Goal: Task Accomplishment & Management: Manage account settings

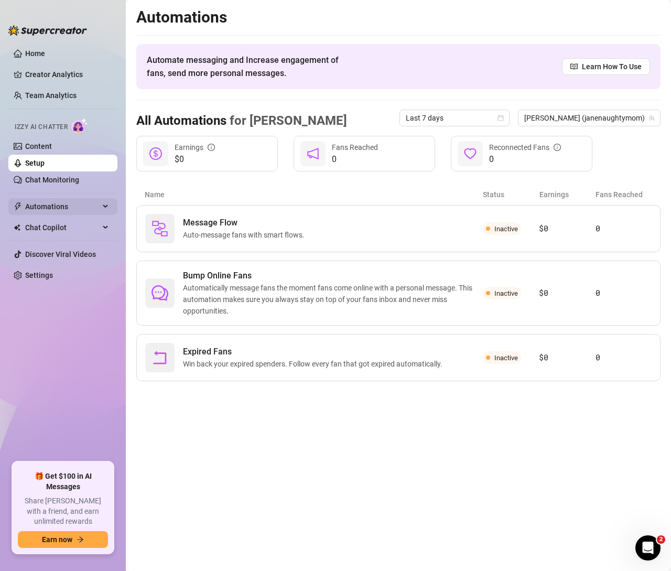
click at [46, 202] on span "Automations" at bounding box center [62, 206] width 74 height 17
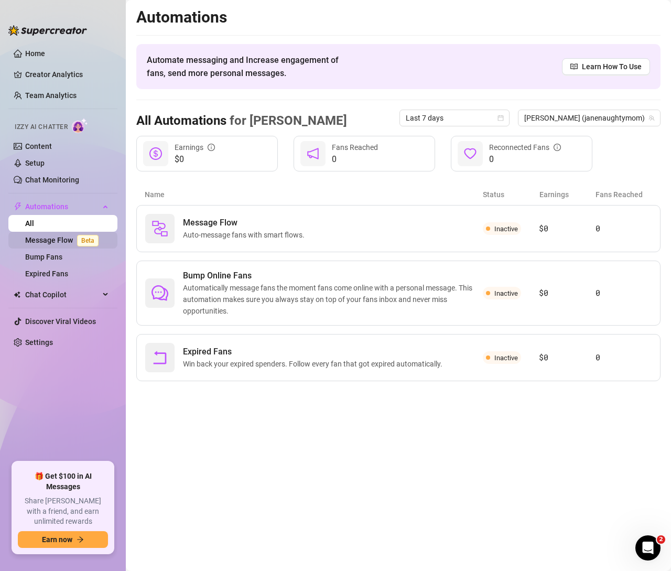
click at [52, 238] on link "Message Flow Beta" at bounding box center [64, 240] width 78 height 8
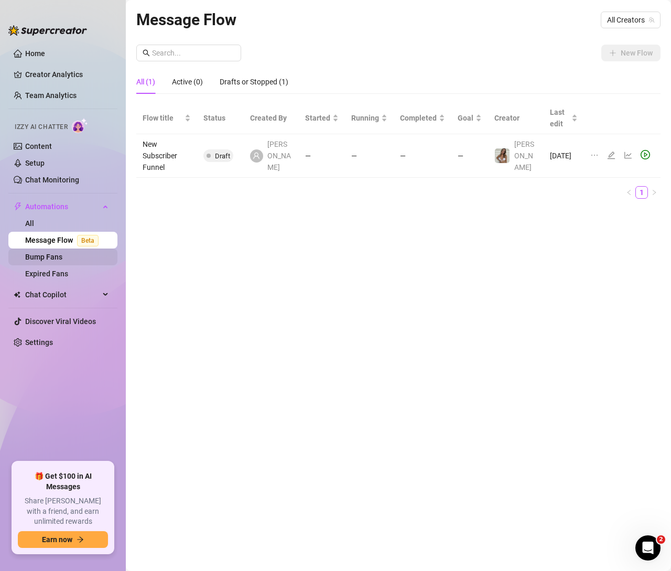
click at [44, 254] on link "Bump Fans" at bounding box center [43, 257] width 37 height 8
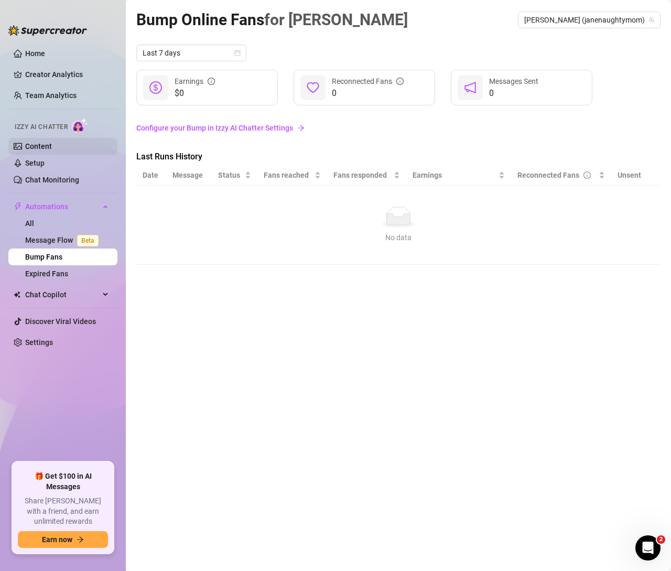
click at [35, 142] on link "Content" at bounding box center [38, 146] width 27 height 8
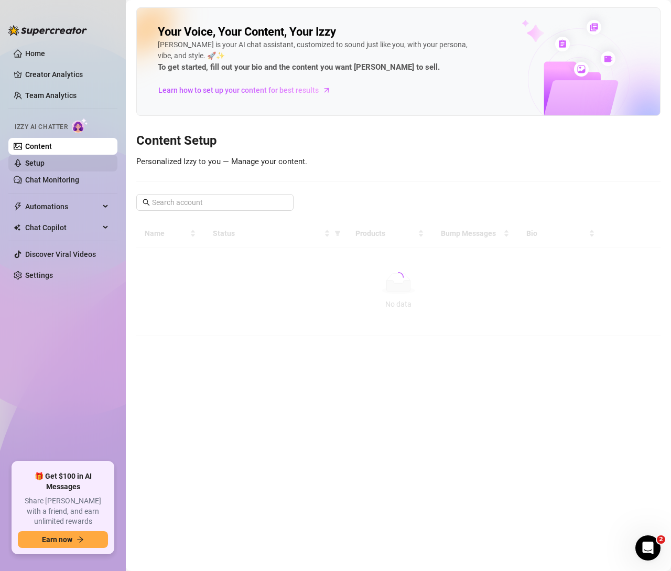
click at [44, 166] on link "Setup" at bounding box center [34, 163] width 19 height 8
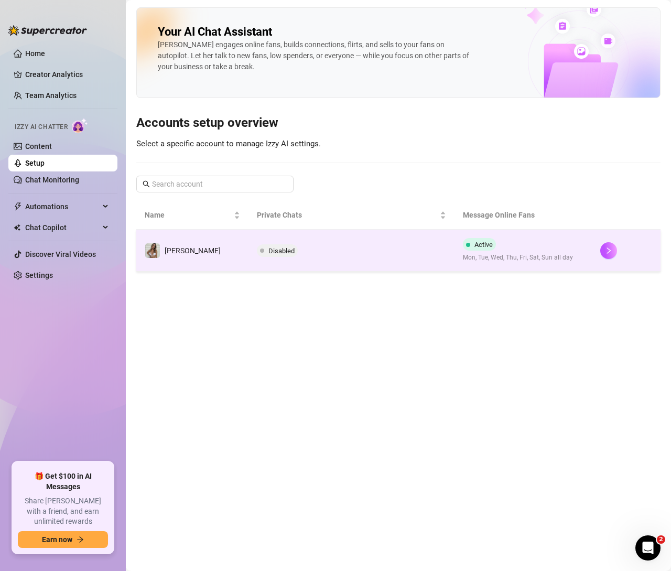
click at [195, 265] on td "[PERSON_NAME]" at bounding box center [192, 251] width 112 height 42
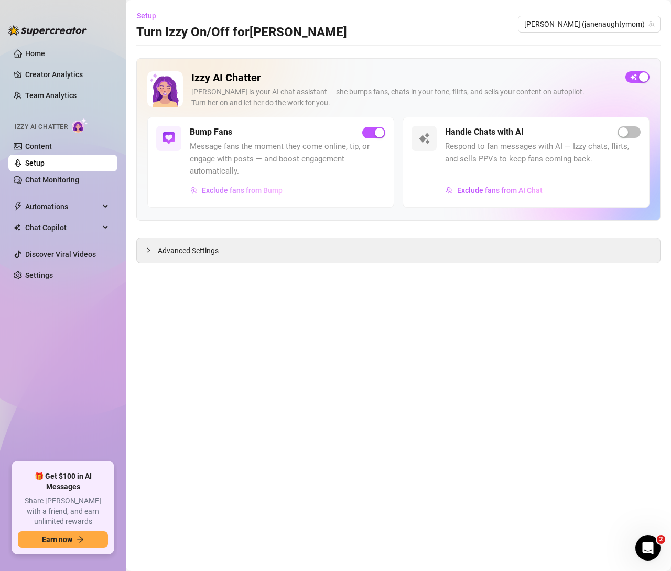
click at [257, 189] on span "Exclude fans from Bump" at bounding box center [242, 190] width 81 height 8
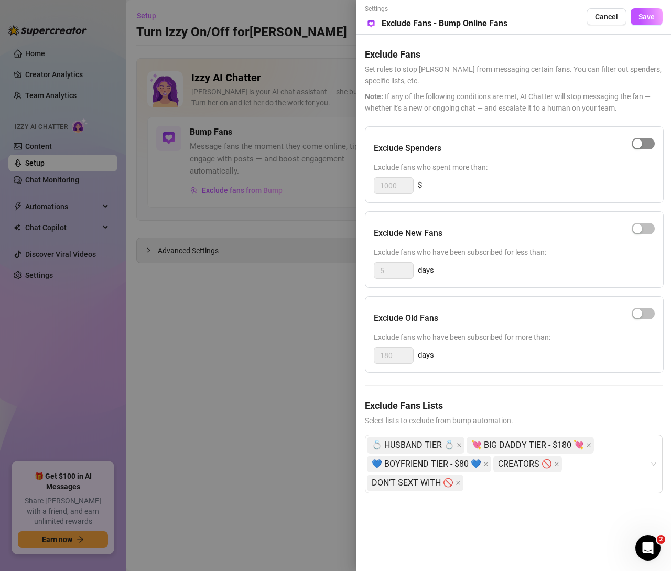
click at [643, 144] on button "button" at bounding box center [643, 144] width 23 height 12
drag, startPoint x: 397, startPoint y: 181, endPoint x: 336, endPoint y: 174, distance: 61.7
click at [337, 178] on div "Settings Preview Exclude Fans - Bump Online Fans Cancel Save Exclude Fans Set r…" at bounding box center [335, 285] width 671 height 571
click at [648, 227] on span "button" at bounding box center [643, 229] width 23 height 12
drag, startPoint x: 396, startPoint y: 183, endPoint x: 333, endPoint y: 178, distance: 63.1
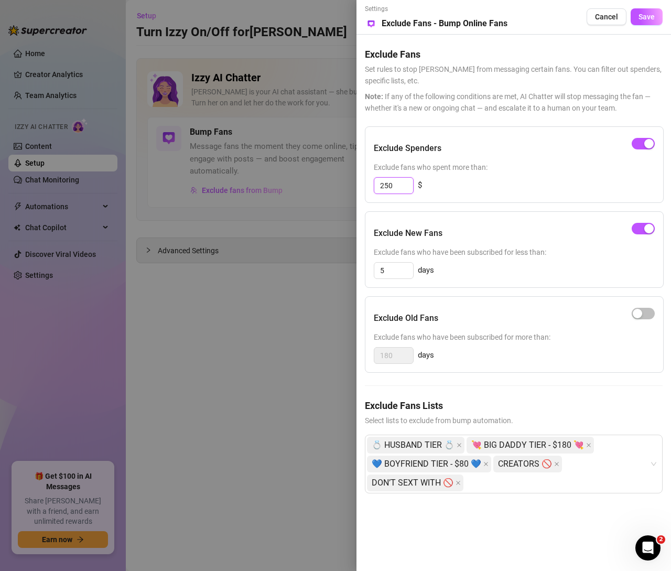
click at [333, 180] on div "Settings Preview Exclude Fans - Bump Online Fans Cancel Save Exclude Fans Set r…" at bounding box center [335, 285] width 671 height 571
type input "200"
click at [648, 550] on icon "Open Intercom Messenger" at bounding box center [646, 546] width 17 height 17
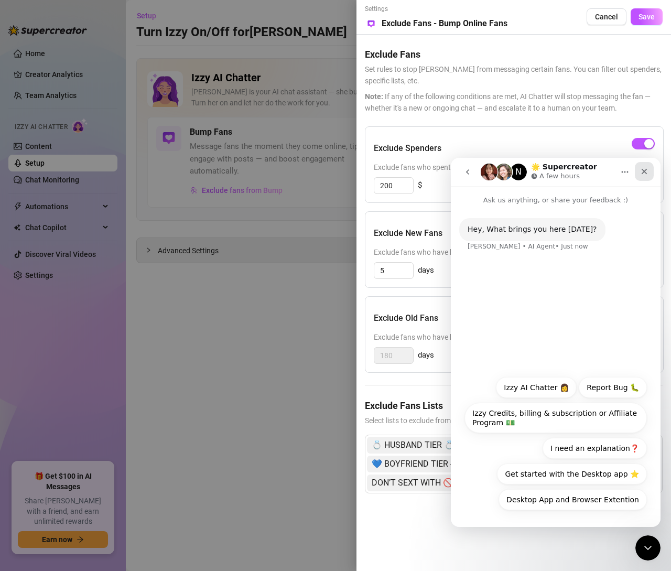
click at [643, 172] on icon "Close" at bounding box center [645, 172] width 6 height 6
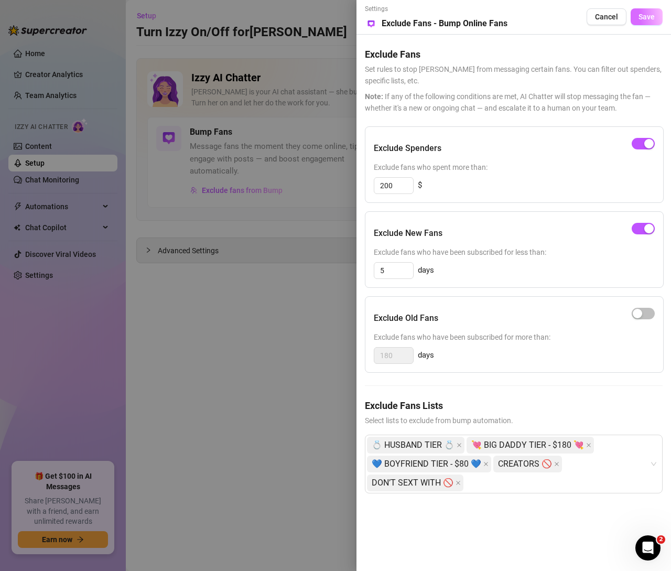
click at [655, 17] on button "Save" at bounding box center [647, 16] width 32 height 17
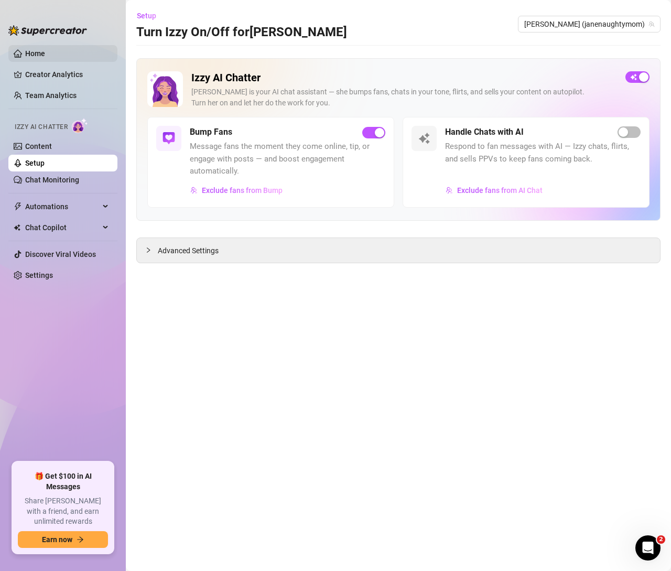
click at [25, 49] on link "Home" at bounding box center [35, 53] width 20 height 8
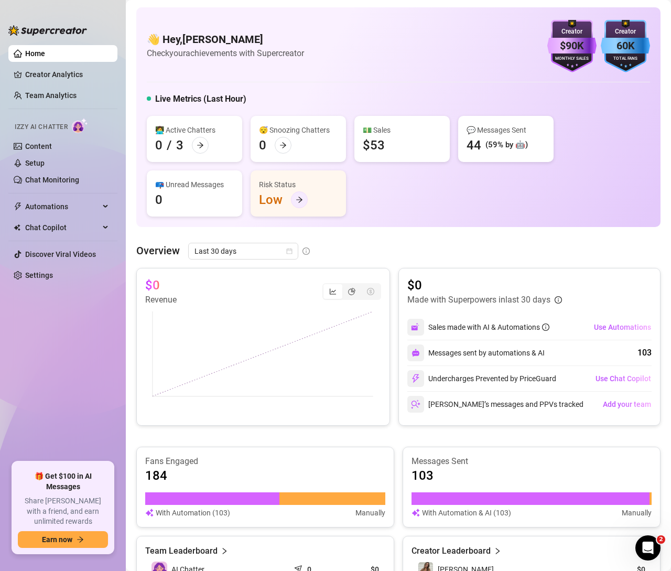
click at [293, 200] on div at bounding box center [299, 199] width 17 height 17
click at [41, 210] on span "Automations" at bounding box center [62, 206] width 74 height 17
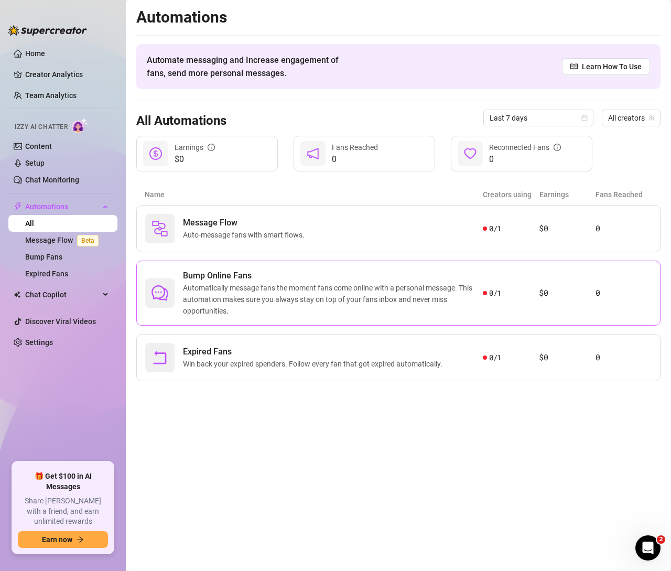
click at [229, 288] on span "Automatically message fans the moment fans come online with a personal message.…" at bounding box center [333, 299] width 300 height 35
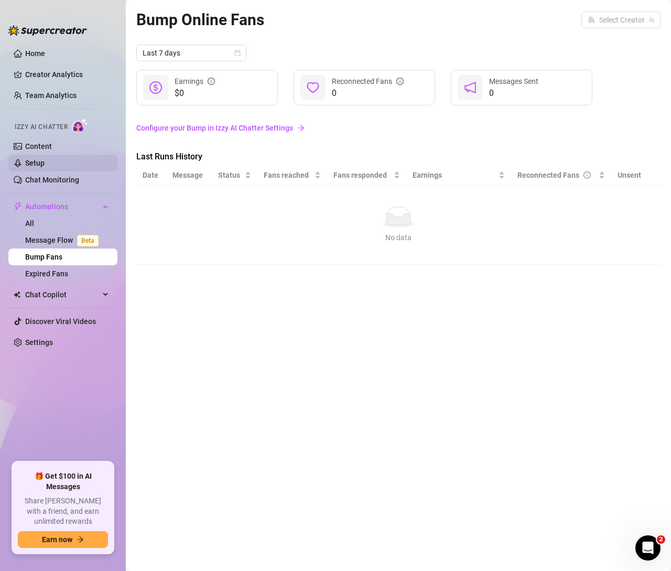
click at [36, 167] on link "Setup" at bounding box center [34, 163] width 19 height 8
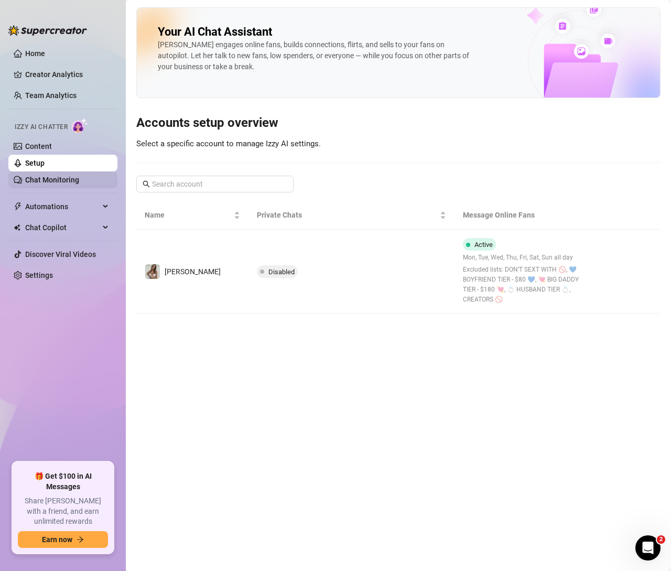
click at [60, 176] on link "Chat Monitoring" at bounding box center [52, 180] width 54 height 8
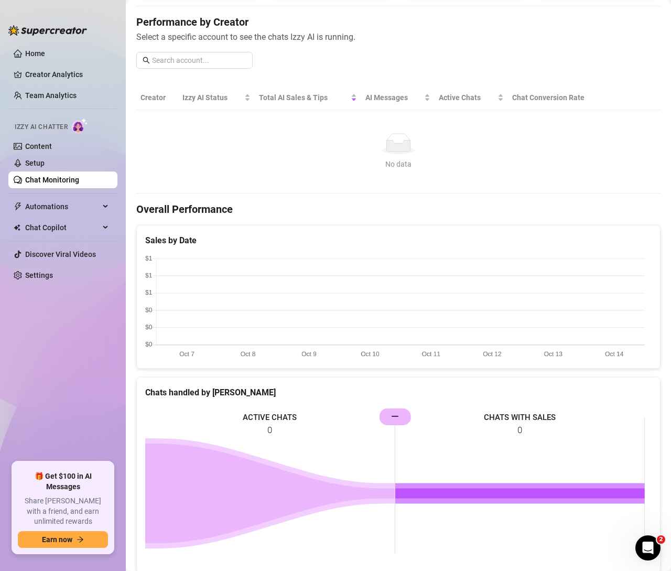
scroll to position [133, 0]
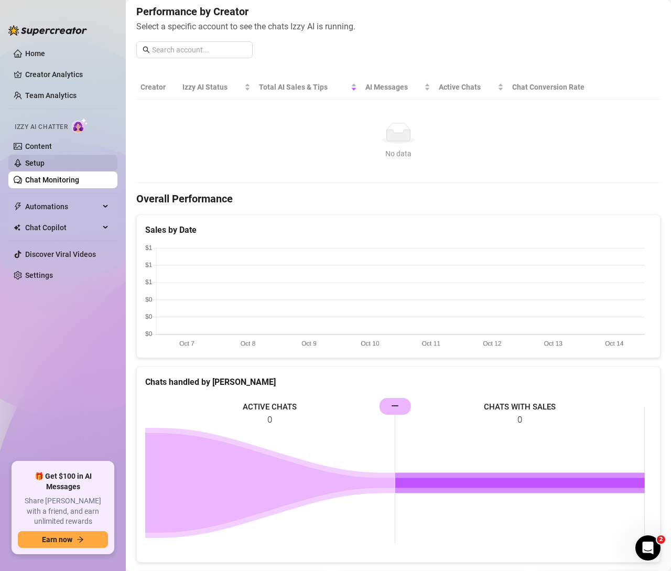
click at [37, 162] on link "Setup" at bounding box center [34, 163] width 19 height 8
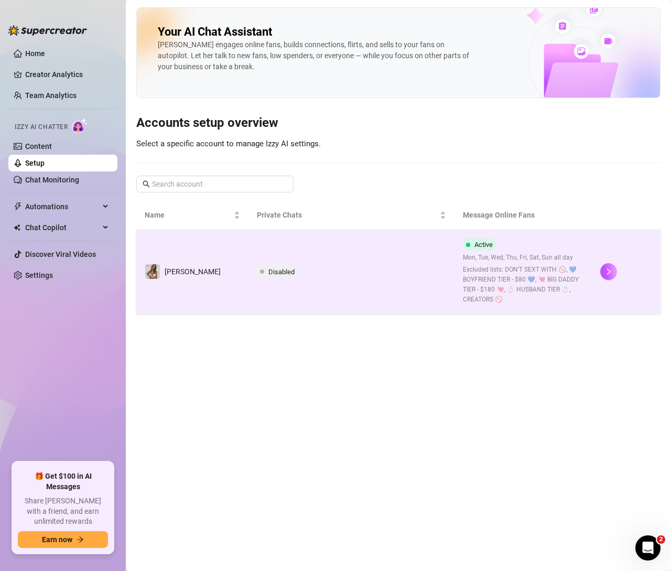
click at [268, 270] on span "Disabled" at bounding box center [281, 272] width 26 height 8
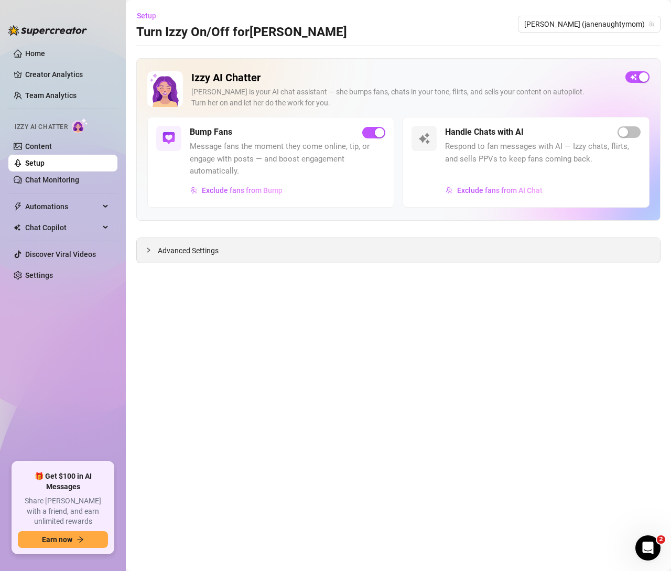
click at [301, 253] on div "Advanced Settings" at bounding box center [398, 250] width 523 height 25
click at [180, 245] on span "Advanced Settings" at bounding box center [188, 251] width 61 height 12
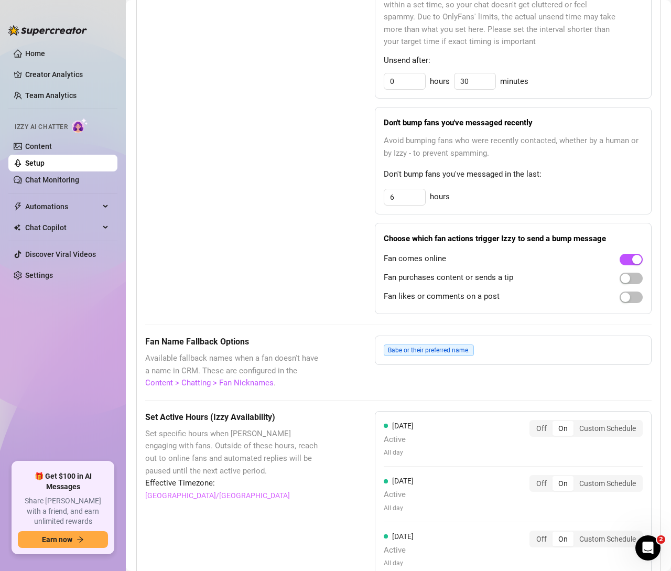
scroll to position [577, 0]
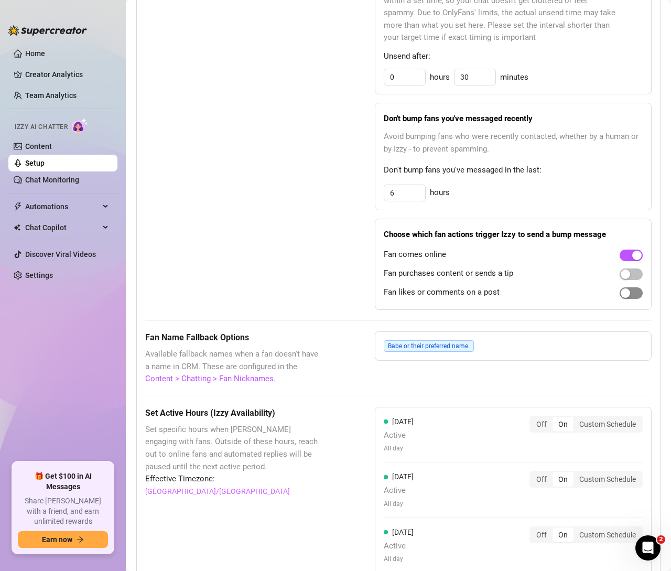
click at [621, 298] on div "button" at bounding box center [625, 292] width 9 height 9
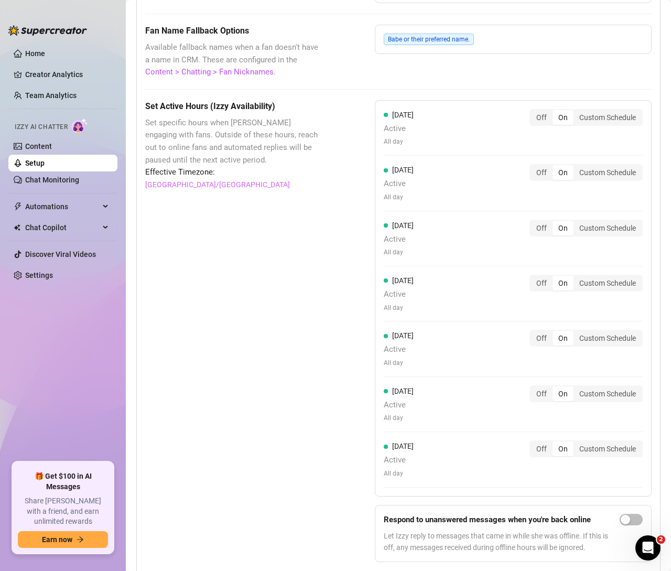
scroll to position [930, 0]
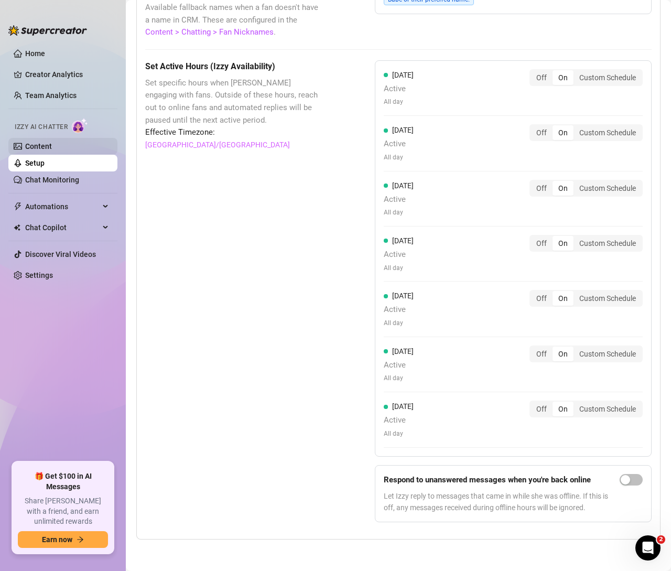
click at [51, 145] on link "Content" at bounding box center [38, 146] width 27 height 8
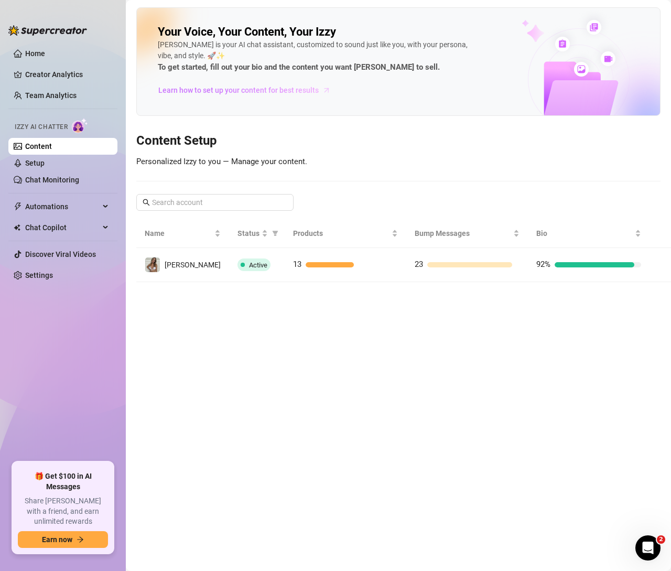
click at [262, 91] on span "Learn how to set up your content for best results" at bounding box center [238, 90] width 160 height 12
click at [108, 228] on div "Chat Copilot" at bounding box center [62, 227] width 109 height 17
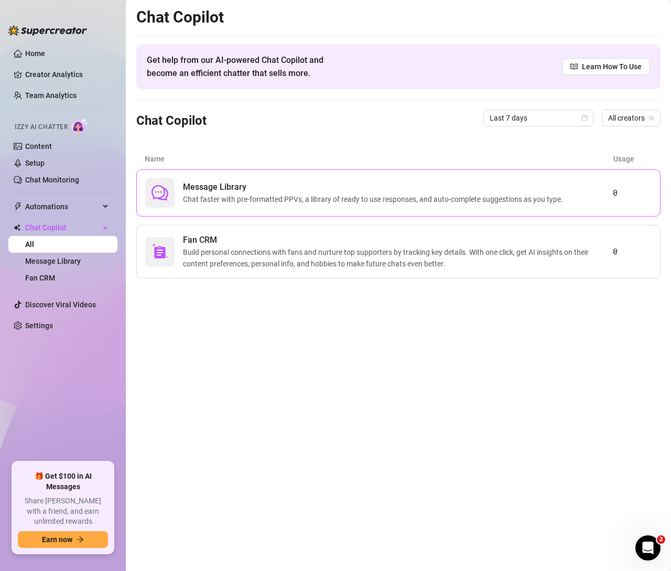
click at [212, 191] on span "Message Library" at bounding box center [375, 187] width 384 height 13
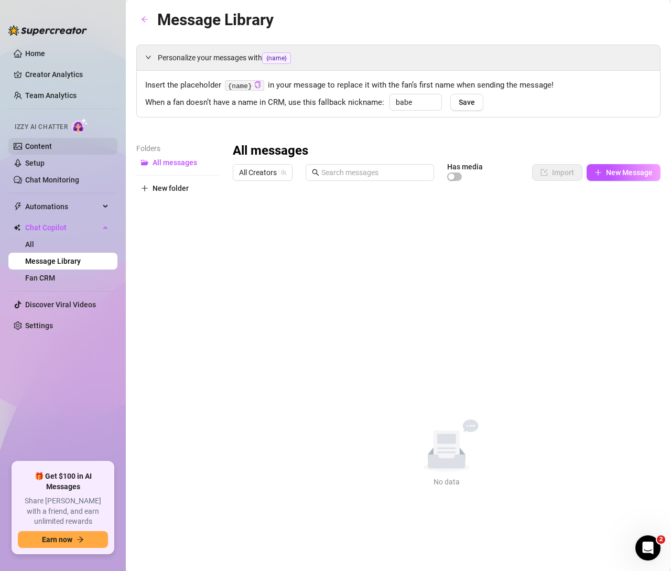
click at [52, 150] on link "Content" at bounding box center [38, 146] width 27 height 8
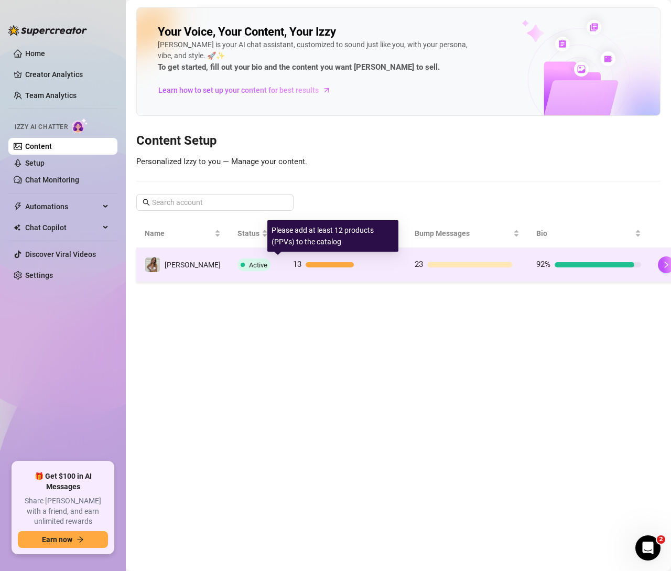
click at [295, 258] on div "13" at bounding box center [345, 264] width 105 height 13
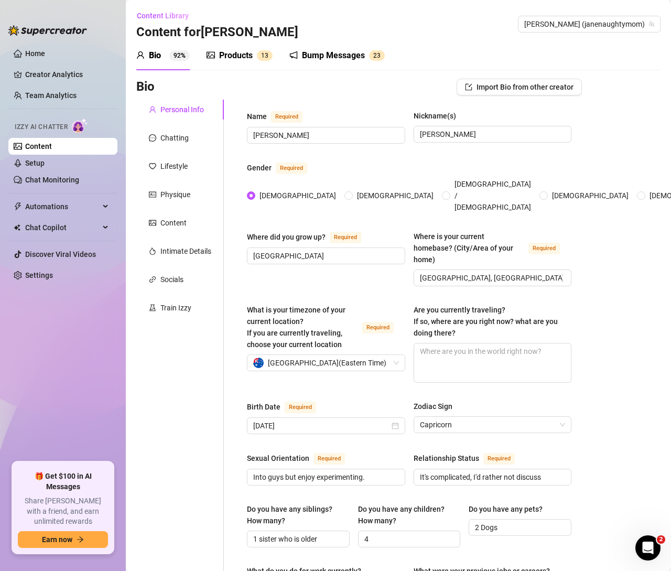
click at [254, 59] on div "Products 1 3" at bounding box center [239, 55] width 66 height 13
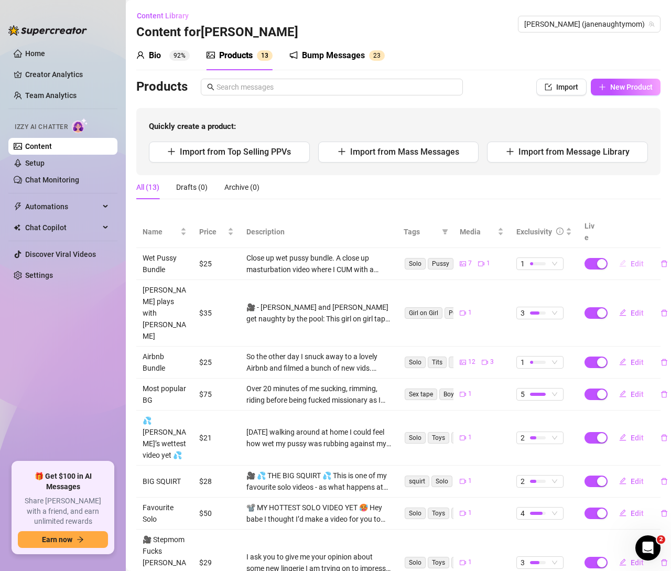
click at [631, 259] on span "Edit" at bounding box center [637, 263] width 13 height 8
type textarea "Want to see my pussy up so close and wet? This bundle includes a close up mastu…"
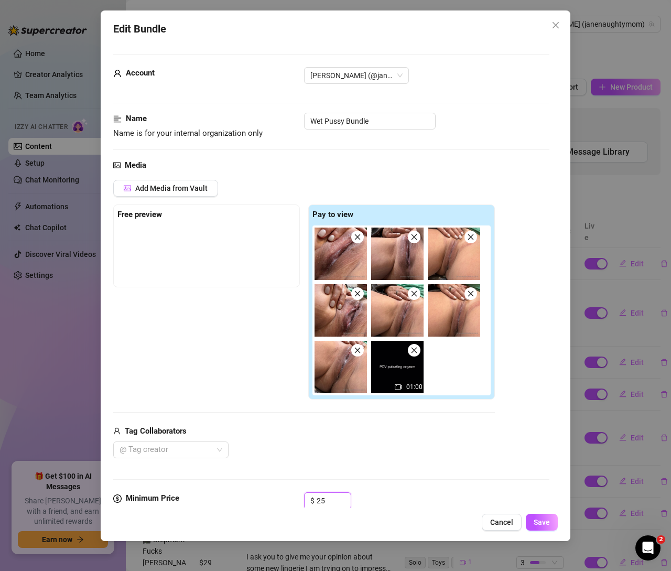
click at [269, 492] on div "Minimum Price Set the minimum price for the bundle $ 25" at bounding box center [331, 505] width 436 height 27
type input "35"
click at [545, 524] on span "Save" at bounding box center [542, 522] width 16 height 8
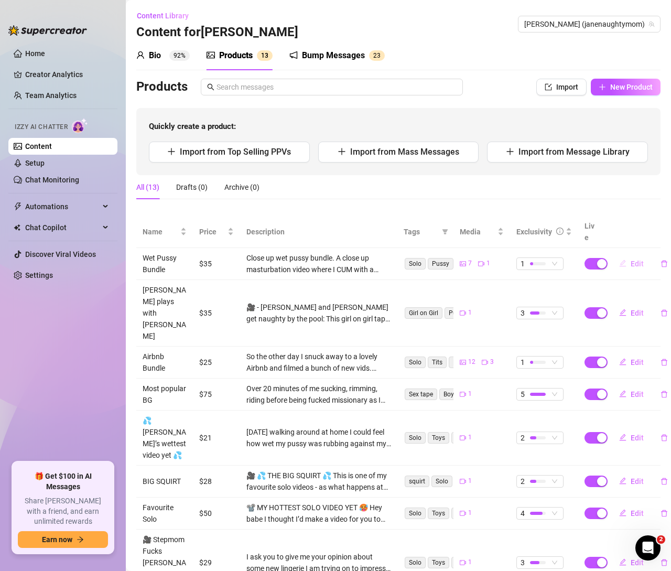
click at [631, 259] on span "Edit" at bounding box center [637, 263] width 13 height 8
type textarea "Want to see my pussy up so close and wet? This bundle includes a close up mastu…"
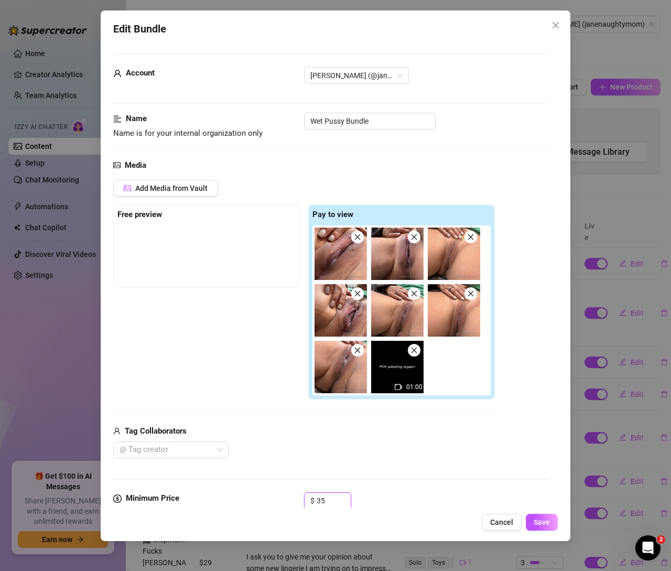
drag, startPoint x: 332, startPoint y: 501, endPoint x: 282, endPoint y: 497, distance: 49.4
click at [282, 497] on div "Minimum Price Set the minimum price for the bundle $ 35" at bounding box center [331, 505] width 436 height 27
type input "29"
click at [539, 525] on span "Save" at bounding box center [542, 522] width 16 height 8
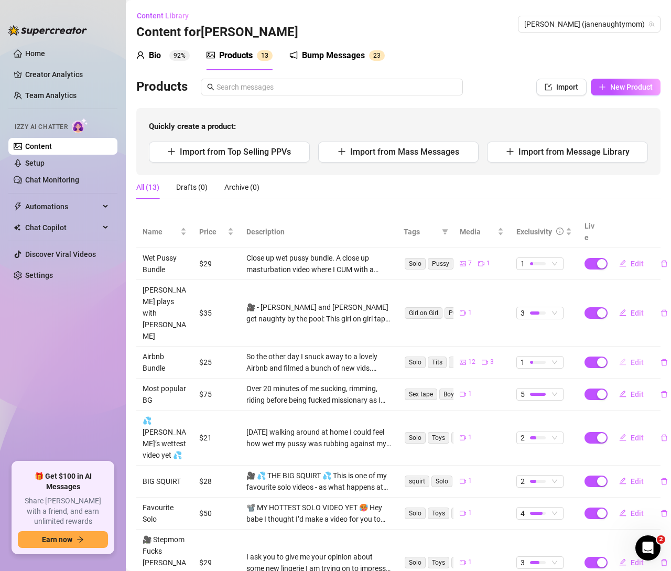
click at [631, 358] on span "Edit" at bounding box center [637, 362] width 13 height 8
type textarea "So the other day I snuck away to a lovely Airbnb and filmed a bunch of new vids…"
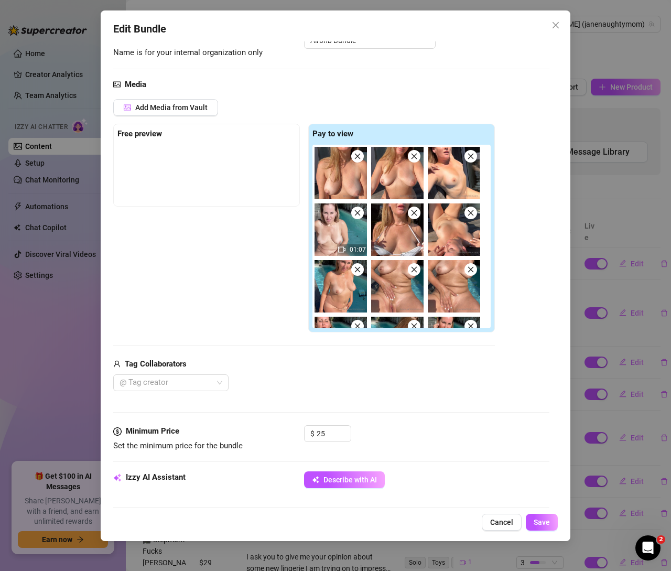
scroll to position [80, 0]
drag, startPoint x: 328, startPoint y: 431, endPoint x: 278, endPoint y: 428, distance: 50.4
click at [278, 428] on div "Minimum Price Set the minimum price for the bundle $ 25" at bounding box center [331, 439] width 436 height 27
type input "29"
click at [547, 523] on span "Save" at bounding box center [542, 522] width 16 height 8
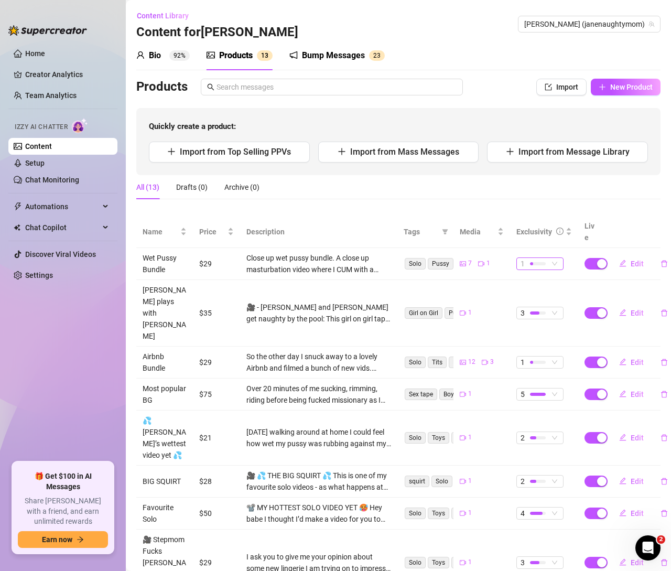
click at [547, 258] on span "1" at bounding box center [539, 264] width 39 height 12
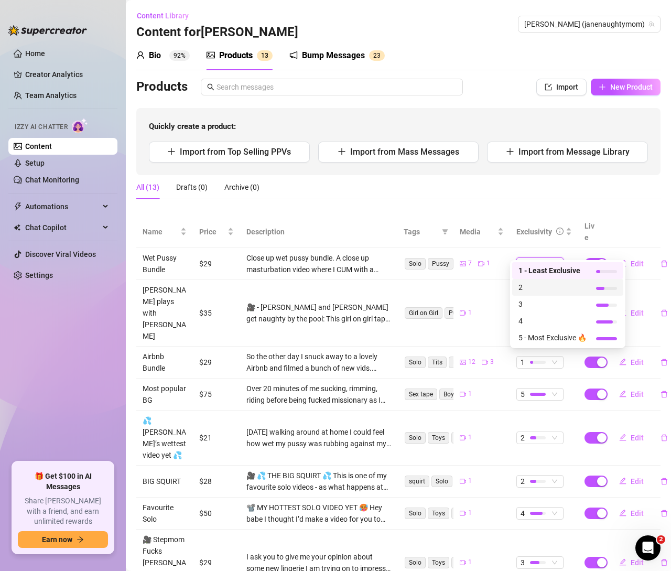
click at [600, 287] on div at bounding box center [600, 288] width 8 height 3
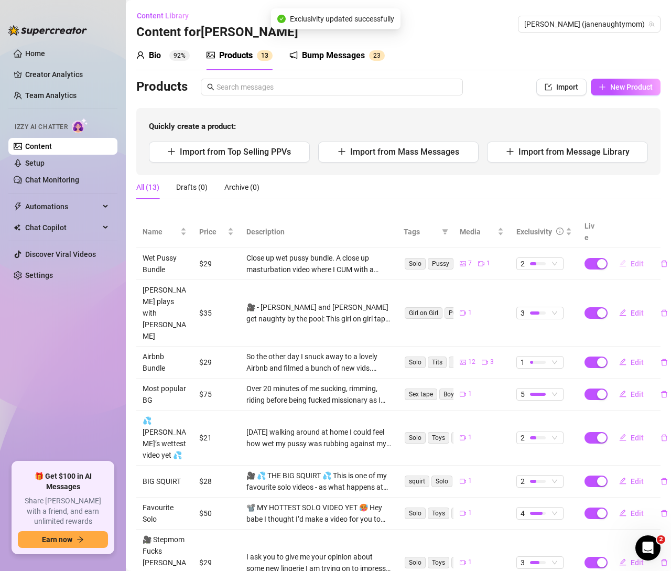
click at [634, 259] on span "Edit" at bounding box center [637, 263] width 13 height 8
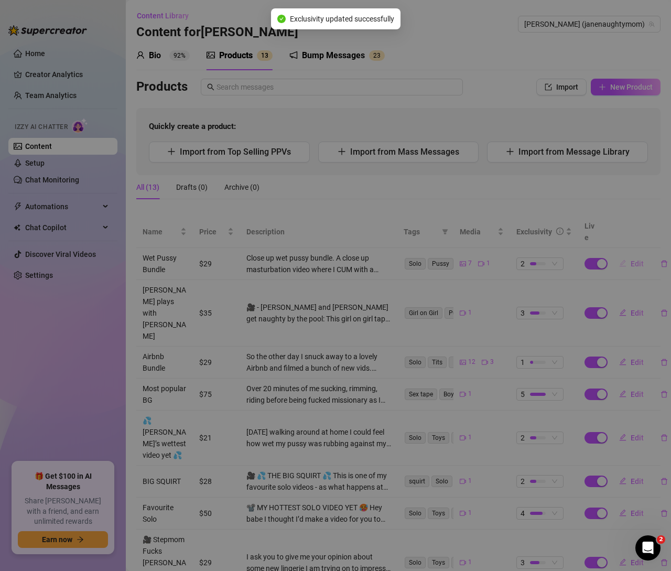
type textarea "Want to see my pussy up so close and wet? This bundle includes a close up mastu…"
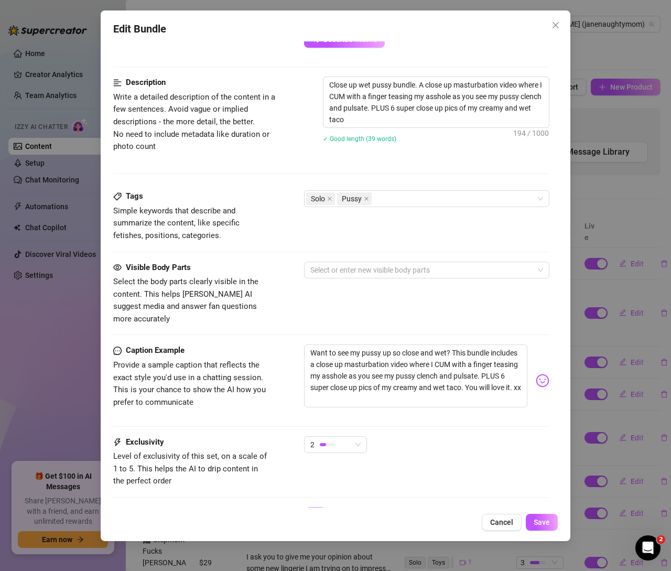
scroll to position [509, 0]
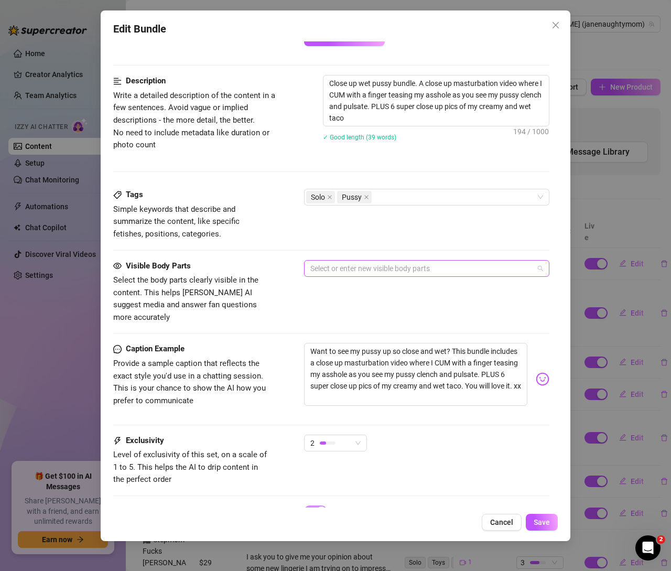
click at [339, 265] on div at bounding box center [421, 268] width 230 height 15
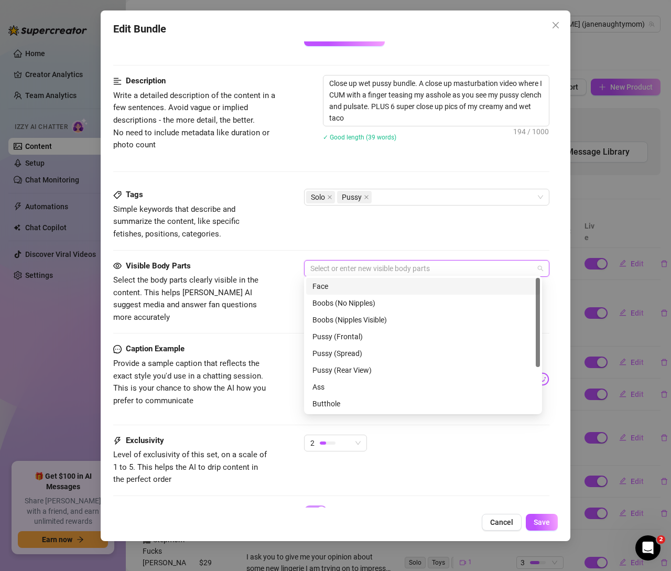
click at [321, 282] on div "Face" at bounding box center [422, 286] width 221 height 12
click at [336, 302] on div "Boobs (No Nipples)" at bounding box center [422, 303] width 221 height 12
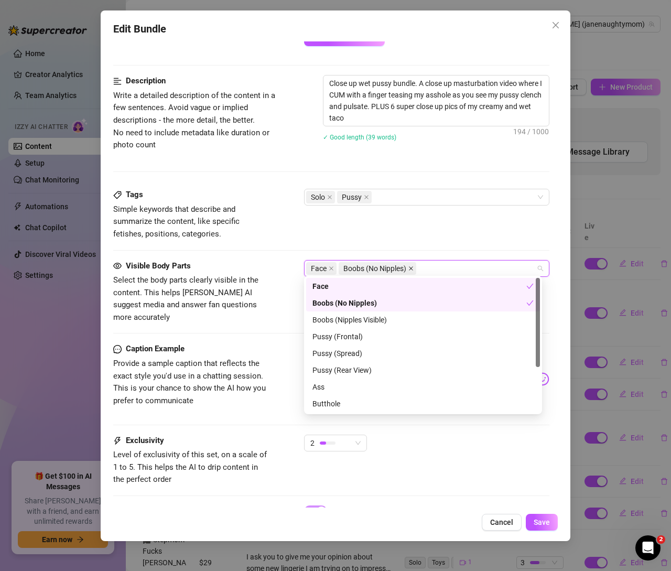
click at [412, 266] on icon "close" at bounding box center [410, 268] width 5 height 5
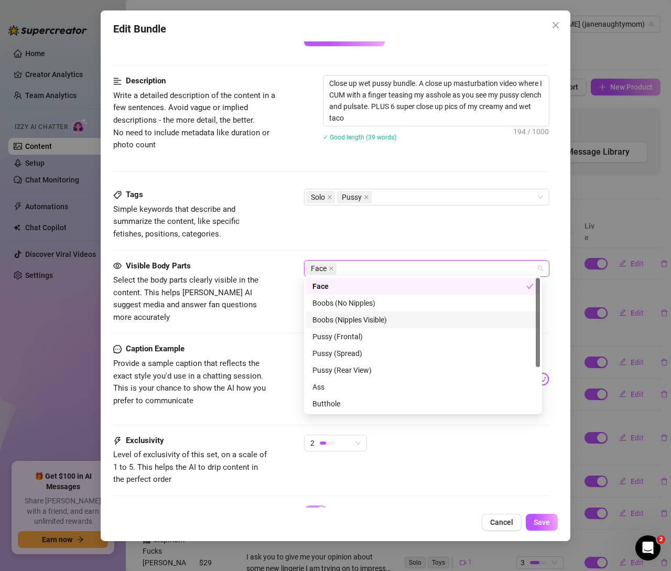
click at [356, 321] on div "Boobs (Nipples Visible)" at bounding box center [422, 320] width 221 height 12
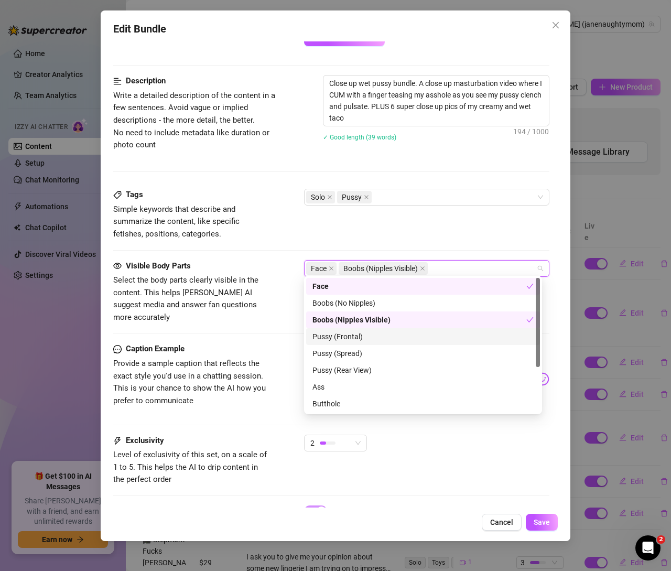
click at [346, 337] on div "Pussy (Frontal)" at bounding box center [422, 337] width 221 height 12
click at [346, 353] on div "Pussy (Spread)" at bounding box center [422, 353] width 221 height 12
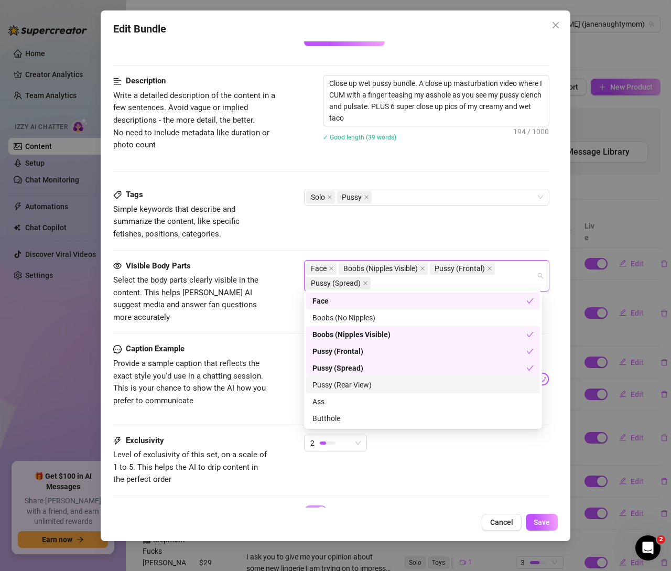
scroll to position [67, 0]
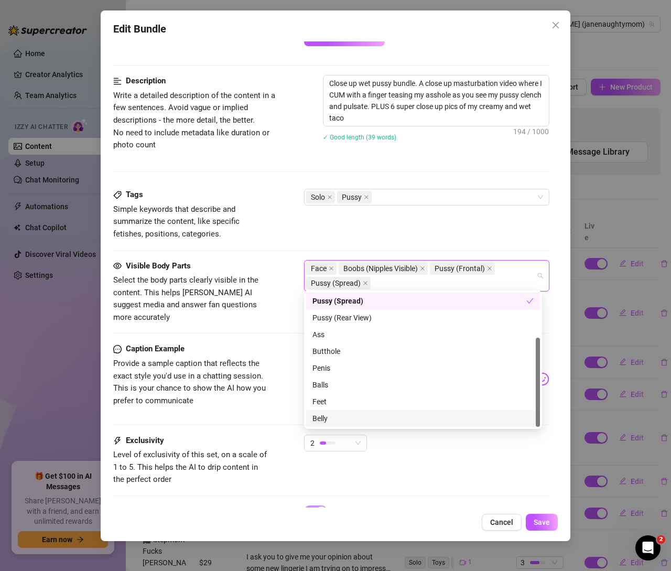
click at [325, 419] on div "Belly" at bounding box center [422, 418] width 221 height 12
click at [533, 521] on button "Save" at bounding box center [542, 522] width 32 height 17
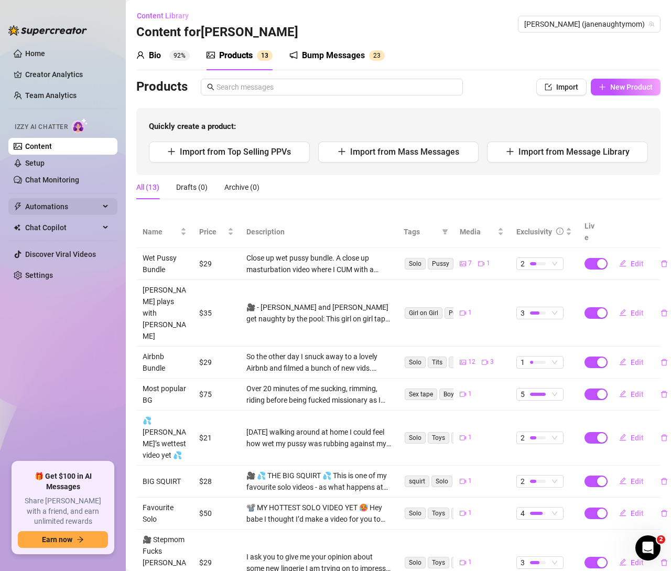
click at [58, 206] on span "Automations" at bounding box center [62, 206] width 74 height 17
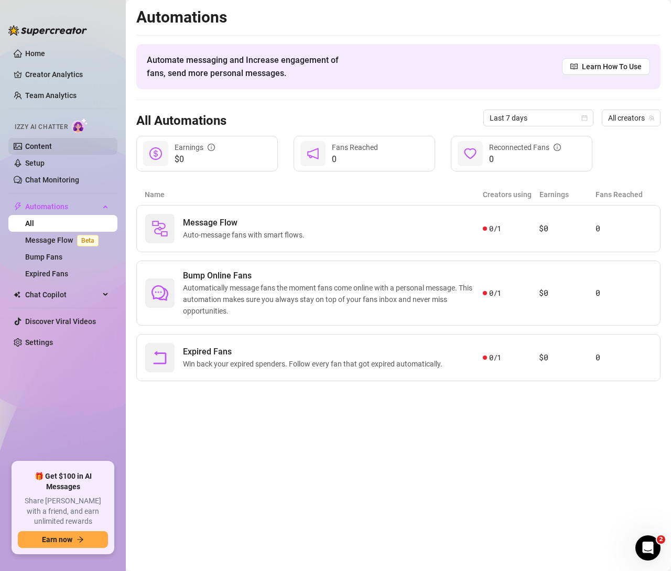
click at [46, 142] on link "Content" at bounding box center [38, 146] width 27 height 8
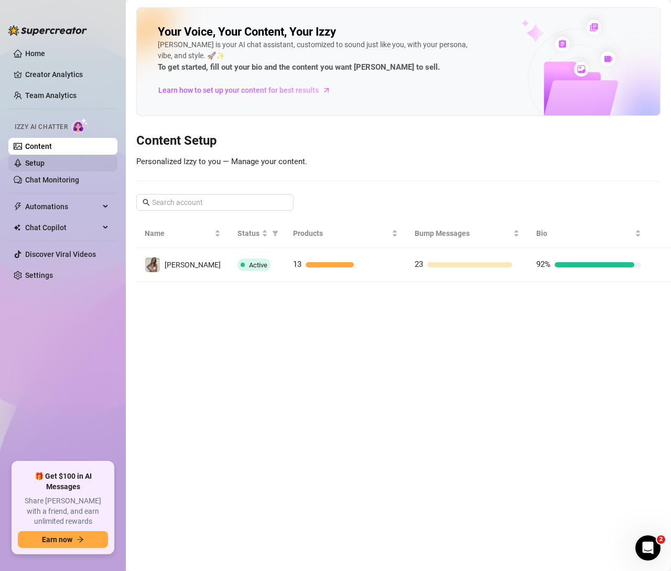
click at [44, 166] on link "Setup" at bounding box center [34, 163] width 19 height 8
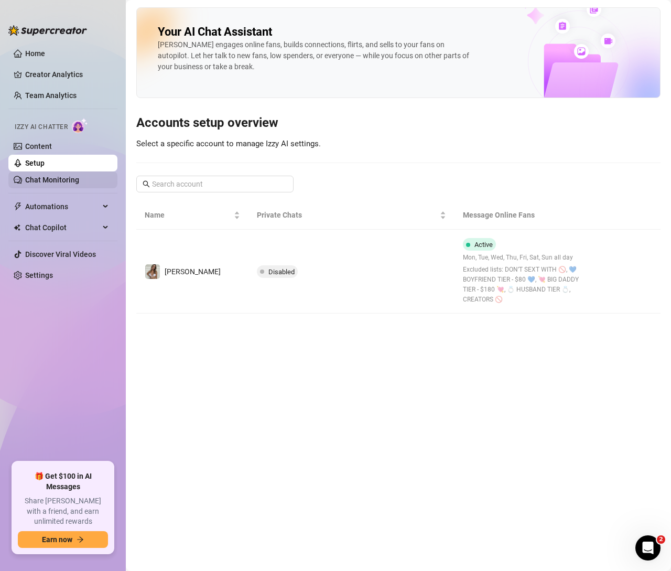
click at [45, 180] on link "Chat Monitoring" at bounding box center [52, 180] width 54 height 8
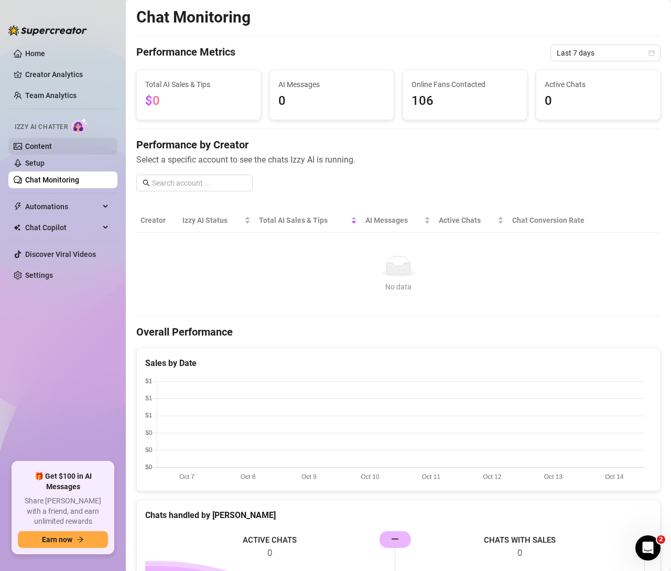
click at [44, 147] on link "Content" at bounding box center [38, 146] width 27 height 8
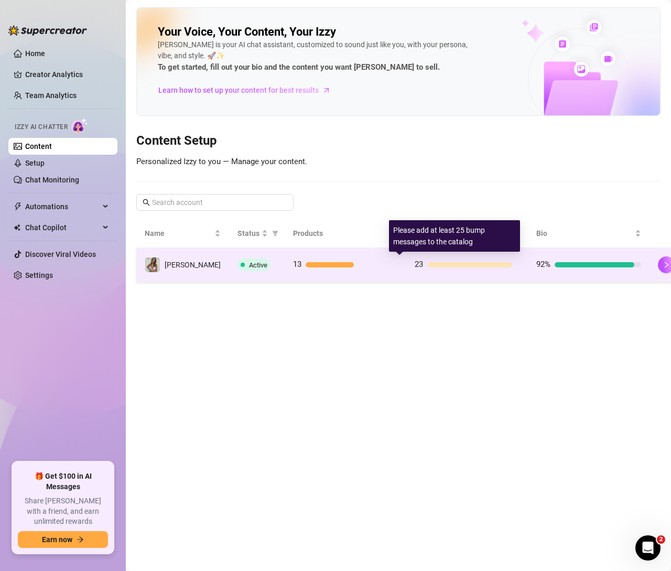
click at [427, 262] on div at bounding box center [469, 264] width 85 height 5
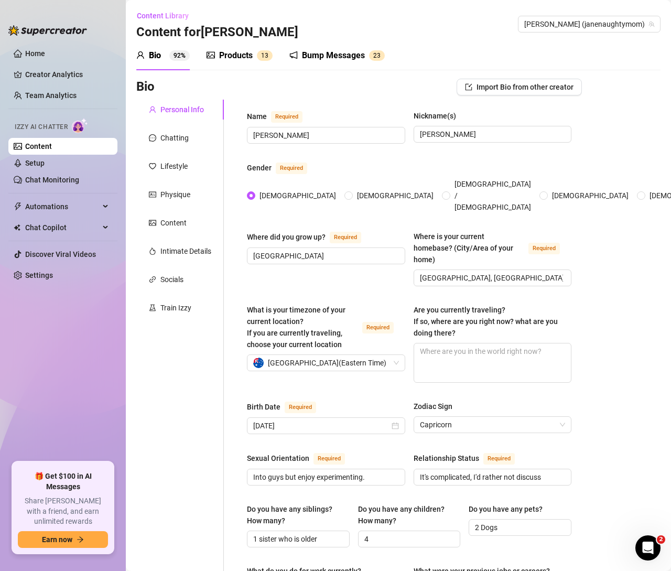
click at [309, 53] on div "Bump Messages" at bounding box center [333, 55] width 63 height 13
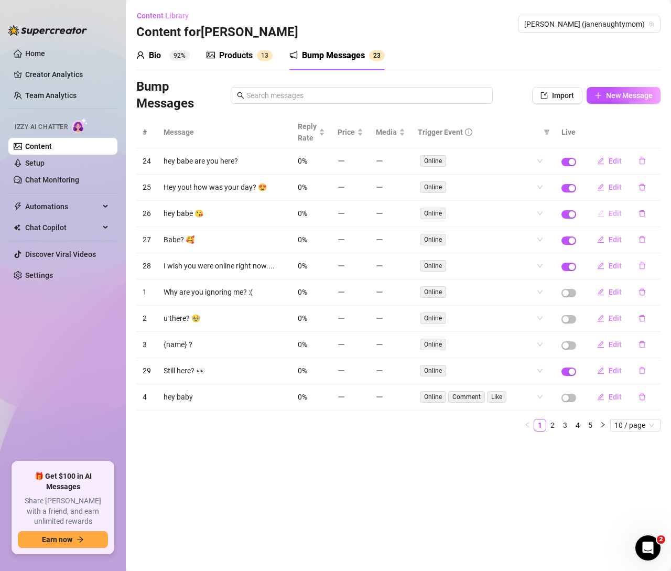
click at [611, 213] on span "Edit" at bounding box center [614, 213] width 13 height 8
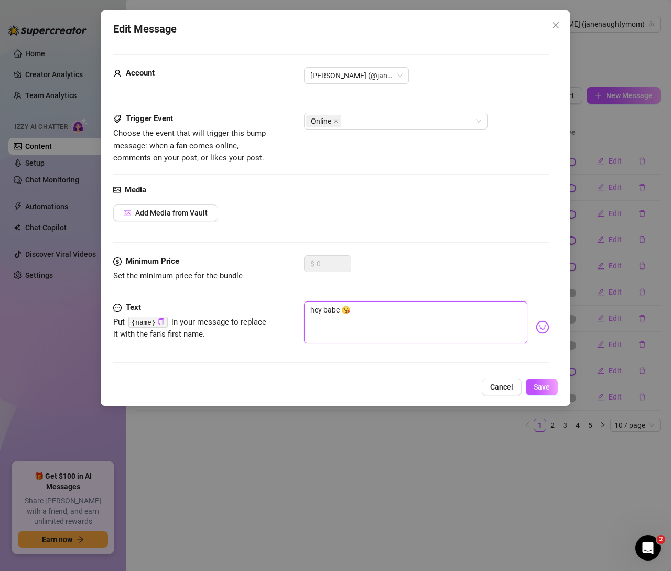
click at [328, 309] on textarea "hey babe 😘" at bounding box center [415, 322] width 223 height 42
type textarea "hey t😘"
type textarea "hey th😘"
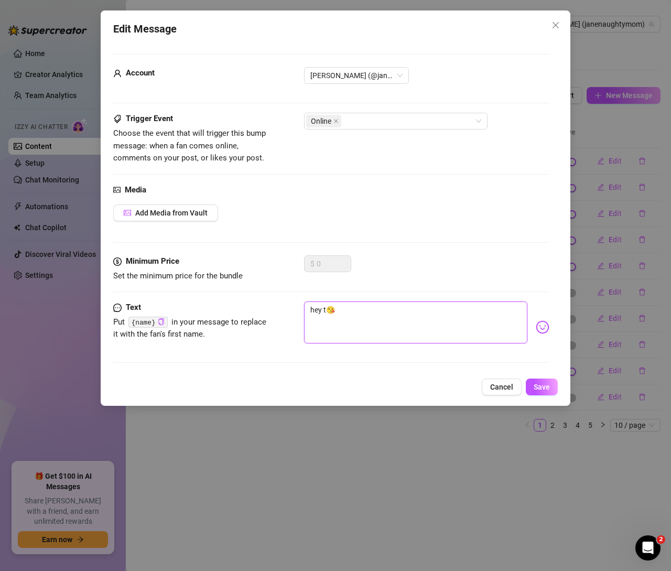
type textarea "hey th😘"
type textarea "hey the😘"
type textarea "hey ther😘"
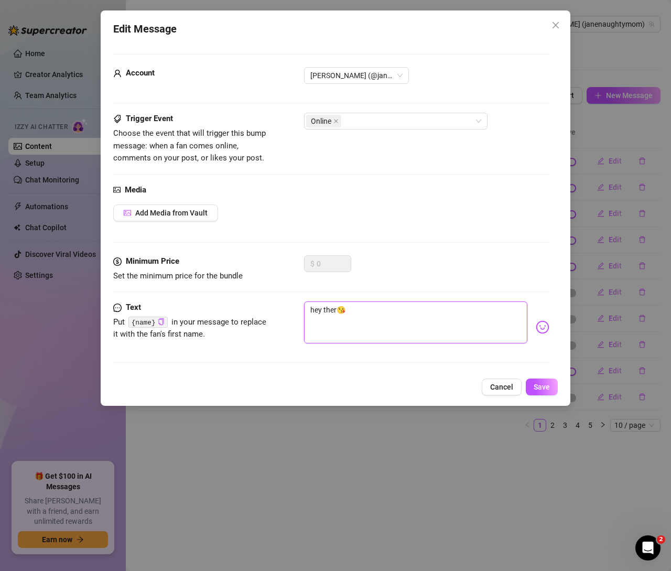
type textarea "hey there😘"
type textarea "hey there 😘"
click at [539, 383] on span "Save" at bounding box center [542, 387] width 16 height 8
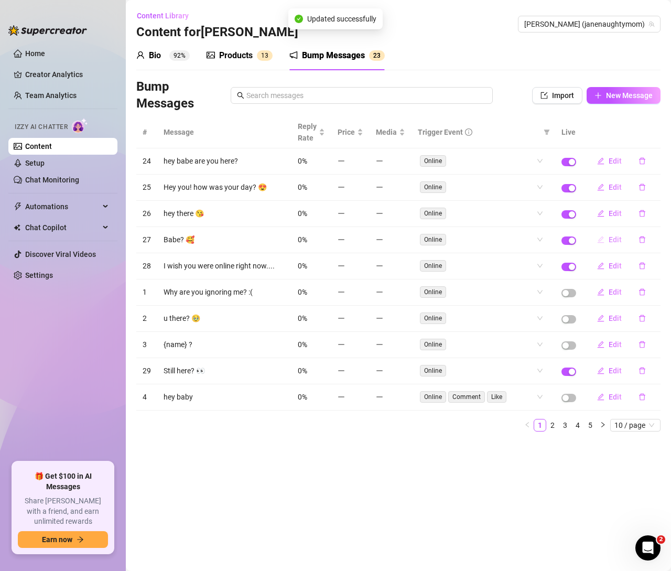
click at [613, 236] on span "Edit" at bounding box center [614, 239] width 13 height 8
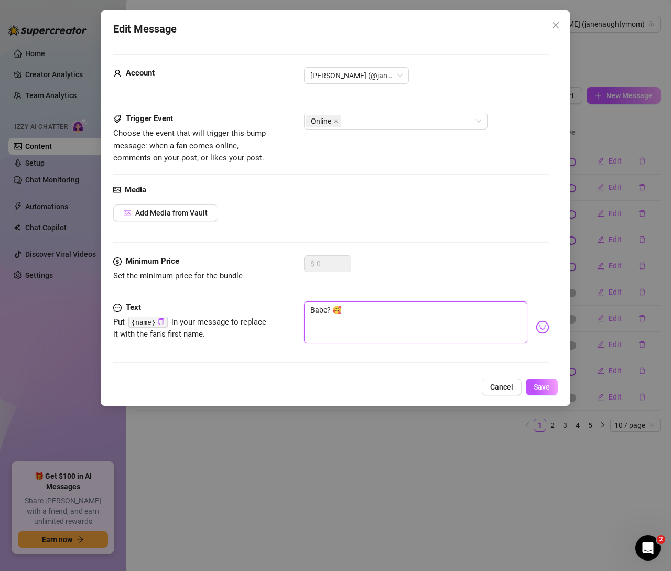
drag, startPoint x: 331, startPoint y: 308, endPoint x: 285, endPoint y: 306, distance: 45.7
click at [283, 307] on div "Text Put {name} in your message to replace it with the fan's first name. Babe? 🥰" at bounding box center [331, 326] width 436 height 51
type textarea "O 🥰"
type textarea "Oh 🥰"
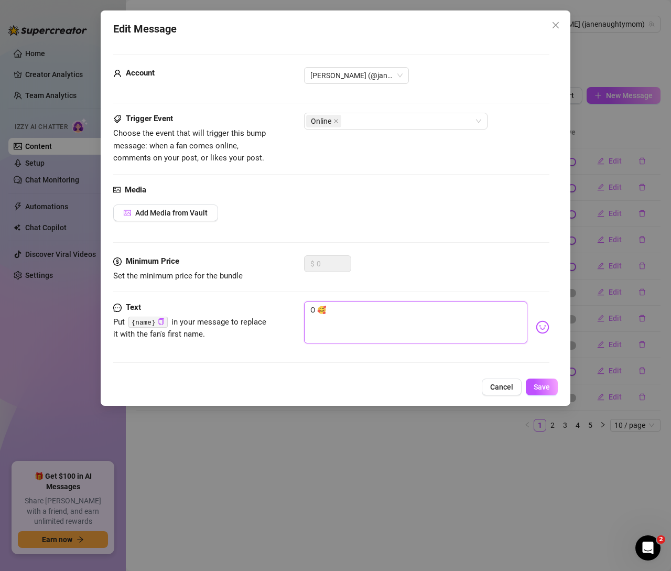
type textarea "Oh 🥰"
type textarea "Oh h 🥰"
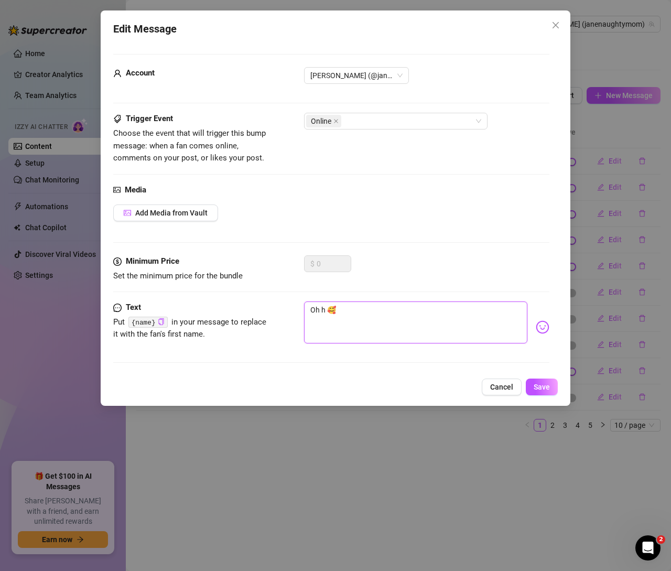
type textarea "Oh he 🥰"
type textarea "Oh hey 🥰"
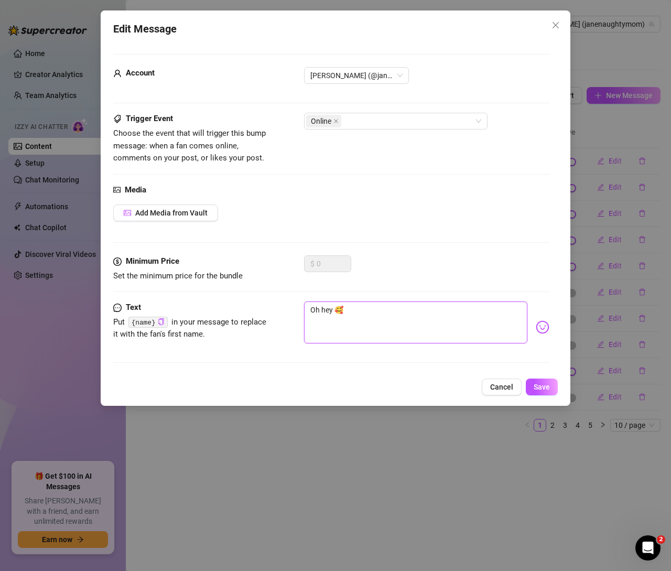
type textarea "Oh hey 🥰"
type textarea "Oh hey y 🥰"
type textarea "Oh hey yo 🥰"
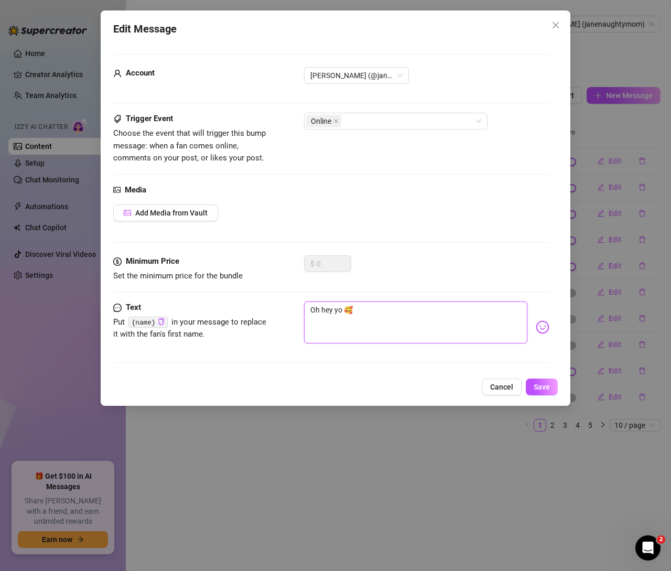
type textarea "Oh hey you 🥰"
type textarea "Oh hey you x 🥰"
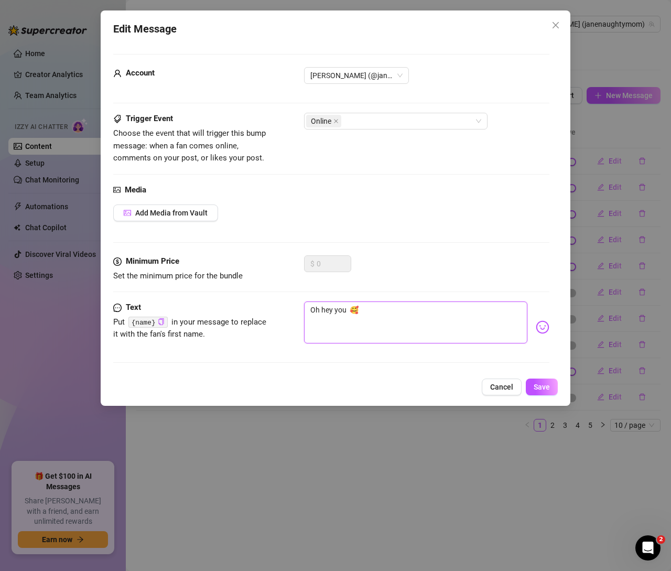
type textarea "Oh hey you x 🥰"
type textarea "Oh hey you x🥰"
type textarea "Oh hey you x"
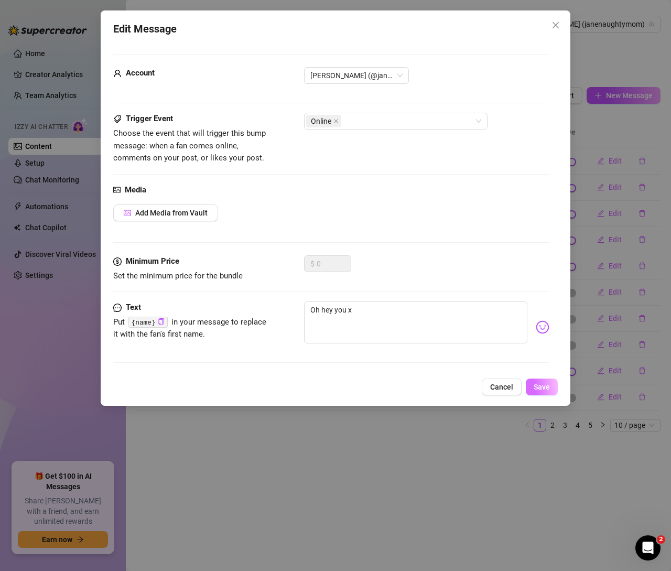
click at [548, 386] on span "Save" at bounding box center [542, 387] width 16 height 8
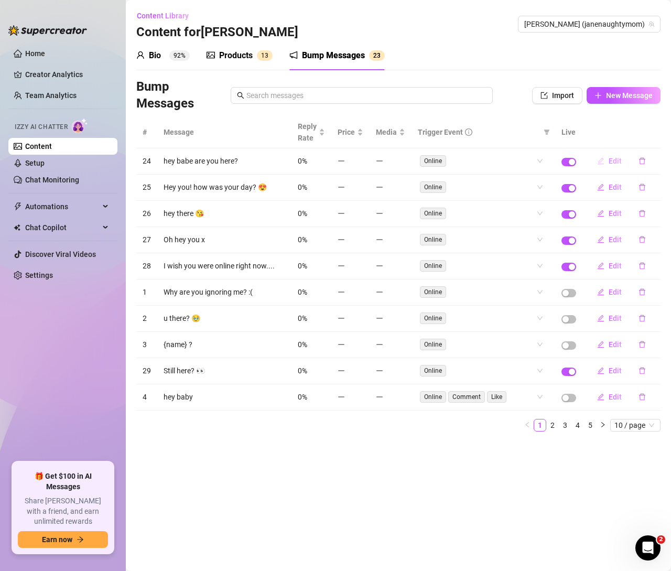
click at [604, 160] on icon "edit" at bounding box center [600, 160] width 7 height 7
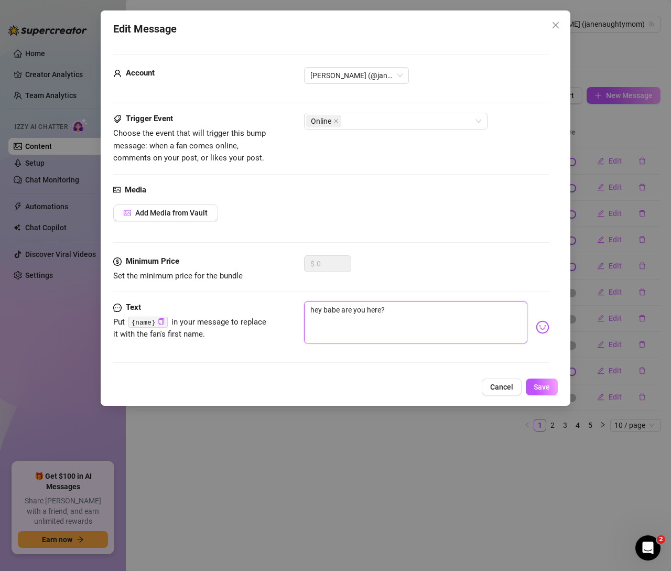
click at [331, 308] on textarea "hey babe are you here?" at bounding box center [415, 322] width 223 height 42
type textarea "hey are you here?"
click at [551, 391] on button "Save" at bounding box center [542, 386] width 32 height 17
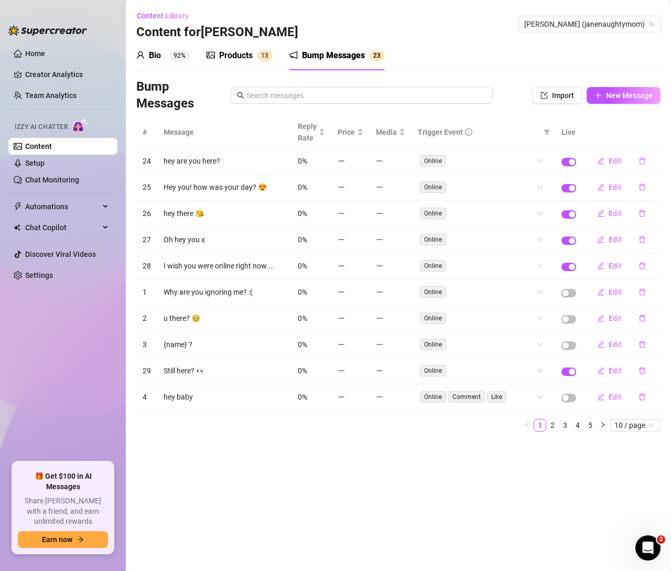
click at [235, 58] on div "Products" at bounding box center [236, 55] width 34 height 13
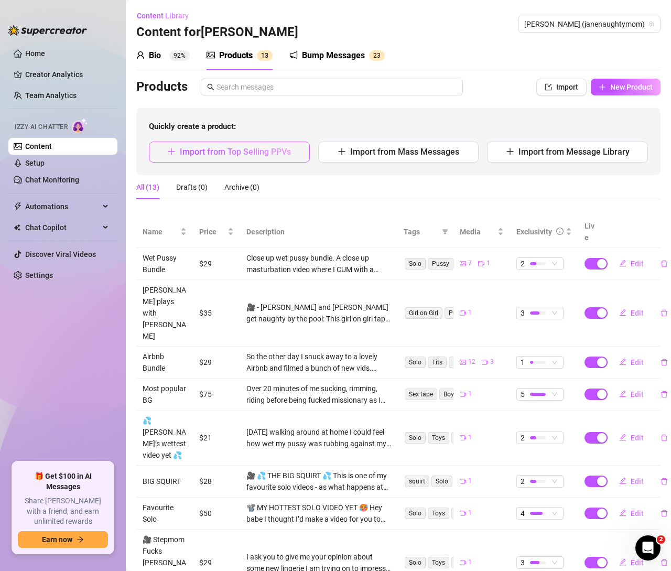
click at [270, 151] on span "Import from Top Selling PPVs" at bounding box center [235, 152] width 111 height 10
type textarea "Type your message here..."
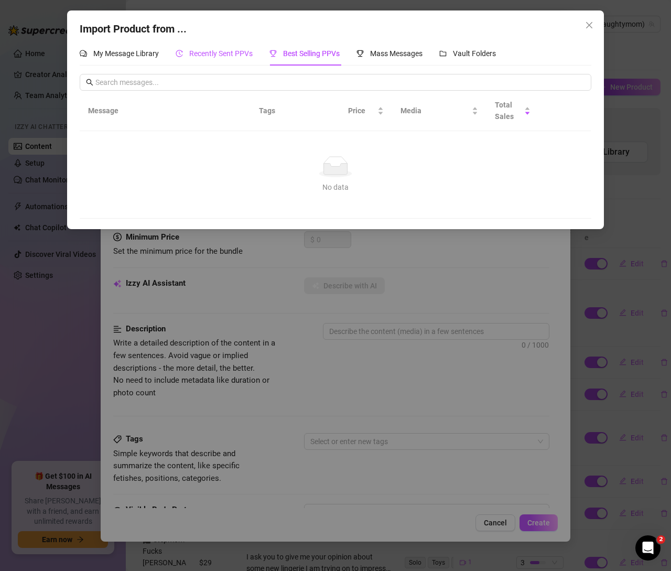
click at [224, 56] on span "Recently Sent PPVs" at bounding box center [220, 53] width 63 height 8
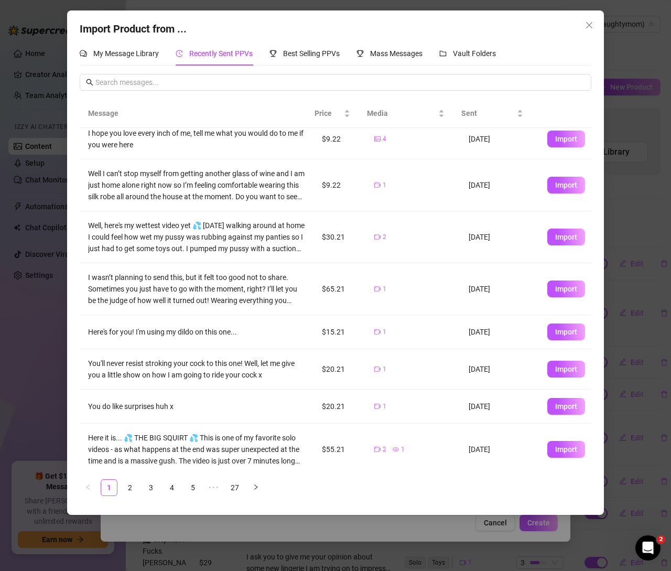
scroll to position [104, 0]
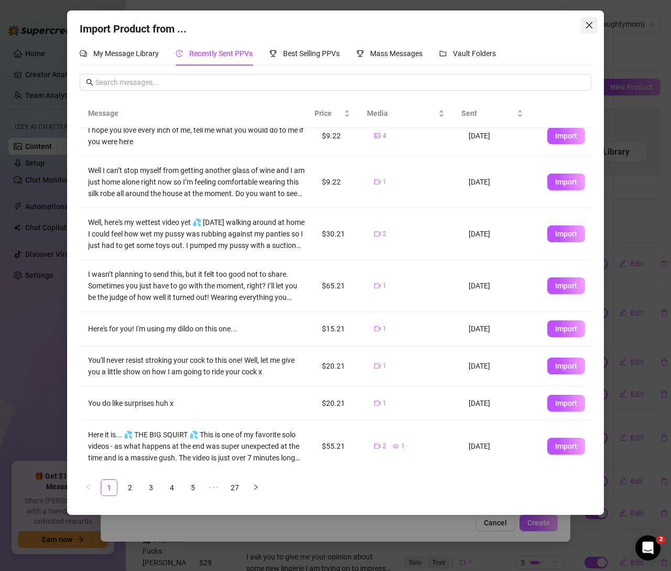
click at [590, 26] on icon "close" at bounding box center [589, 25] width 8 height 8
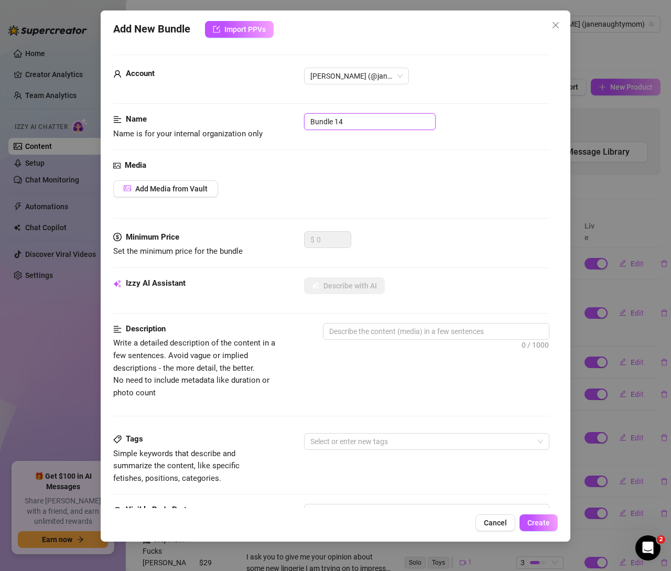
drag, startPoint x: 357, startPoint y: 122, endPoint x: 219, endPoint y: 113, distance: 138.7
click at [219, 115] on div "Name Name is for your internal organization only Bundle 14" at bounding box center [331, 126] width 436 height 27
type input "P"
type input "Nudes"
click at [177, 189] on span "Add Media from Vault" at bounding box center [171, 188] width 72 height 8
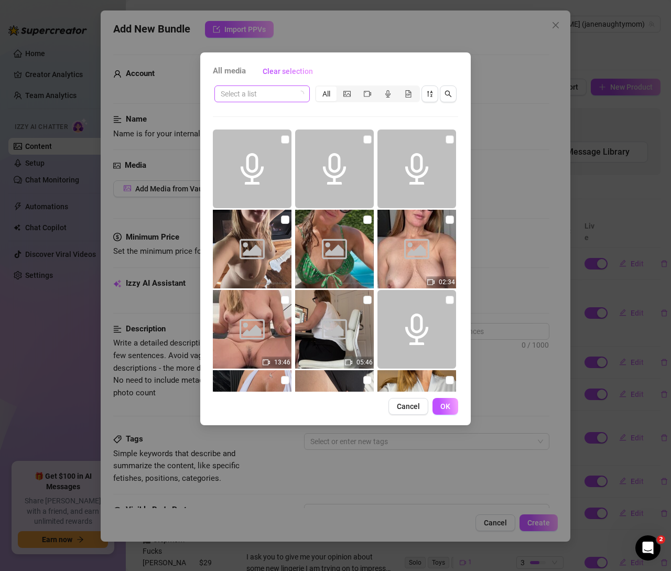
click at [274, 93] on input "search" at bounding box center [257, 94] width 73 height 16
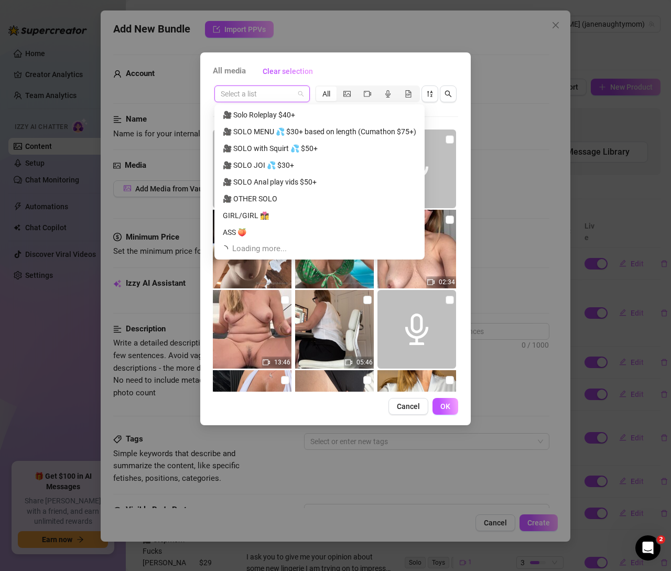
scroll to position [369, 0]
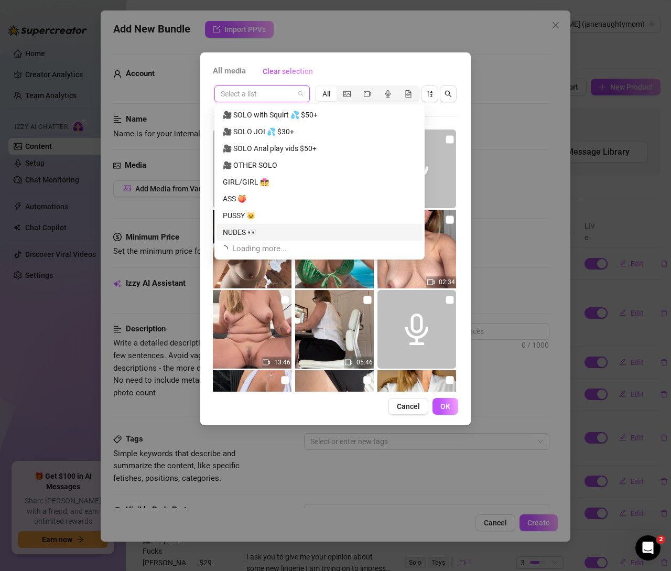
click at [230, 231] on div "NUDES 👀" at bounding box center [319, 232] width 193 height 12
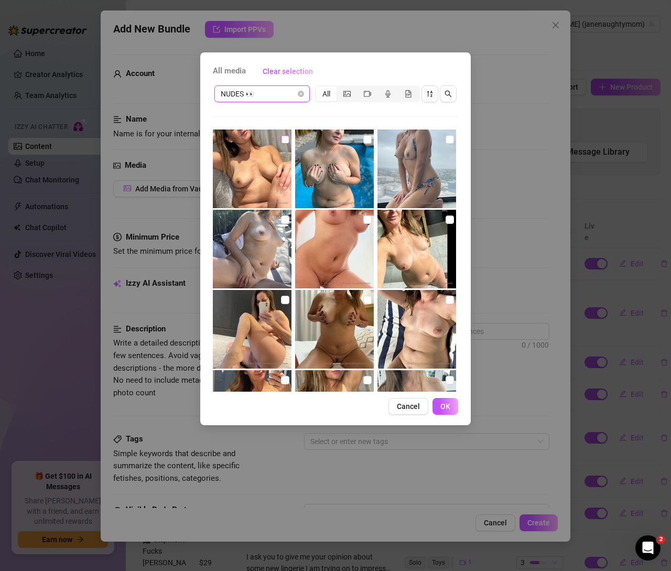
click at [284, 141] on input "checkbox" at bounding box center [285, 139] width 8 height 8
checkbox input "true"
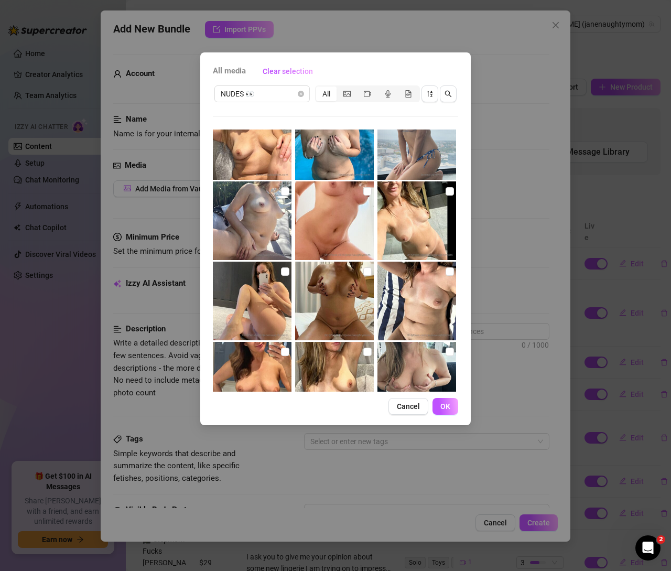
scroll to position [29, 0]
click at [363, 271] on input "checkbox" at bounding box center [367, 271] width 8 height 8
checkbox input "true"
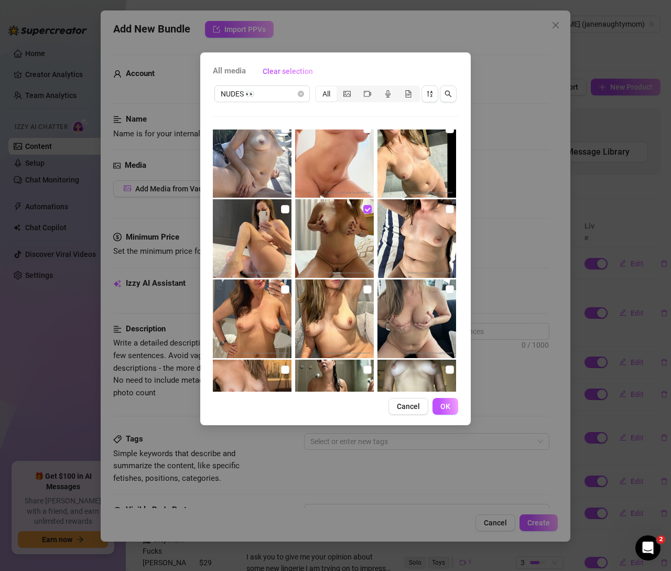
scroll to position [117, 0]
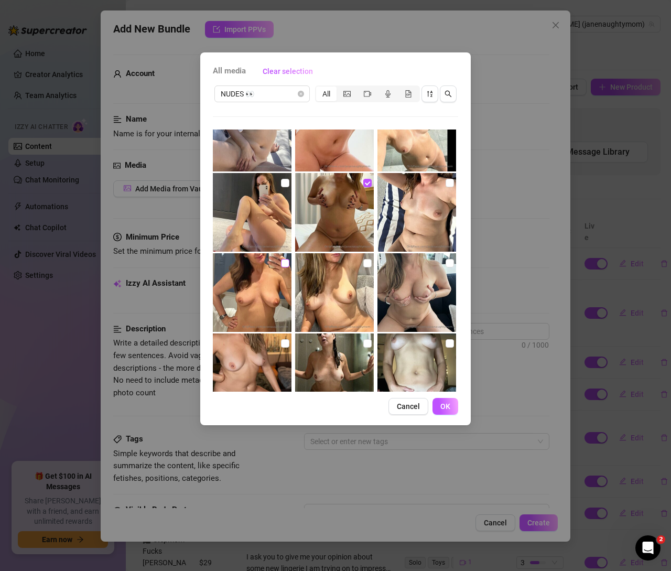
click at [285, 264] on input "checkbox" at bounding box center [285, 263] width 8 height 8
checkbox input "true"
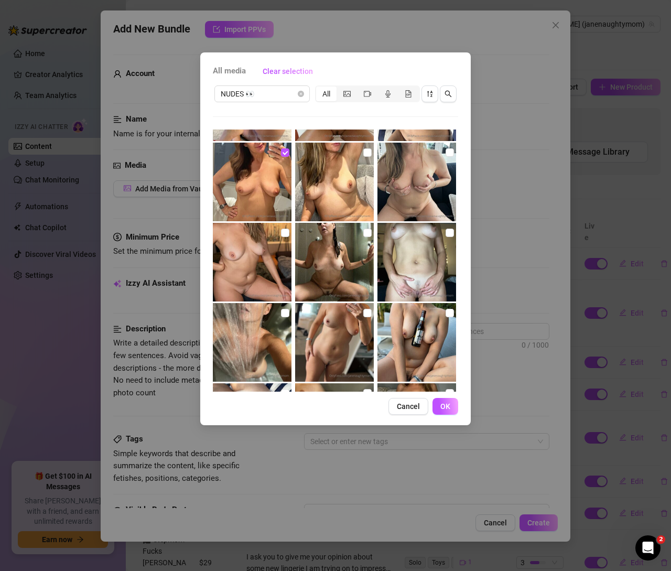
scroll to position [242, 0]
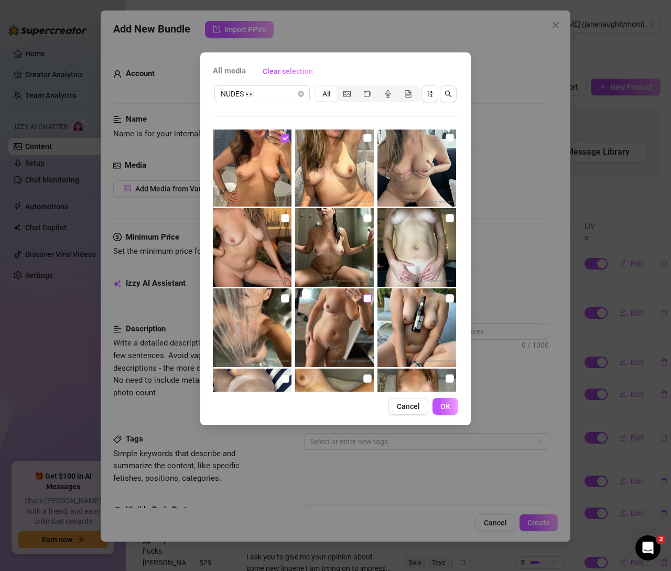
click at [363, 299] on input "checkbox" at bounding box center [367, 298] width 8 height 8
checkbox input "true"
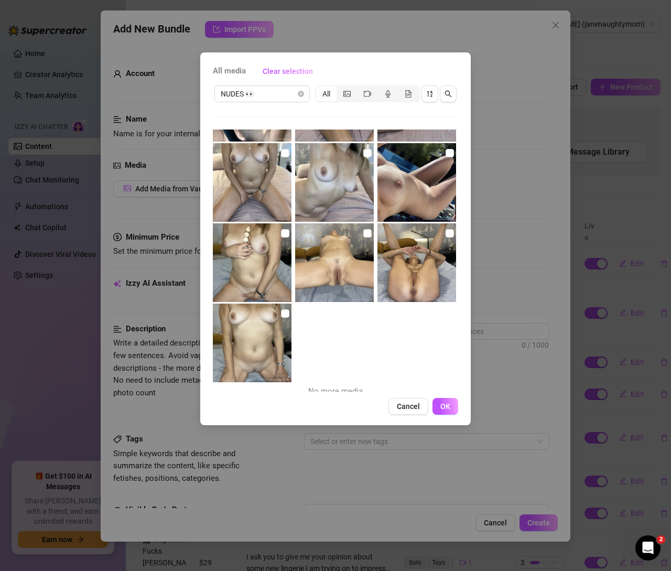
scroll to position [636, 0]
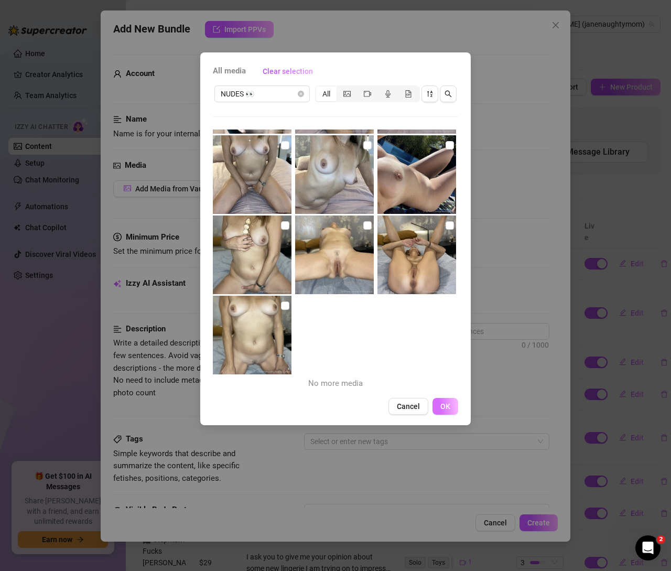
click at [444, 407] on span "OK" at bounding box center [445, 406] width 10 height 8
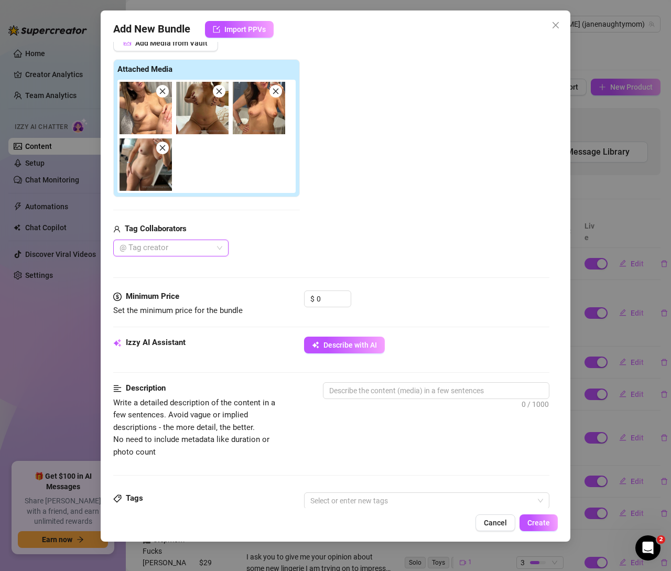
scroll to position [182, 0]
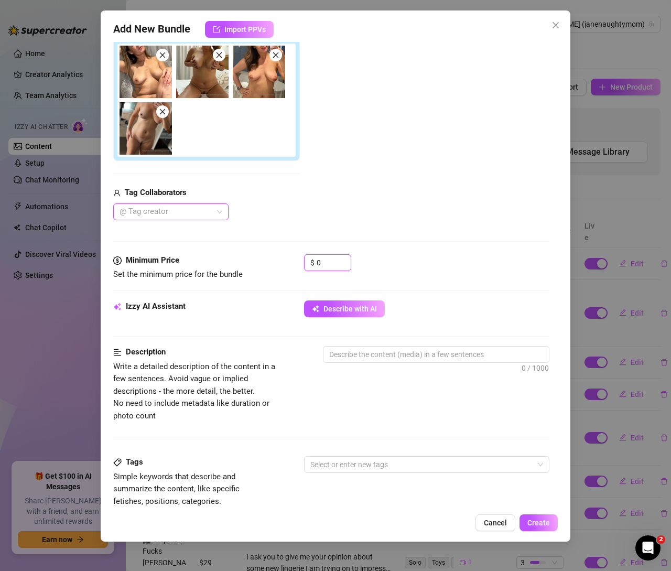
drag, startPoint x: 328, startPoint y: 262, endPoint x: 276, endPoint y: 256, distance: 51.7
click at [277, 256] on div "Minimum Price Set the minimum price for the bundle $ 0" at bounding box center [331, 267] width 436 height 27
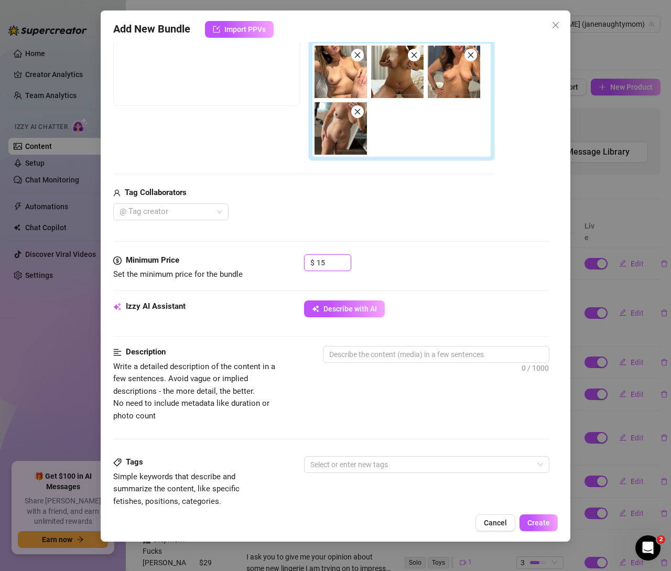
drag, startPoint x: 330, startPoint y: 260, endPoint x: 272, endPoint y: 256, distance: 58.3
click at [272, 256] on div "Minimum Price Set the minimum price for the bundle $ 15" at bounding box center [331, 267] width 436 height 27
drag, startPoint x: 329, startPoint y: 258, endPoint x: 264, endPoint y: 251, distance: 64.9
drag, startPoint x: 338, startPoint y: 265, endPoint x: 272, endPoint y: 255, distance: 66.8
click at [272, 255] on div "Minimum Price Set the minimum price for the bundle $ 1213" at bounding box center [331, 267] width 436 height 27
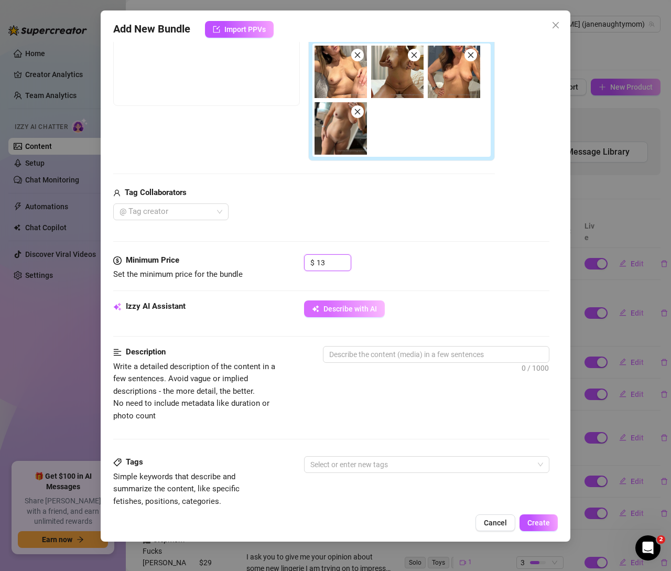
type input "13"
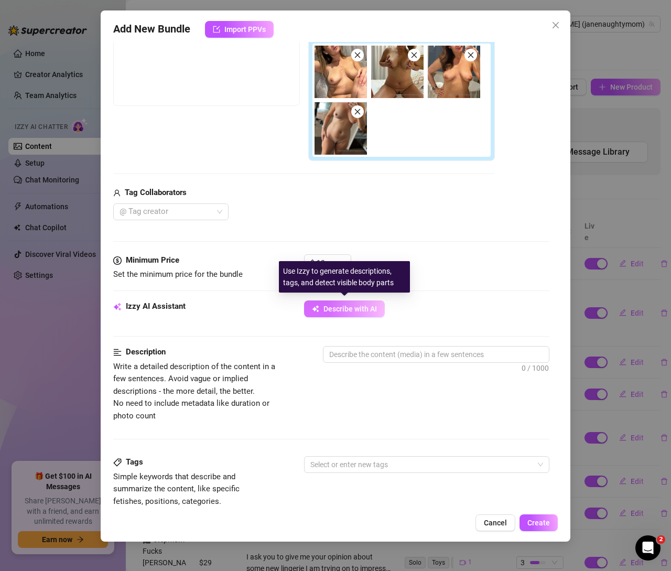
click at [353, 309] on span "Describe with AI" at bounding box center [349, 309] width 53 height 8
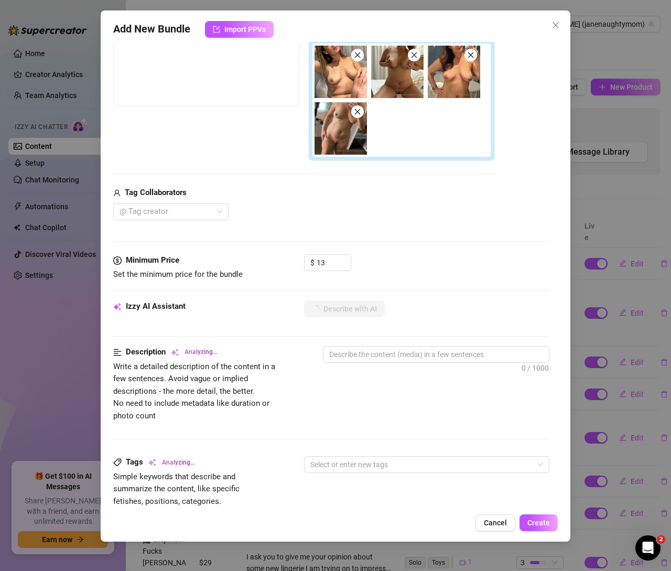
type textarea "[PERSON_NAME]"
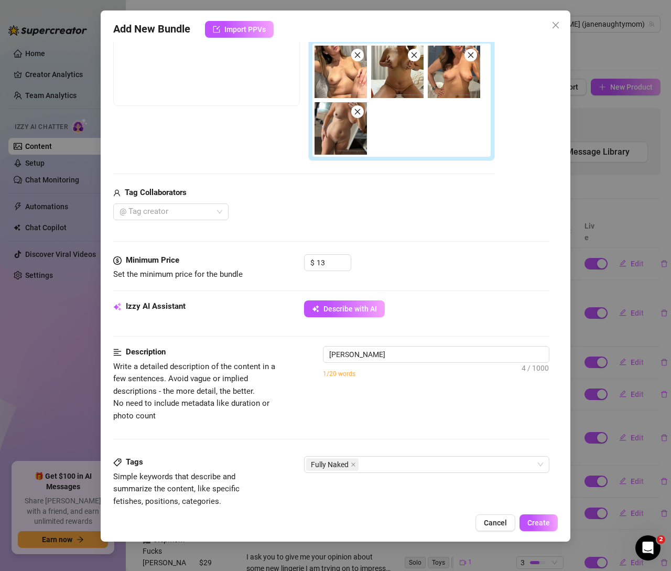
type textarea "[PERSON_NAME] is"
type textarea "[PERSON_NAME] is fully"
type textarea "[PERSON_NAME] is fully naked"
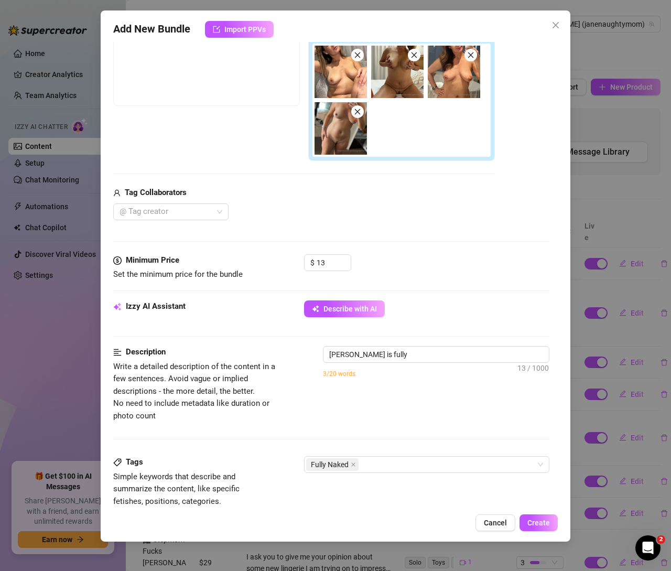
type textarea "[PERSON_NAME] is fully naked"
type textarea "[PERSON_NAME] is fully naked in"
type textarea "[PERSON_NAME] is fully naked in every"
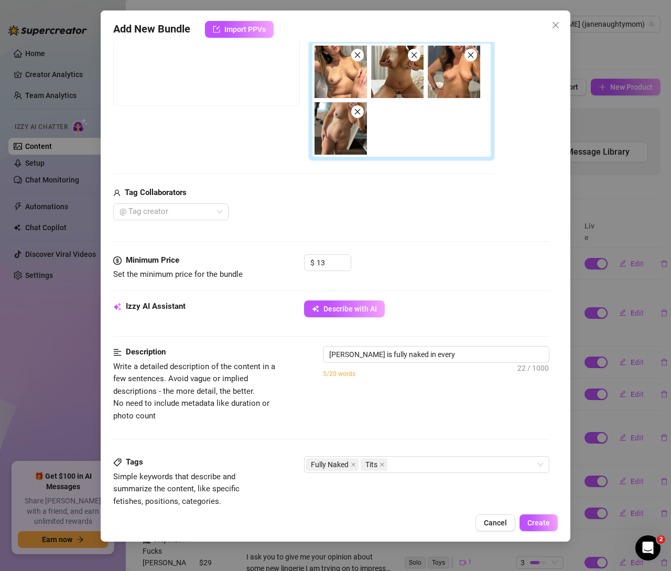
type textarea "[PERSON_NAME] is fully naked in every shot,"
type textarea "[PERSON_NAME] is fully naked in every shot, showing"
type textarea "[PERSON_NAME] is fully naked in every shot, showing off"
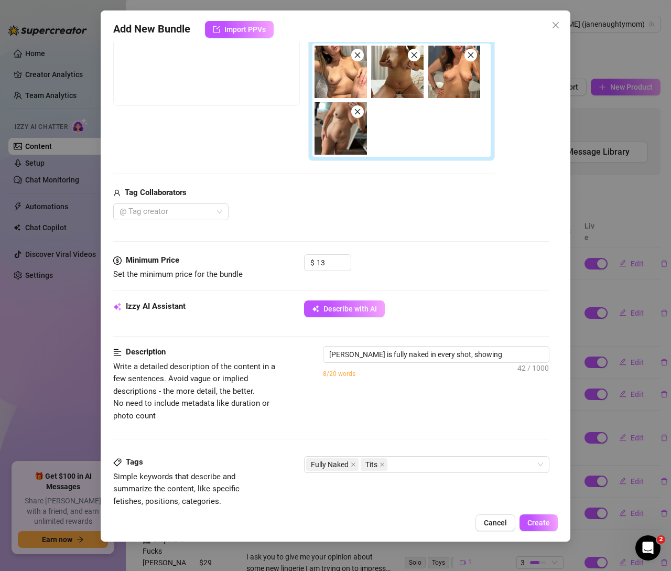
type textarea "[PERSON_NAME] is fully naked in every shot, showing off"
type textarea "[PERSON_NAME] is fully naked in every shot, showing off her"
type textarea "[PERSON_NAME] is fully naked in every shot, showing off her natural"
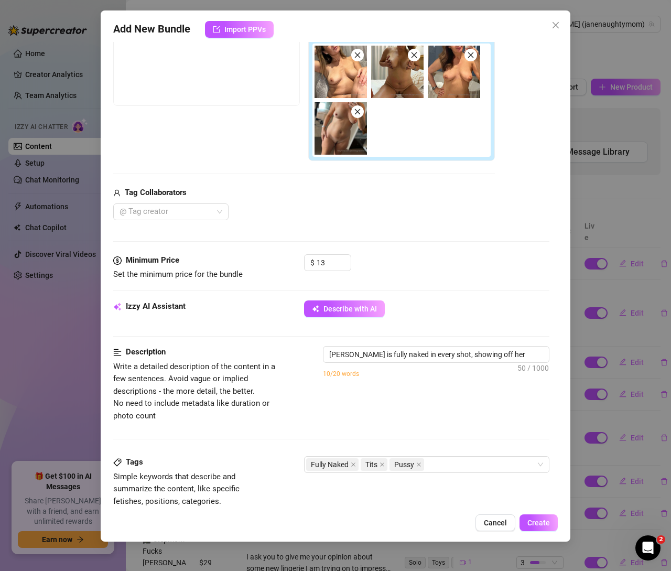
type textarea "[PERSON_NAME] is fully naked in every shot, showing off her natural tits"
type textarea "[PERSON_NAME] is fully naked in every shot, showing off her natural tits with"
type textarea "[PERSON_NAME] is fully naked in every shot, showing off her natural tits with n…"
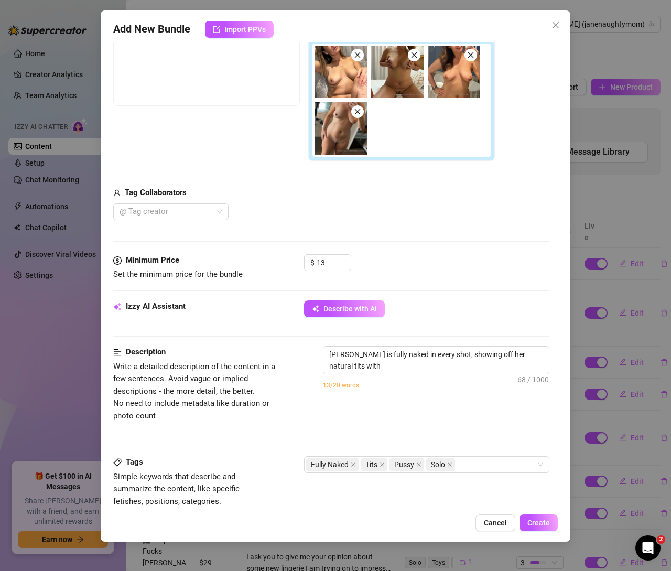
type textarea "[PERSON_NAME] is fully naked in every shot, showing off her natural tits with n…"
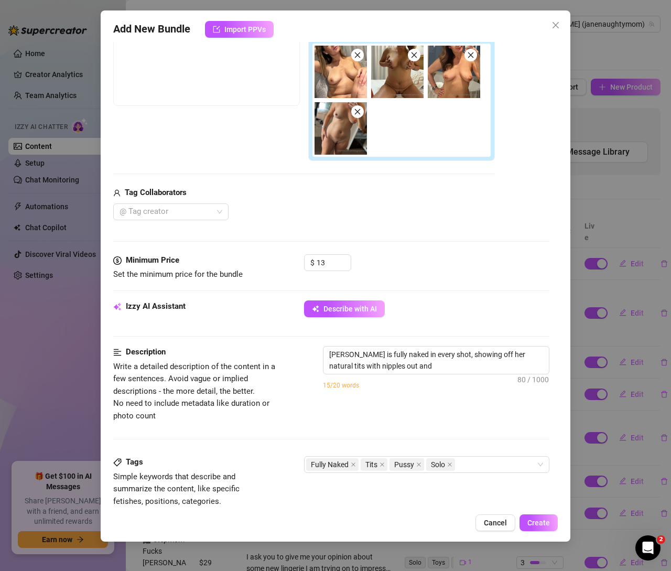
type textarea "[PERSON_NAME] is fully naked in every shot, showing off her natural tits with n…"
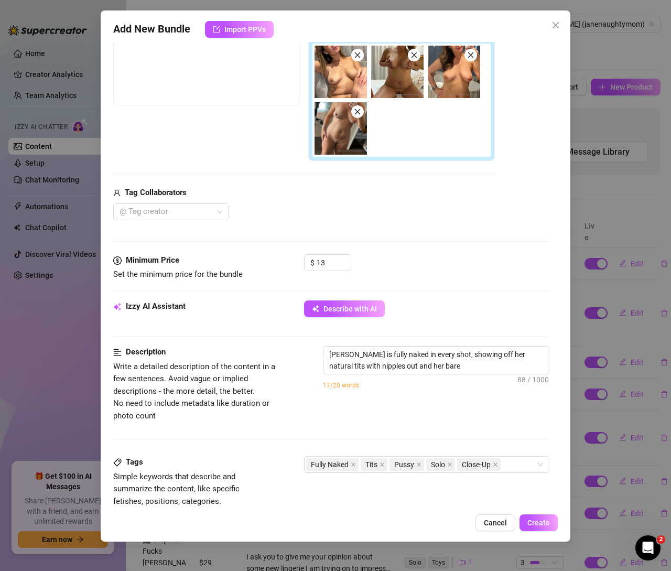
type textarea "[PERSON_NAME] is fully naked in every shot, showing off her natural tits with n…"
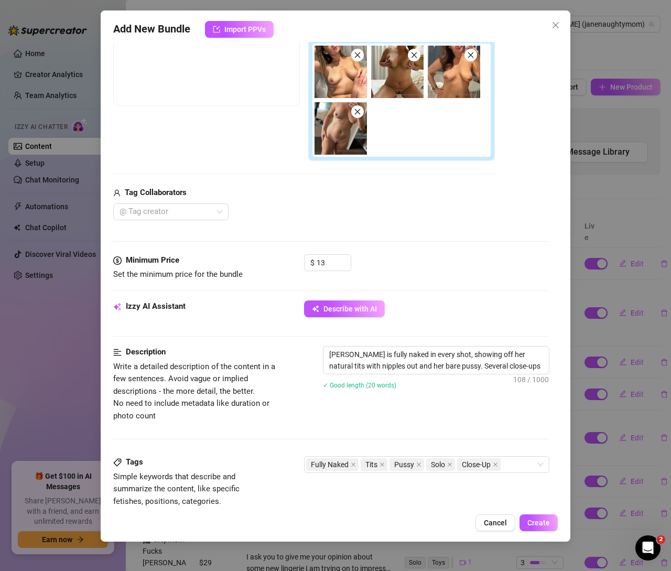
type textarea "[PERSON_NAME] is fully naked in every shot, showing off her natural tits with n…"
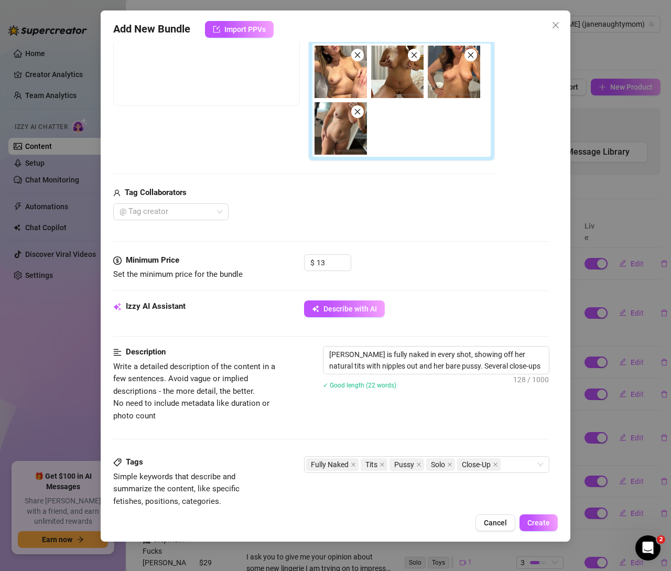
type textarea "[PERSON_NAME] is fully naked in every shot, showing off her natural tits with n…"
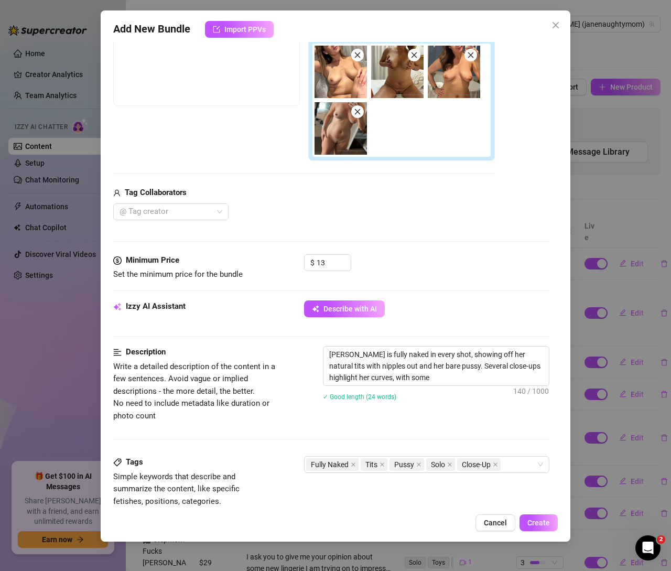
type textarea "[PERSON_NAME] is fully naked in every shot, showing off her natural tits with n…"
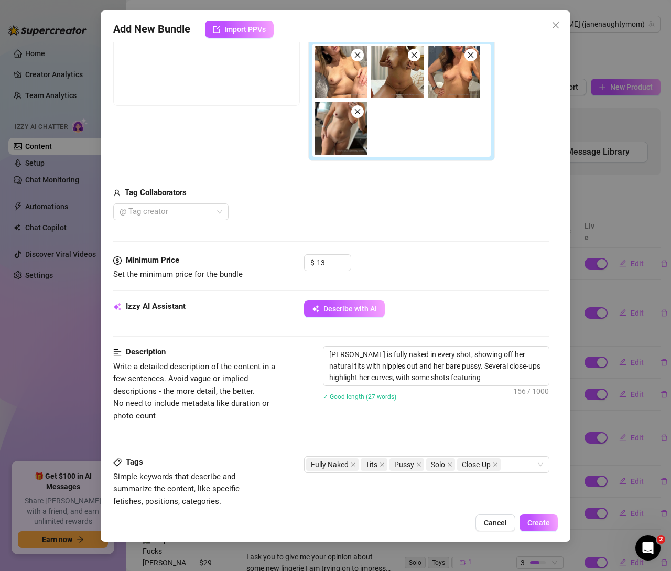
type textarea "[PERSON_NAME] is fully naked in every shot, showing off her natural tits with n…"
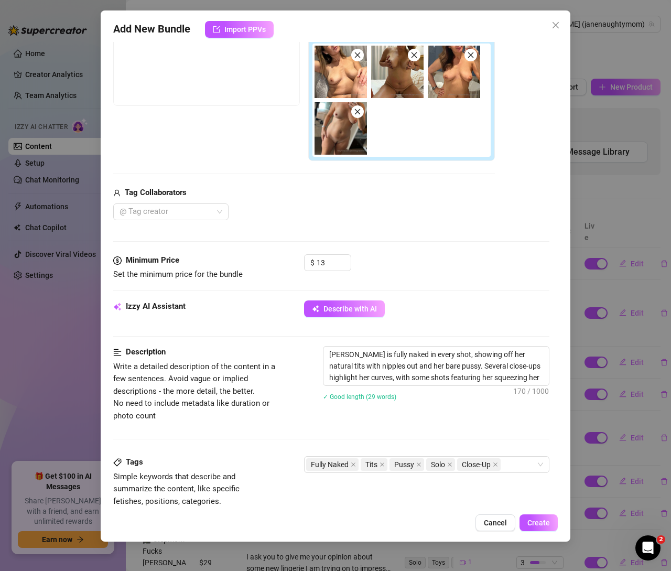
type textarea "[PERSON_NAME] is fully naked in every shot, showing off her natural tits with n…"
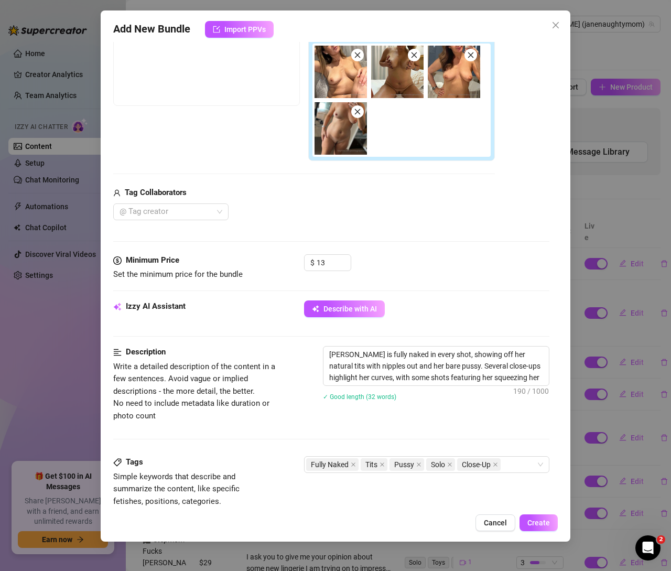
type textarea "[PERSON_NAME] is fully naked in every shot, showing off her natural tits with n…"
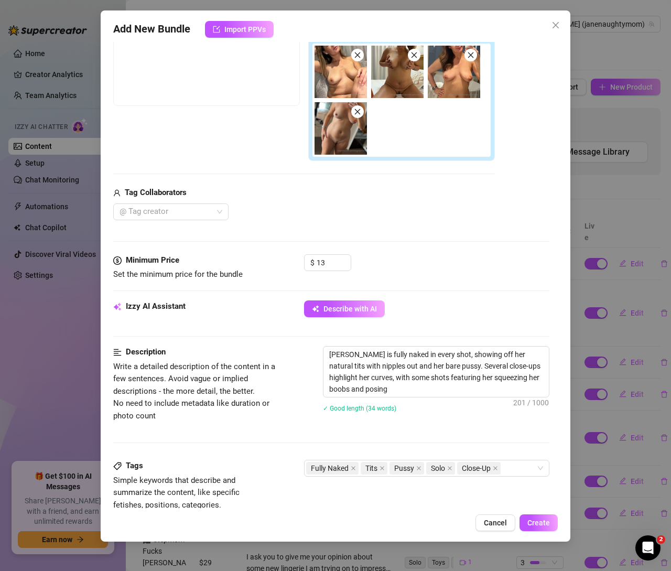
type textarea "[PERSON_NAME] is fully naked in every shot, showing off her natural tits with n…"
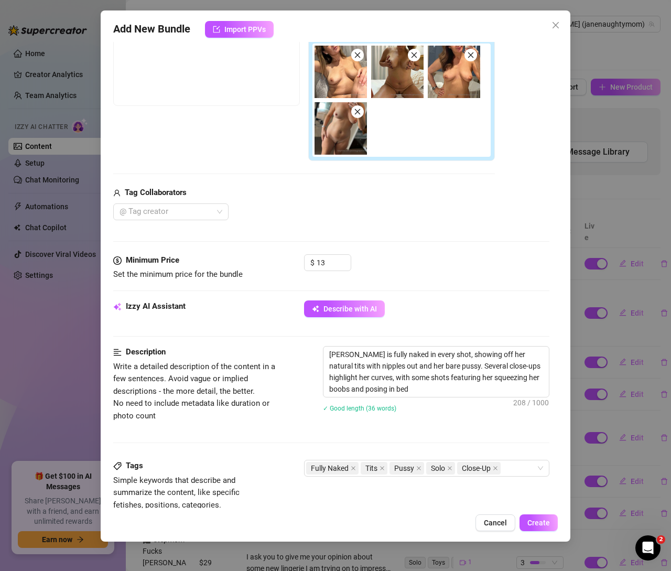
type textarea "[PERSON_NAME] is fully naked in every shot, showing off her natural tits with n…"
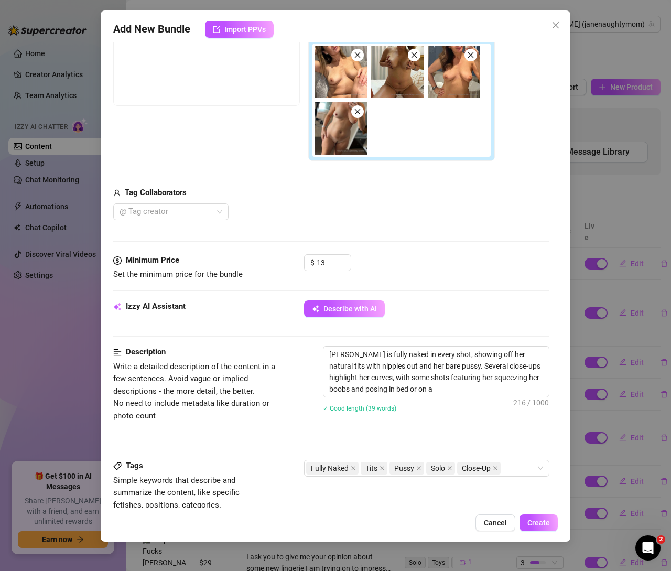
type textarea "[PERSON_NAME] is fully naked in every shot, showing off her natural tits with n…"
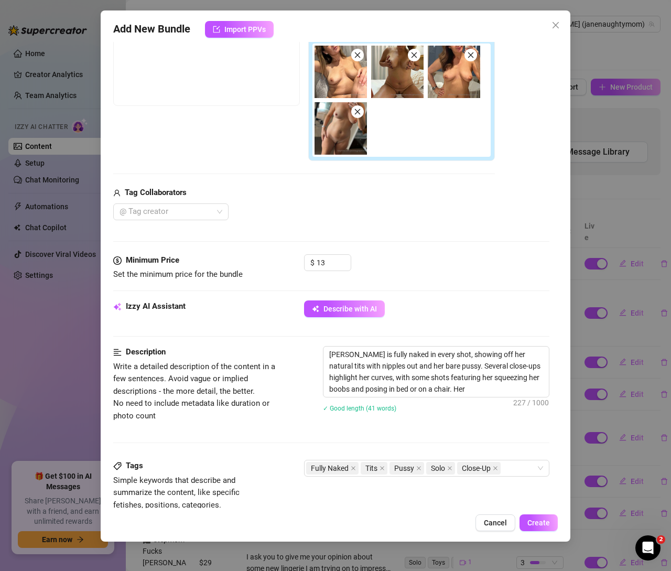
type textarea "[PERSON_NAME] is fully naked in every shot, showing off her natural tits with n…"
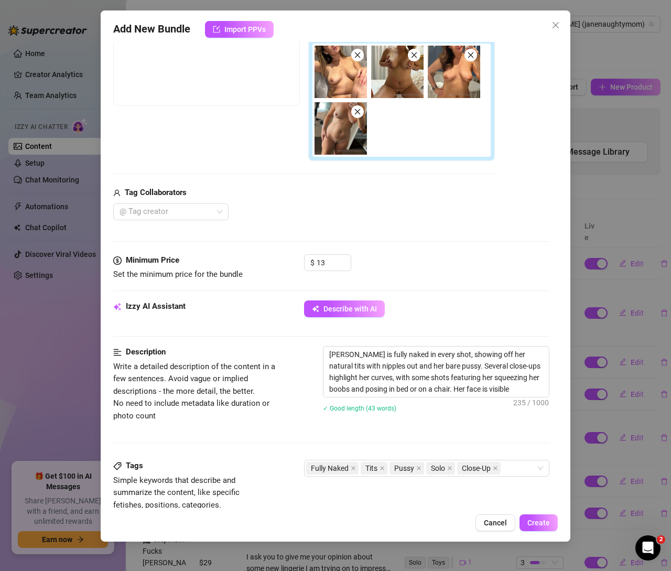
type textarea "[PERSON_NAME] is fully naked in every shot, showing off her natural tits with n…"
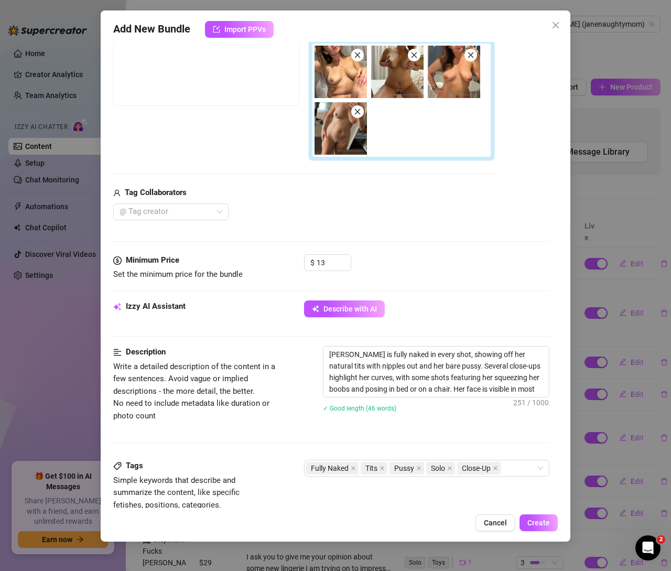
type textarea "[PERSON_NAME] is fully naked in every shot, showing off her natural tits with n…"
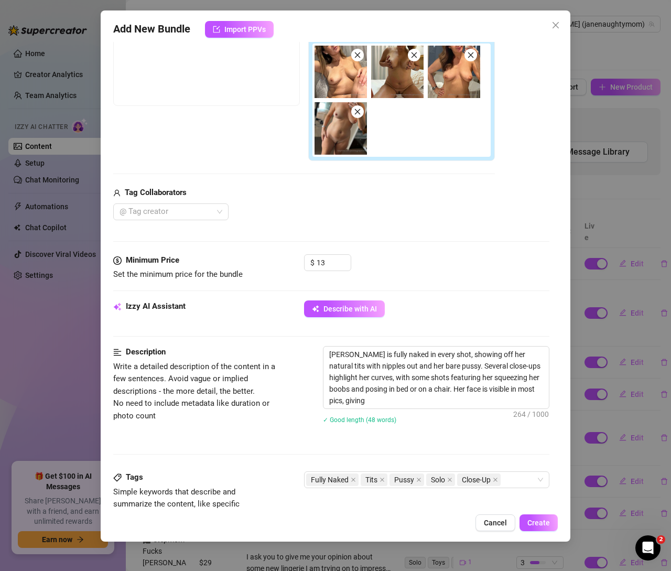
type textarea "[PERSON_NAME] is fully naked in every shot, showing off her natural tits with n…"
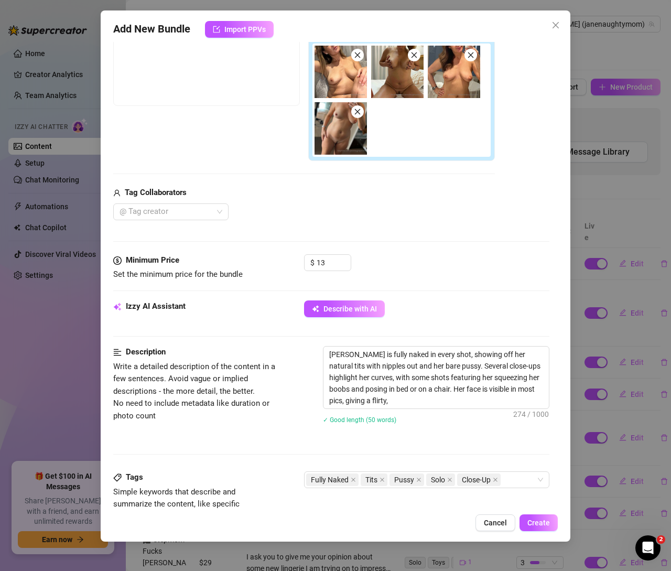
type textarea "[PERSON_NAME] is fully naked in every shot, showing off her natural tits with n…"
click at [339, 352] on textarea "[PERSON_NAME] is fully naked in every shot, showing off her natural tits with n…" at bounding box center [435, 377] width 225 height 62
type textarea "His fully naked in every shot, showing off her natural tits with nipples out an…"
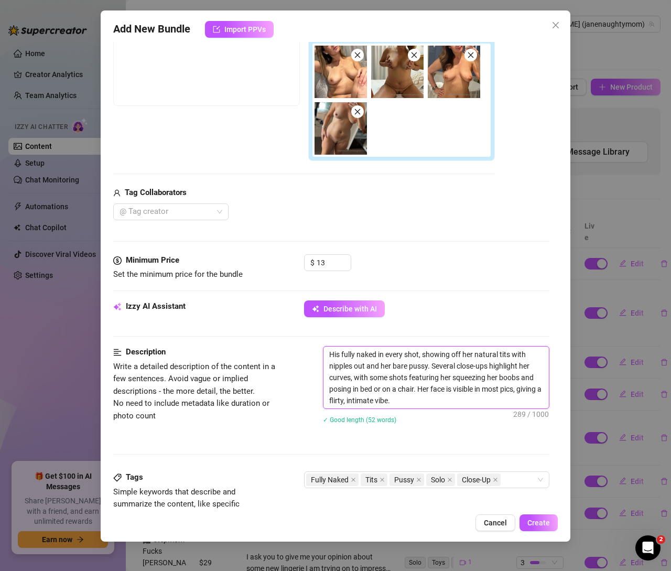
type textarea "[PERSON_NAME] fully naked in every shot, showing off her natural tits with nipp…"
type textarea "Hereis fully naked in every shot, showing off her natural tits with nipples out…"
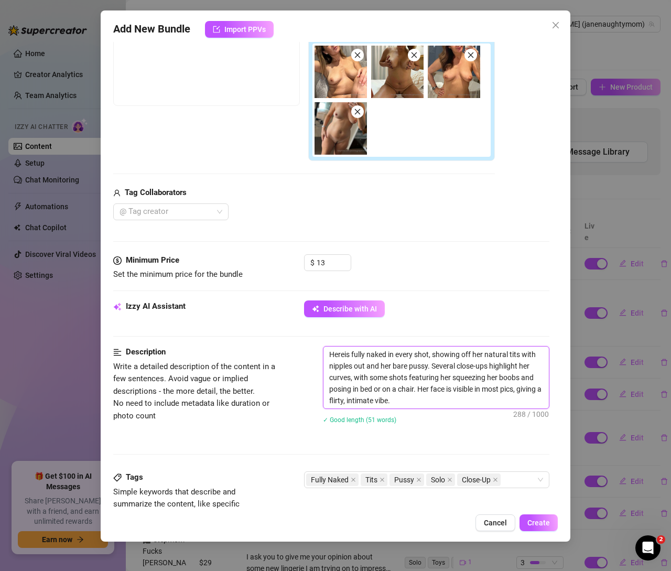
type textarea "Here is fully naked in every shot, showing off her natural tits with nipples ou…"
type textarea "Here [PERSON_NAME] fully naked in every shot, showing off her natural tits with…"
type textarea "Here I is fully naked in every shot, showing off her natural tits with nipples …"
type textarea "Here I ais fully naked in every shot, showing off her natural tits with nipples…"
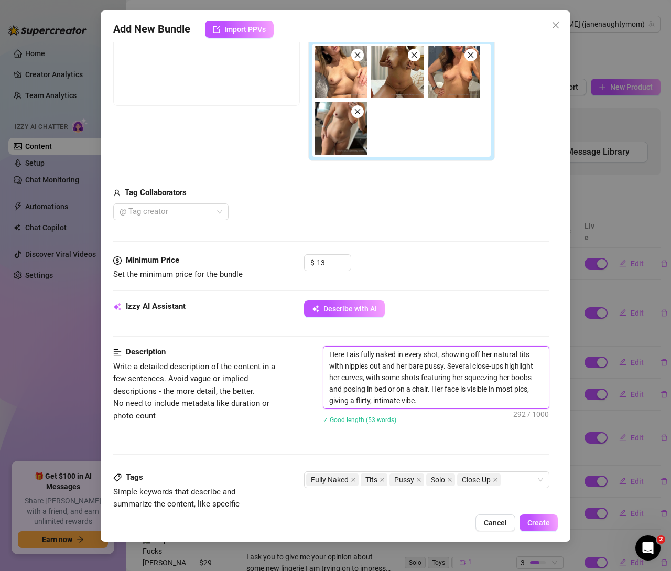
type textarea "Here I amis fully naked in every shot, showing off her natural tits with nipple…"
type textarea "Here I am is fully naked in every shot, showing off her natural tits with nippl…"
type textarea "Here I am s fully naked in every shot, showing off her natural tits with nipple…"
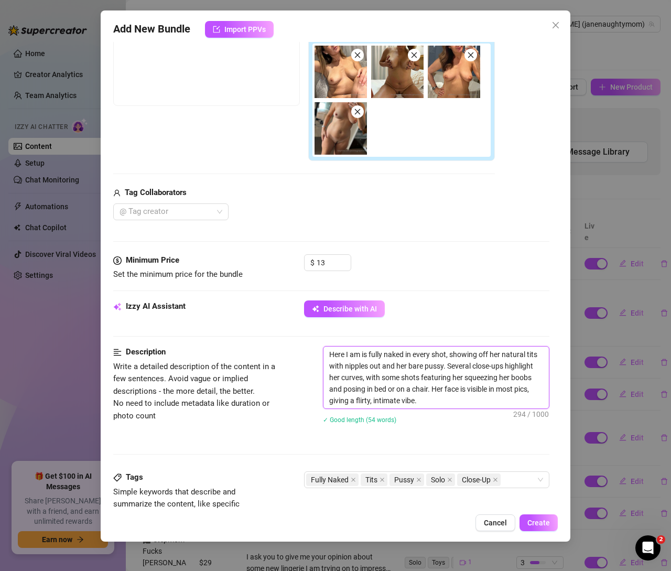
type textarea "Here I am s fully naked in every shot, showing off her natural tits with nipple…"
type textarea "Here I am fully naked in every shot, showing off her natural tits with nipples …"
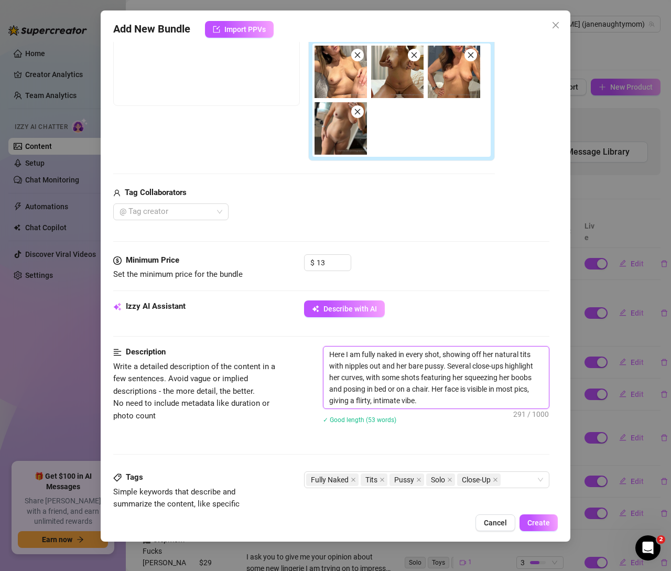
click at [489, 350] on textarea "Here I am fully naked in every shot, showing off her natural tits with nipples …" at bounding box center [435, 377] width 225 height 62
type textarea "Here I am fully naked in every shot, showing off mnatural tits with nipples out…"
type textarea "Here I am fully naked in every shot, showing off mynatural tits with nipples ou…"
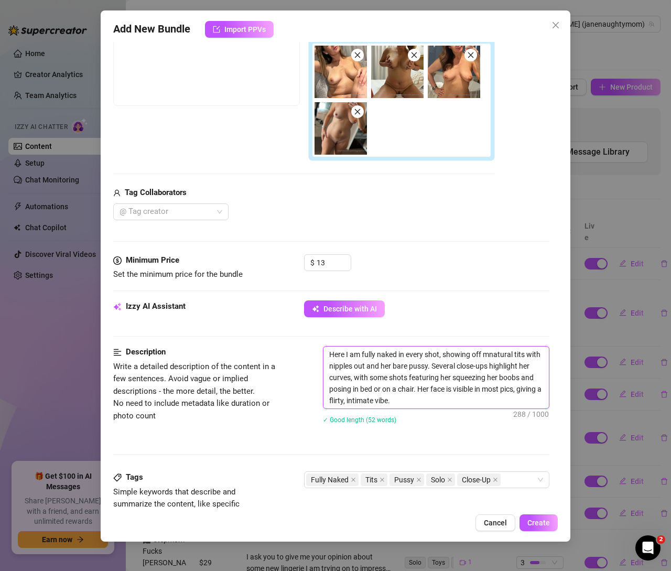
type textarea "Here I am fully naked in every shot, showing off mynatural tits with nipples ou…"
type textarea "Here I am fully naked in every shot, showing off my natural tits with nipples o…"
click at [396, 364] on textarea "Here I am fully naked in every shot, showing off my natural tits with nipples o…" at bounding box center [435, 377] width 225 height 62
click at [397, 362] on textarea "Here I am fully naked in every shot, showing off my natural tits with nipples o…" at bounding box center [435, 377] width 225 height 62
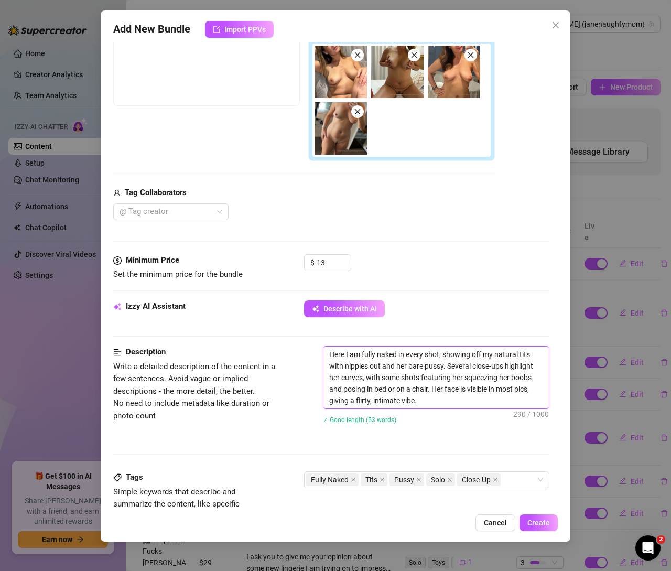
click at [397, 362] on textarea "Here I am fully naked in every shot, showing off my natural tits with nipples o…" at bounding box center [435, 377] width 225 height 62
type textarea "Here I am fully naked in every shot, showing off my natural tits with nipples o…"
click at [530, 363] on textarea "Here I am fully naked in every shot, showing off my natural tits with nipples o…" at bounding box center [435, 377] width 225 height 62
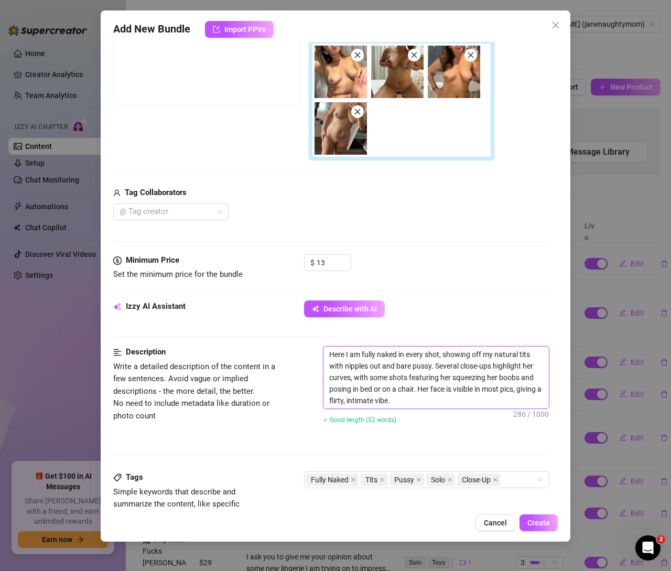
type textarea "Here I am fully naked in every shot, showing off my natural tits with nipples o…"
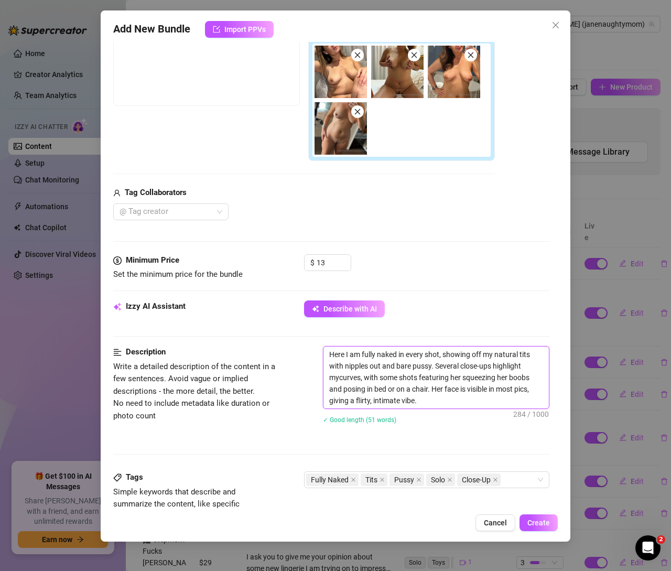
type textarea "Here I am fully naked in every shot, showing off my natural tits with nipples o…"
click at [446, 376] on textarea "Here I am fully naked in every shot, showing off my natural tits with nipples o…" at bounding box center [435, 377] width 225 height 62
type textarea "Here I am fully naked in every shot, showing off my natural tits with nipples o…"
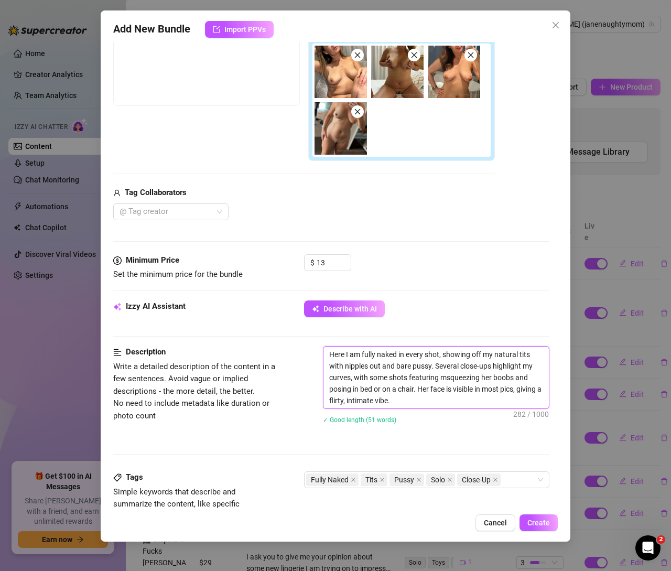
type textarea "Here I am fully naked in every shot, showing off my natural tits with nipples o…"
click at [493, 375] on textarea "Here I am fully naked in every shot, showing off my natural tits with nipples o…" at bounding box center [435, 377] width 225 height 62
drag, startPoint x: 354, startPoint y: 386, endPoint x: 416, endPoint y: 387, distance: 61.9
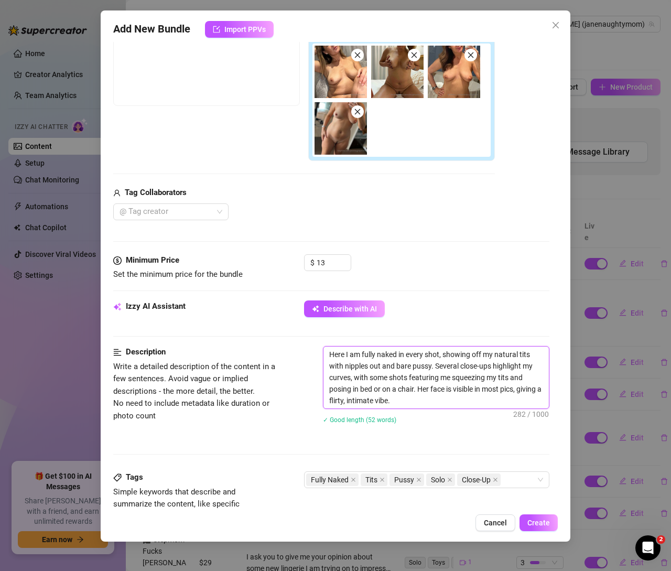
click at [416, 387] on textarea "Here I am fully naked in every shot, showing off my natural tits with nipples o…" at bounding box center [435, 377] width 225 height 62
drag, startPoint x: 416, startPoint y: 385, endPoint x: 356, endPoint y: 384, distance: 59.8
click at [356, 384] on textarea "Here I am fully naked in every shot, showing off my natural tits with nipples o…" at bounding box center [435, 377] width 225 height 62
click at [320, 450] on div "Description Write a detailed description of the content in a few sentences. Avo…" at bounding box center [331, 408] width 436 height 125
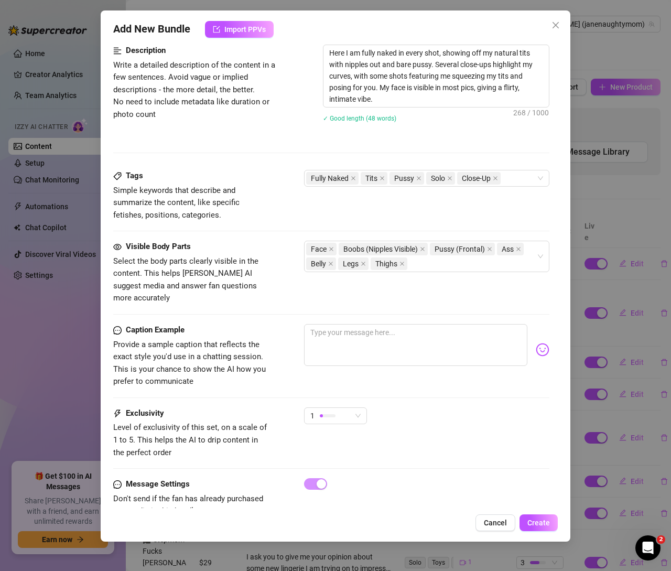
scroll to position [496, 0]
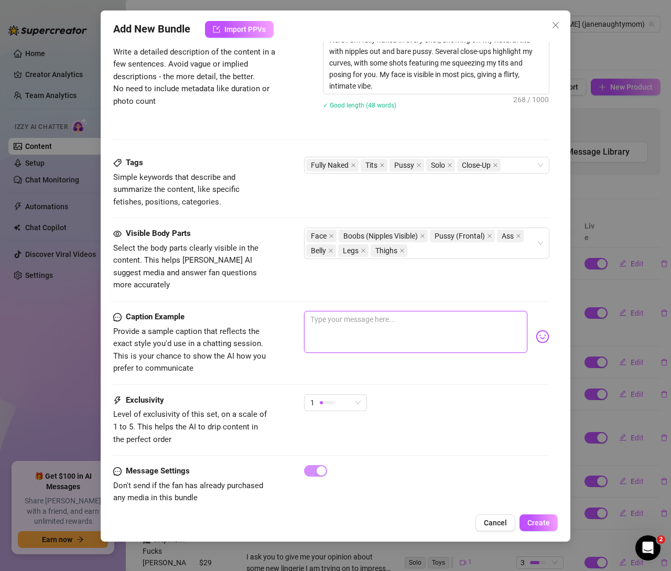
click at [345, 311] on textarea at bounding box center [415, 332] width 223 height 42
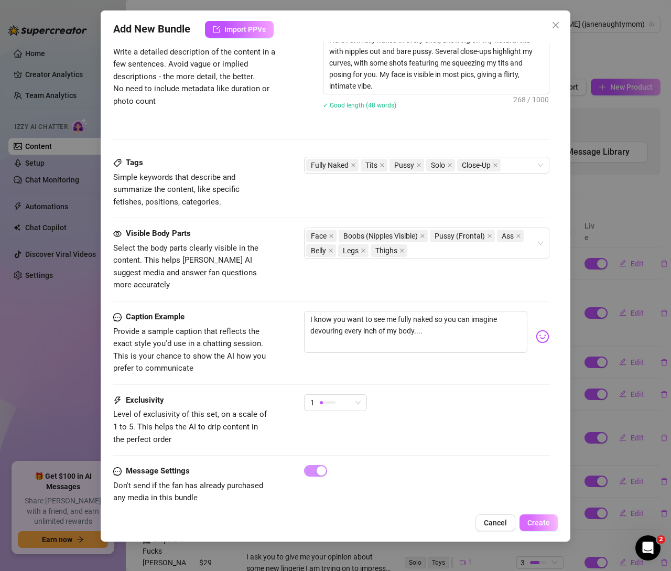
click at [538, 525] on span "Create" at bounding box center [538, 522] width 23 height 8
click at [542, 520] on span "Create" at bounding box center [538, 522] width 23 height 8
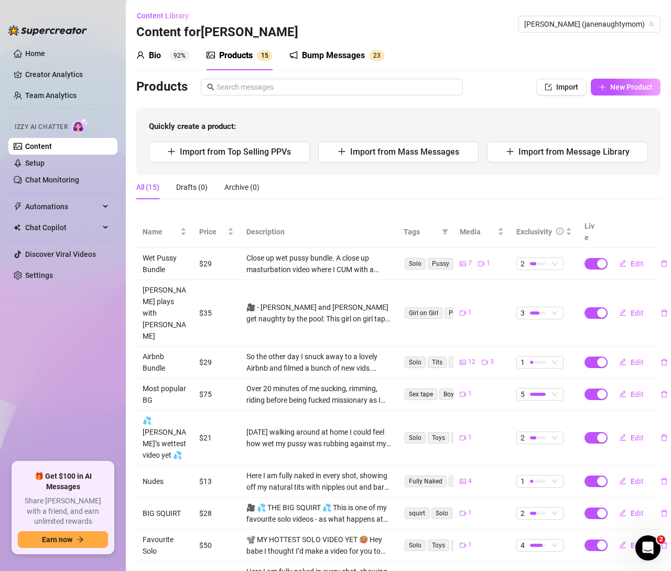
click at [660, 570] on icon "delete" at bounding box center [663, 576] width 7 height 7
click at [651, 492] on span "Yes" at bounding box center [654, 490] width 13 height 8
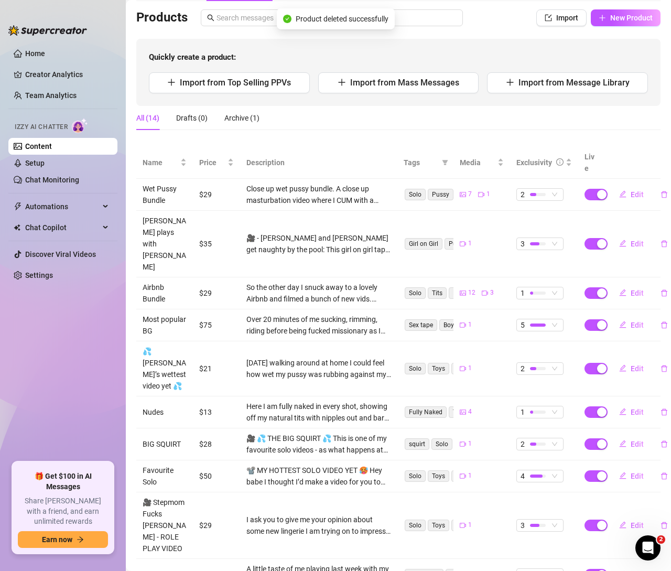
scroll to position [104, 0]
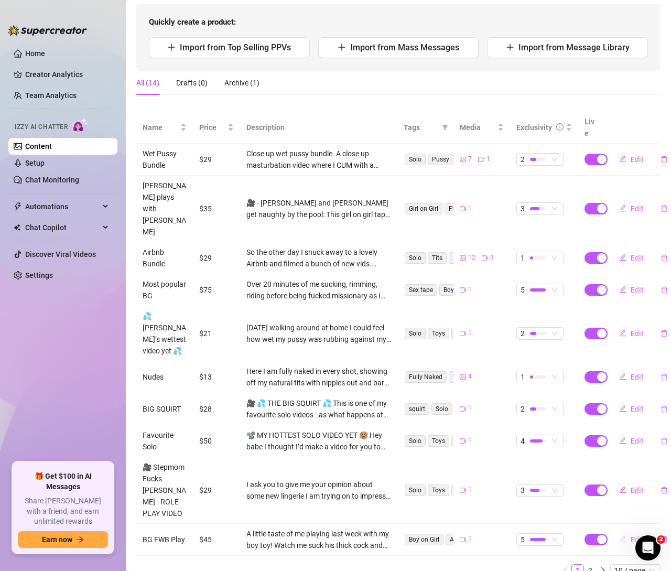
click at [622, 531] on button "Edit" at bounding box center [631, 539] width 41 height 17
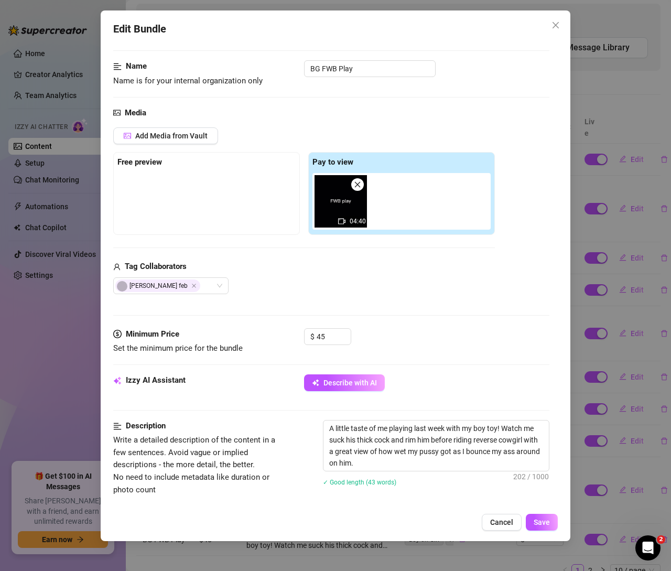
scroll to position [69, 0]
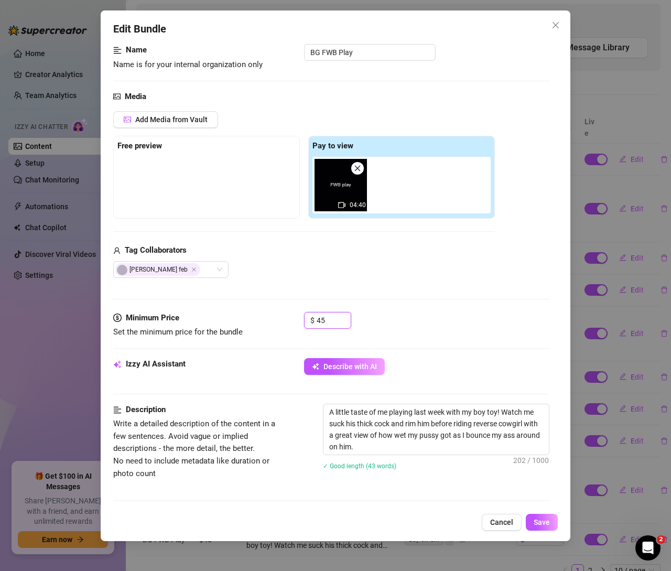
drag, startPoint x: 328, startPoint y: 319, endPoint x: 299, endPoint y: 320, distance: 28.8
click at [299, 320] on div "Minimum Price Set the minimum price for the bundle $ 45" at bounding box center [331, 325] width 436 height 27
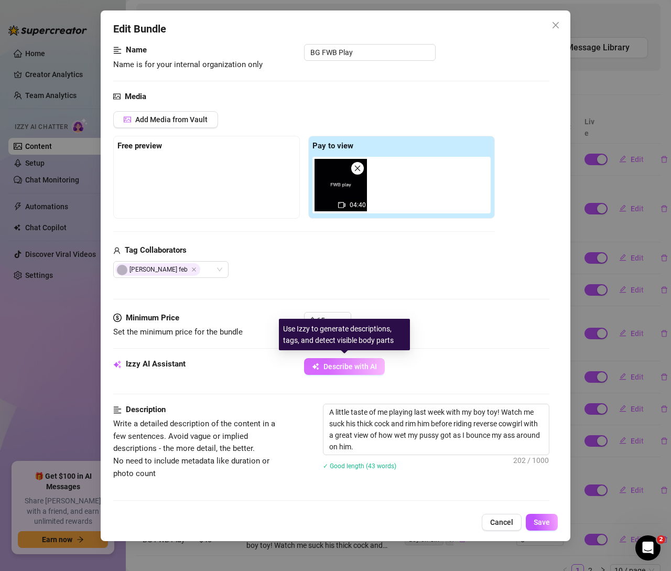
click at [367, 367] on span "Describe with AI" at bounding box center [349, 366] width 53 height 8
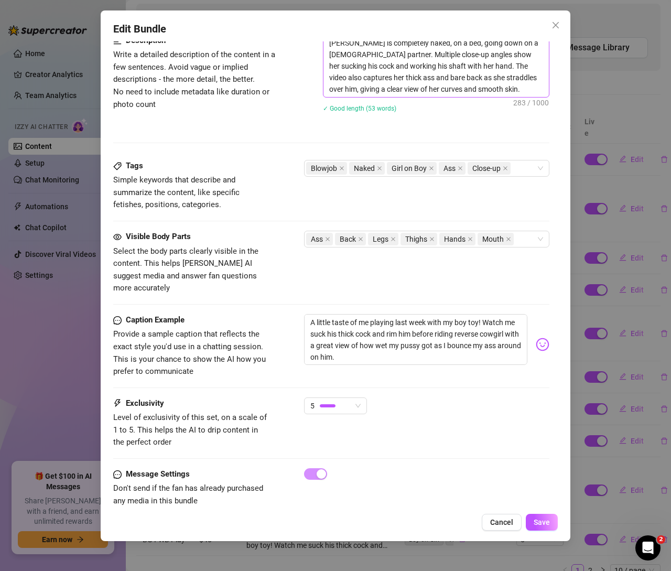
scroll to position [439, 0]
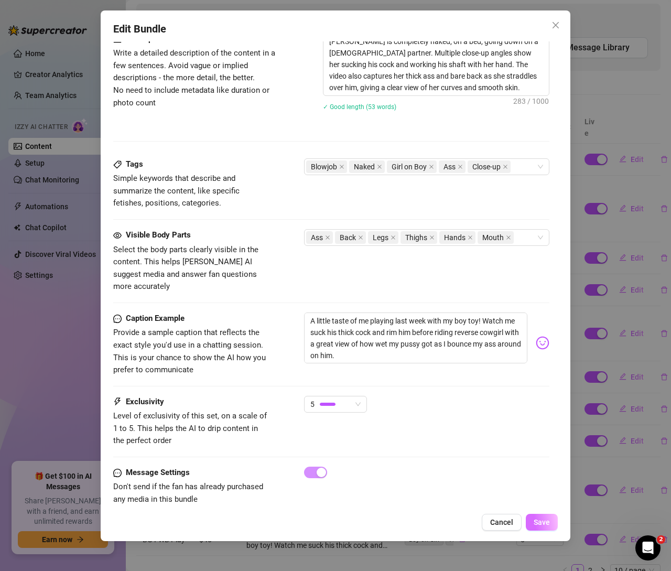
click at [541, 524] on span "Save" at bounding box center [542, 522] width 16 height 8
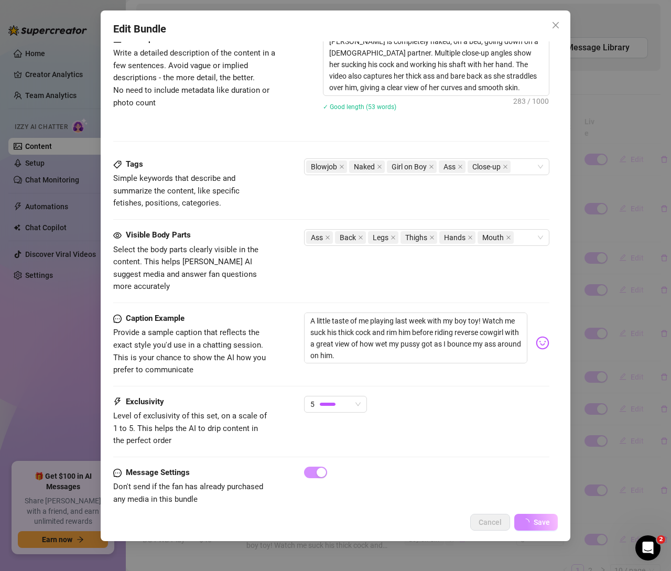
scroll to position [441, 0]
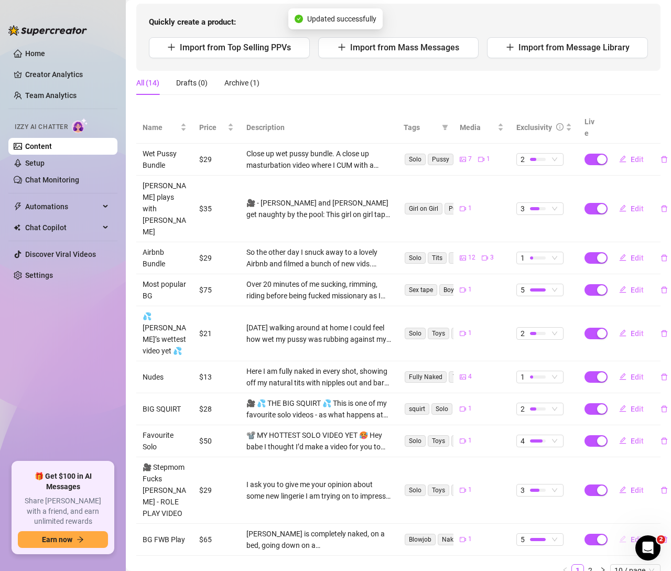
click at [623, 531] on button "Edit" at bounding box center [631, 539] width 41 height 17
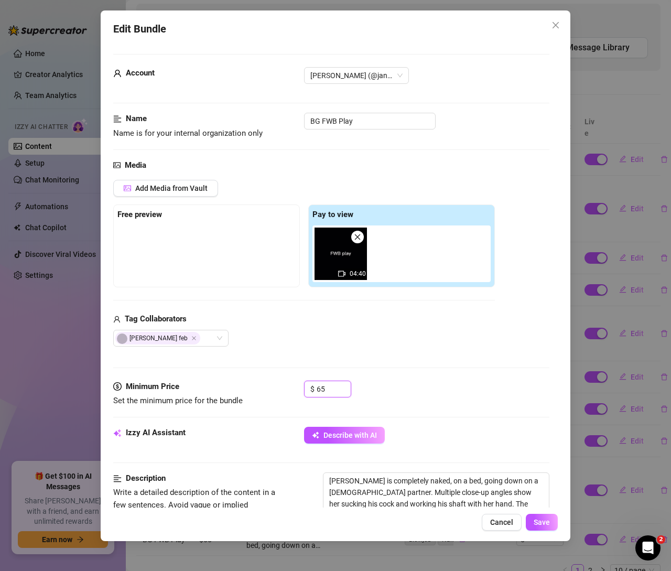
drag, startPoint x: 332, startPoint y: 387, endPoint x: 281, endPoint y: 383, distance: 51.0
click at [281, 383] on div "Minimum Price Set the minimum price for the bundle $ 65" at bounding box center [331, 394] width 436 height 27
click at [550, 517] on button "Save" at bounding box center [542, 522] width 32 height 17
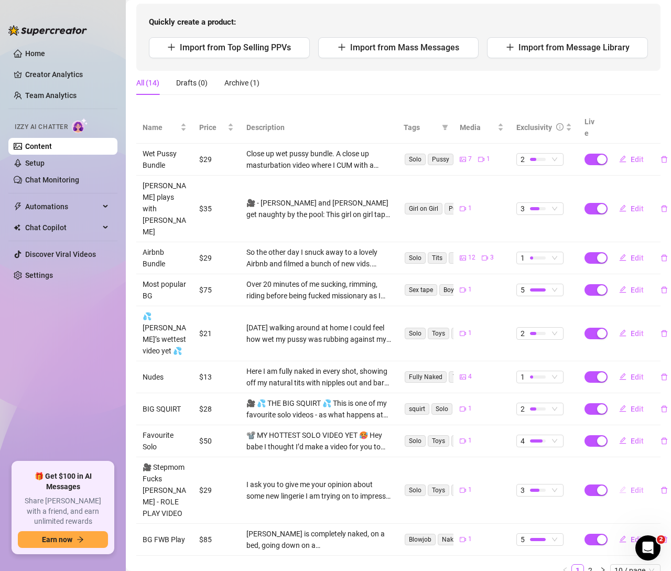
click at [631, 486] on span "Edit" at bounding box center [637, 490] width 13 height 8
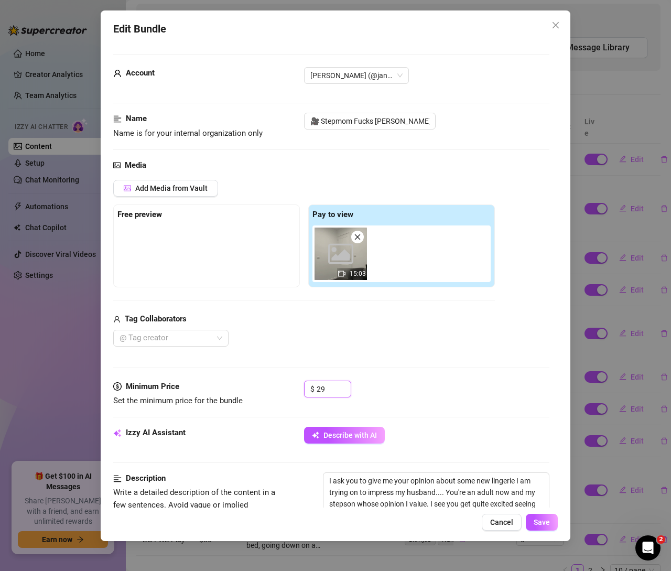
drag, startPoint x: 330, startPoint y: 389, endPoint x: 277, endPoint y: 386, distance: 53.1
click at [277, 386] on div "Minimum Price Set the minimum price for the bundle $ 29" at bounding box center [331, 394] width 436 height 27
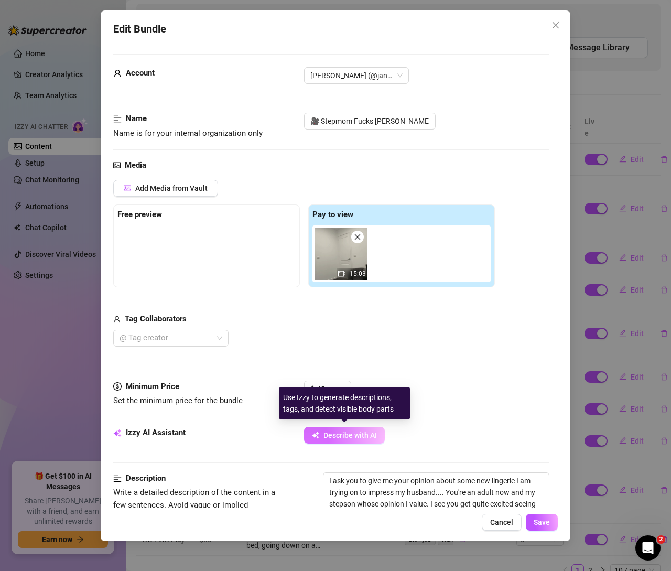
click at [361, 437] on span "Describe with AI" at bounding box center [349, 435] width 53 height 8
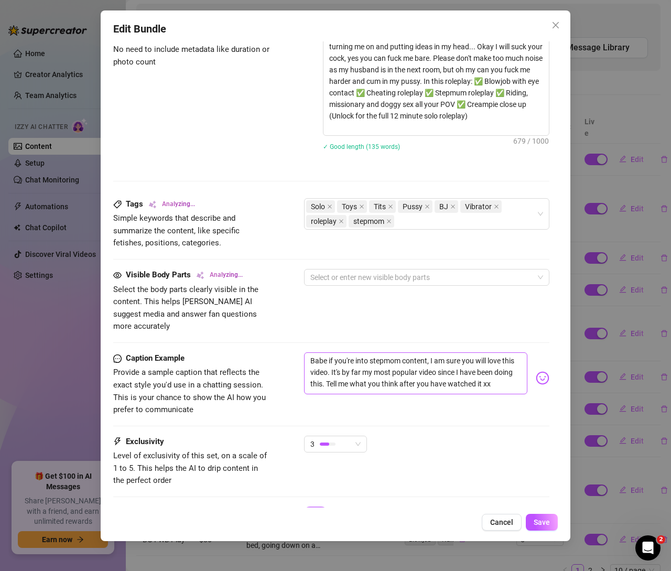
scroll to position [522, 0]
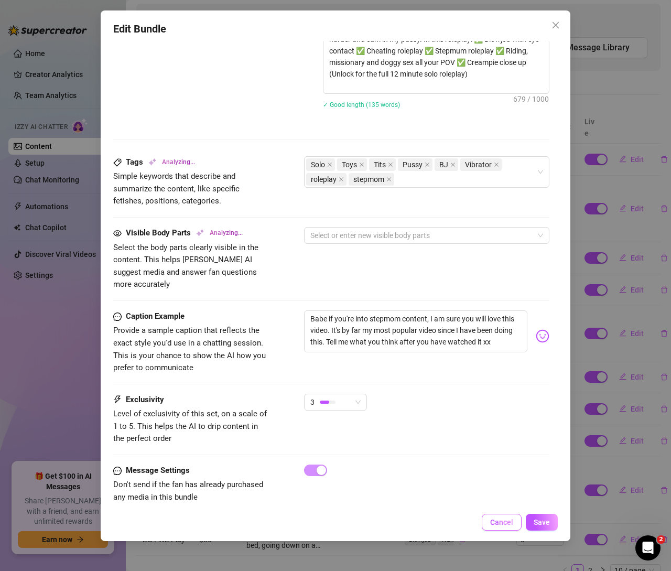
click at [510, 519] on span "Cancel" at bounding box center [501, 522] width 23 height 8
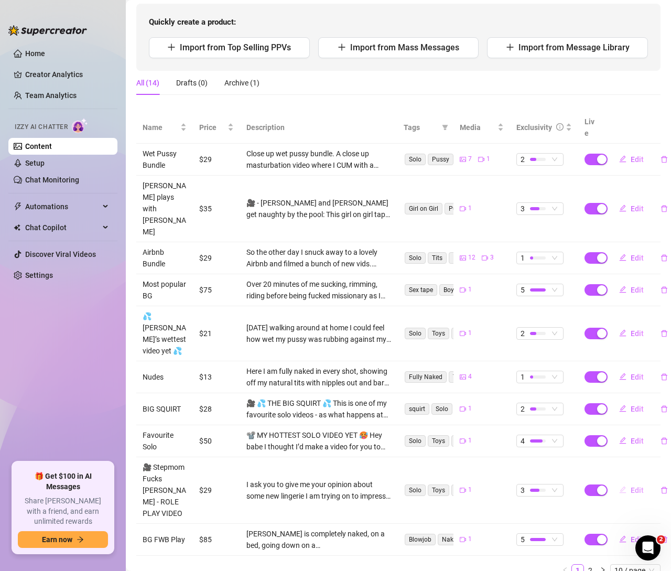
click at [631, 486] on span "Edit" at bounding box center [637, 490] width 13 height 8
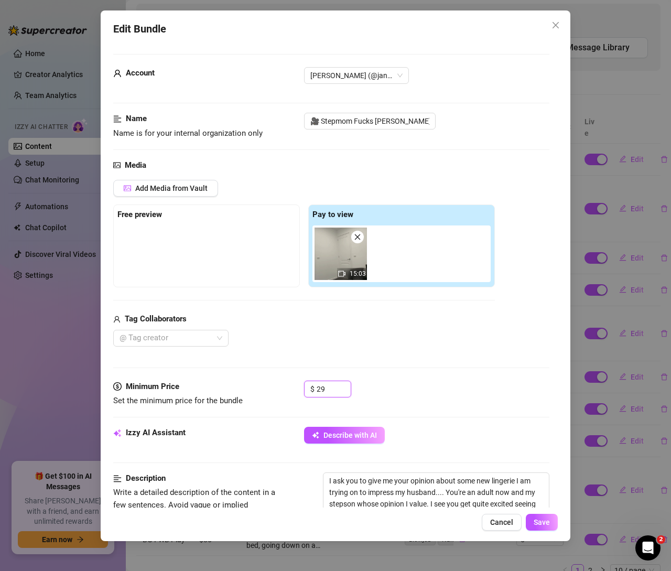
drag, startPoint x: 331, startPoint y: 386, endPoint x: 269, endPoint y: 384, distance: 62.4
click at [269, 384] on div "Minimum Price Set the minimum price for the bundle $ 29" at bounding box center [331, 394] width 436 height 27
click at [550, 524] on button "Save" at bounding box center [542, 522] width 32 height 17
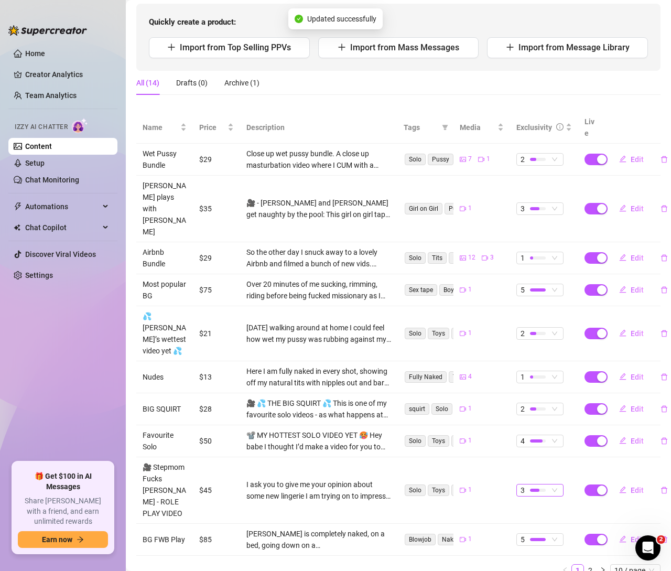
click at [552, 484] on span "3" at bounding box center [539, 490] width 39 height 12
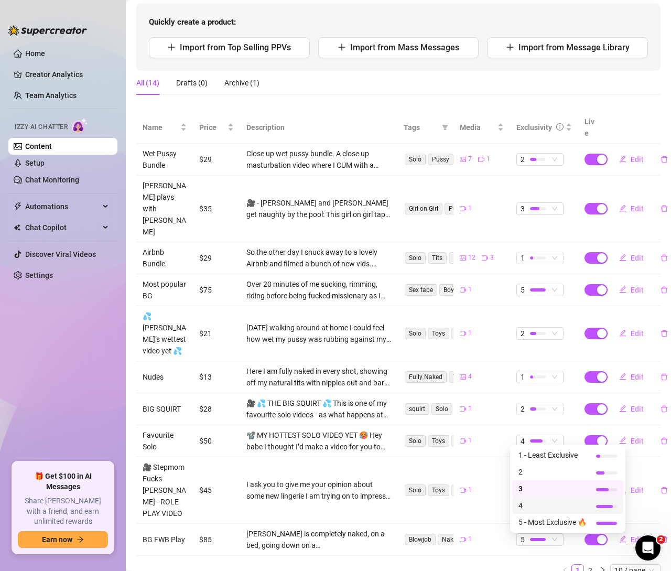
click at [528, 503] on span "4" at bounding box center [552, 505] width 68 height 12
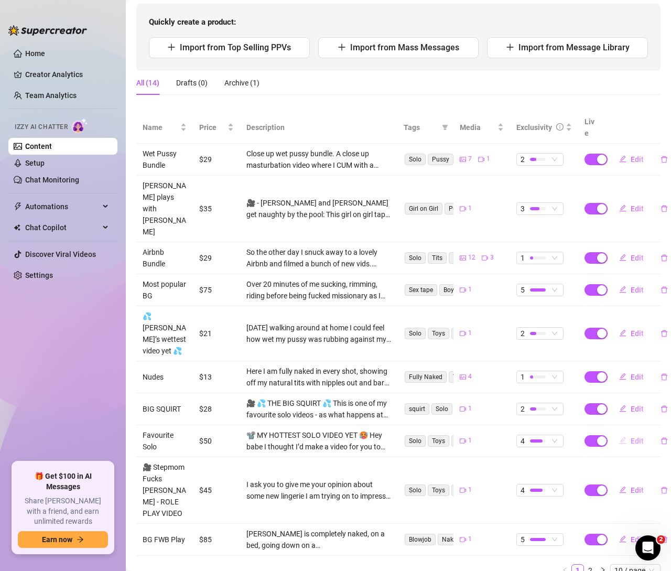
click at [631, 437] on span "Edit" at bounding box center [637, 441] width 13 height 8
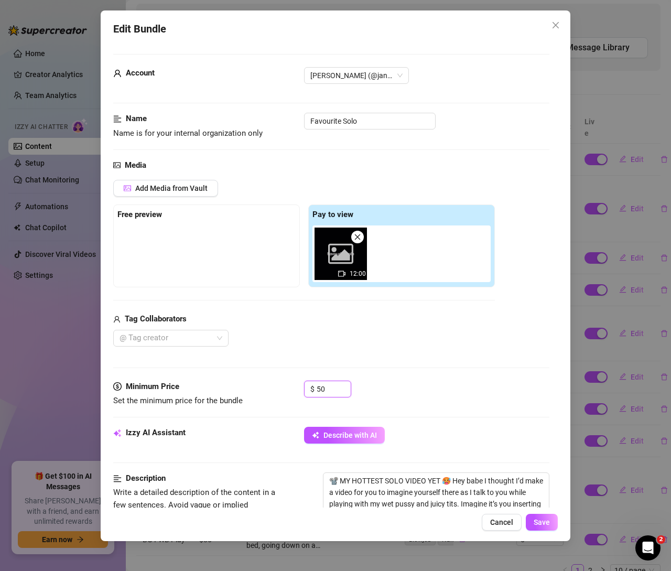
drag, startPoint x: 331, startPoint y: 389, endPoint x: 291, endPoint y: 385, distance: 40.6
click at [291, 385] on div "Minimum Price Set the minimum price for the bundle $ 50" at bounding box center [331, 394] width 436 height 27
click at [538, 522] on span "Save" at bounding box center [542, 522] width 16 height 8
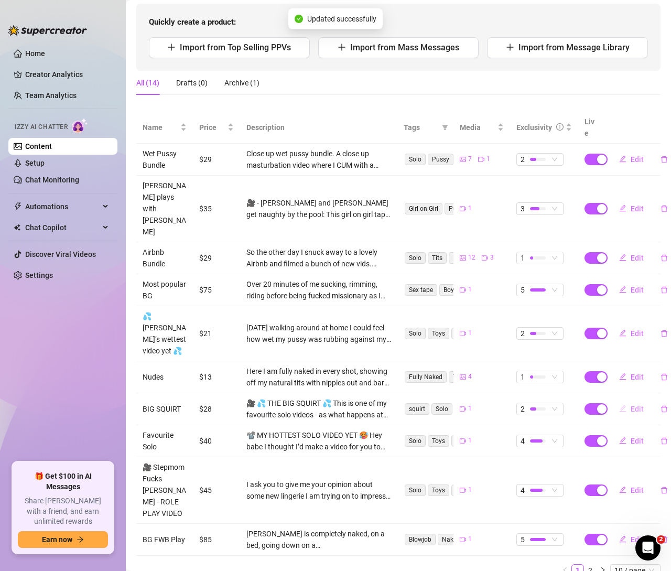
click at [622, 400] on button "Edit" at bounding box center [631, 408] width 41 height 17
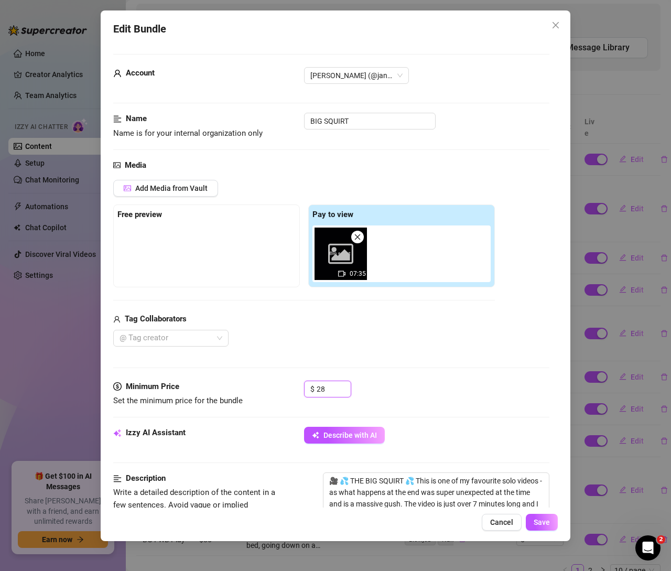
drag, startPoint x: 308, startPoint y: 388, endPoint x: 281, endPoint y: 386, distance: 26.8
click at [281, 386] on div "Minimum Price Set the minimum price for the bundle $ 28" at bounding box center [331, 394] width 436 height 27
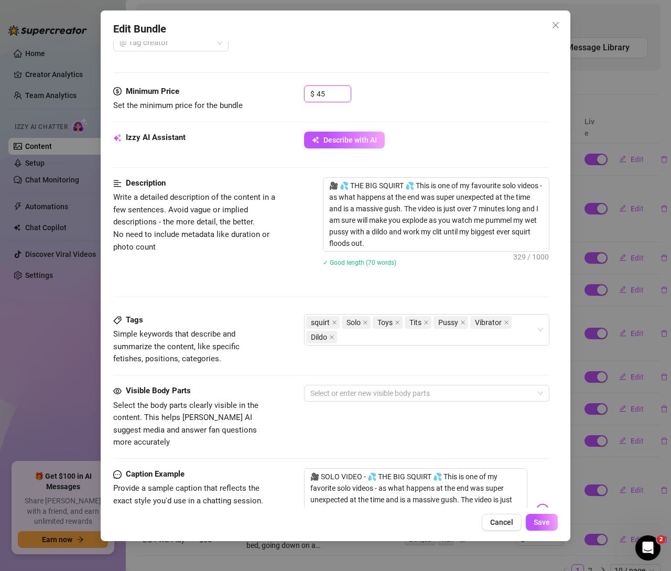
scroll to position [297, 0]
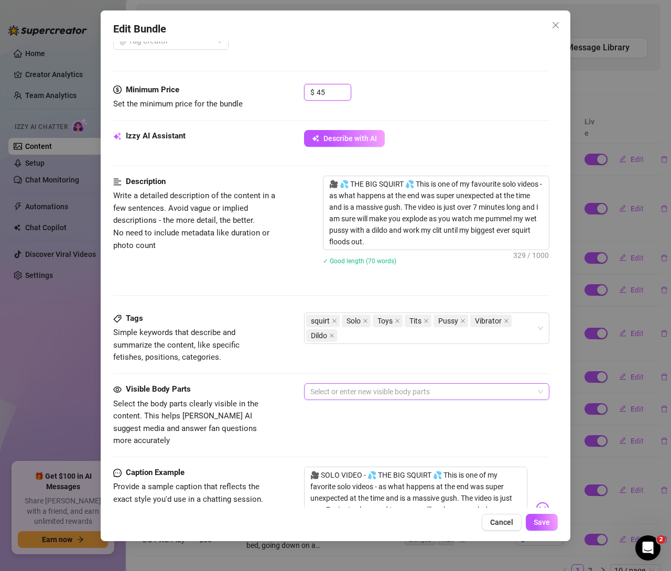
click at [338, 387] on div at bounding box center [421, 391] width 230 height 15
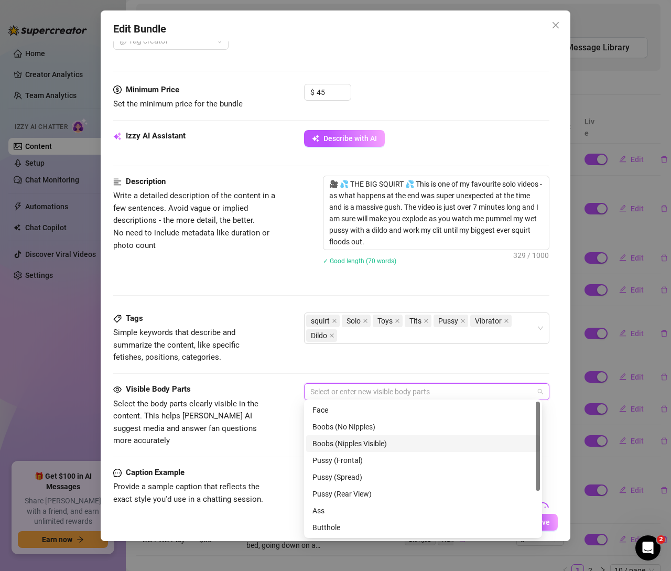
click at [321, 447] on div "Boobs (Nipples Visible)" at bounding box center [422, 444] width 221 height 12
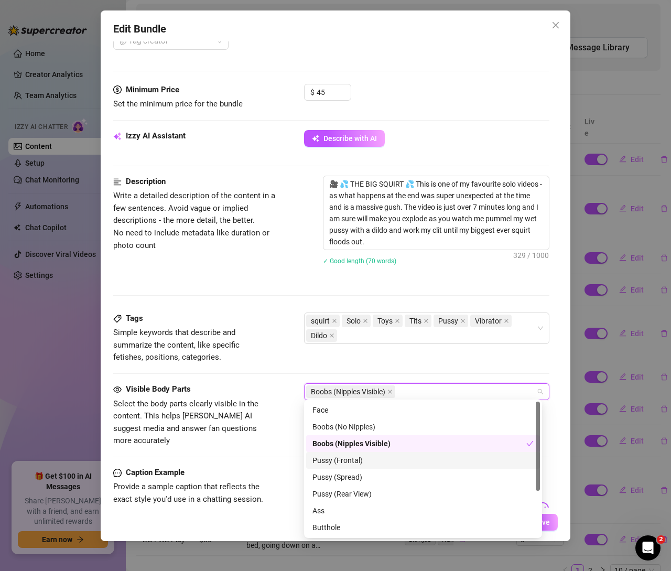
click at [322, 460] on div "Pussy (Frontal)" at bounding box center [422, 460] width 221 height 12
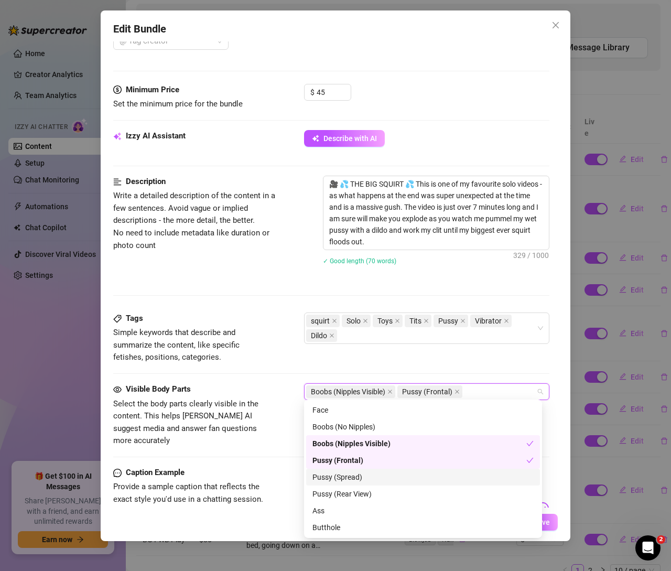
click at [320, 477] on div "Pussy (Spread)" at bounding box center [422, 477] width 221 height 12
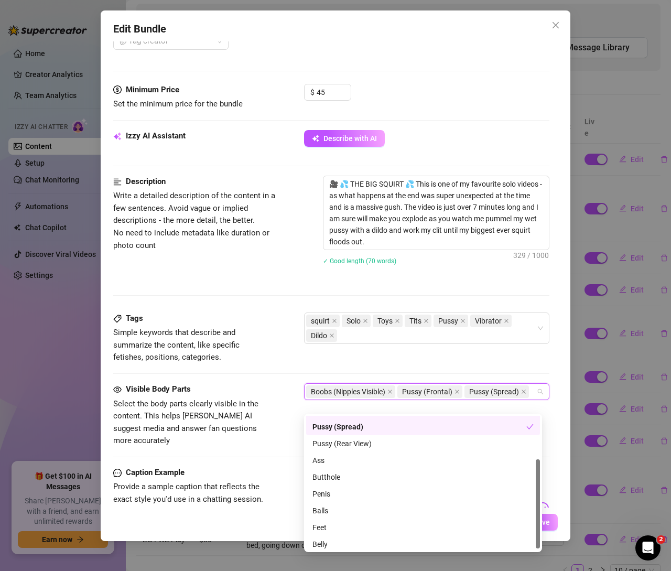
scroll to position [65, 0]
click at [328, 442] on div "Pussy (Rear View)" at bounding box center [422, 443] width 221 height 12
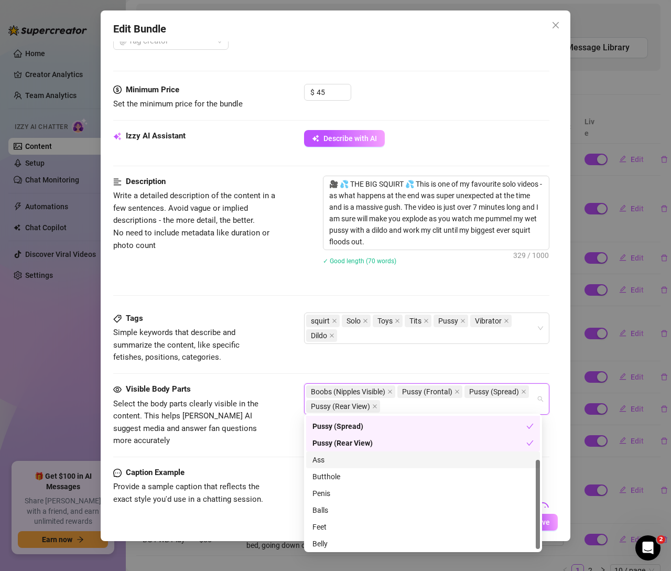
click at [317, 463] on div "Ass" at bounding box center [422, 460] width 221 height 12
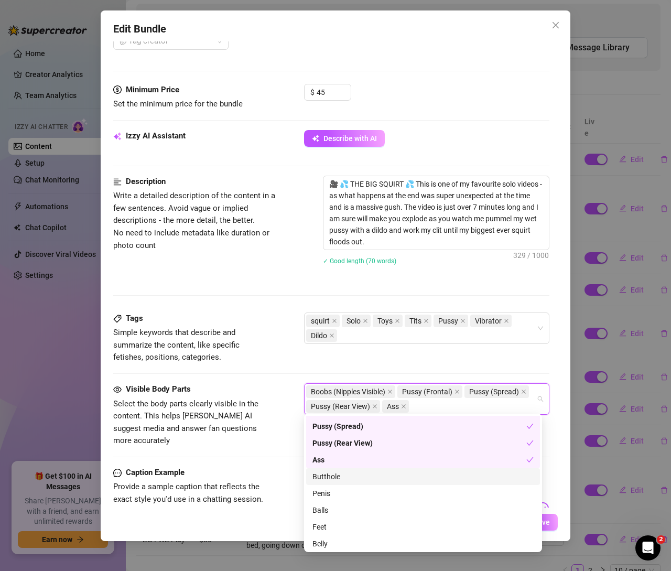
click at [319, 473] on div "Butthole" at bounding box center [422, 477] width 221 height 12
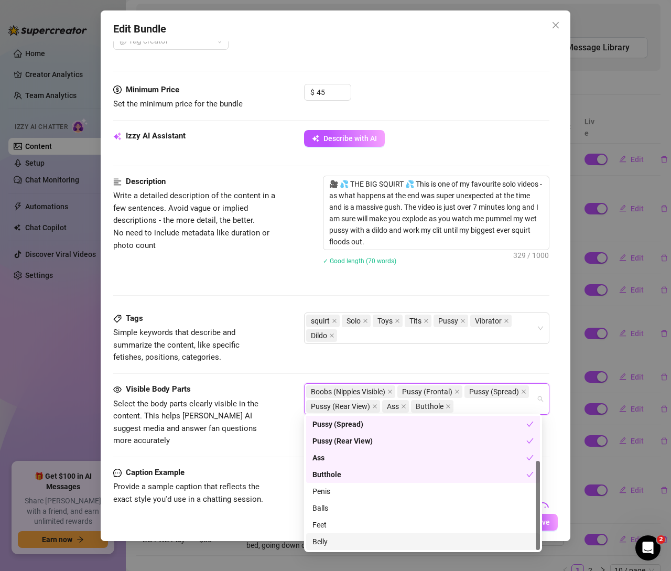
click at [321, 539] on div "Belly" at bounding box center [422, 542] width 221 height 12
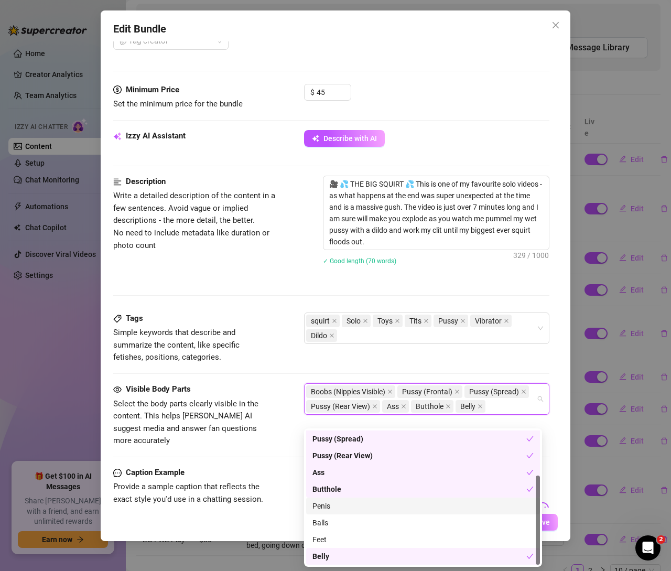
click at [274, 360] on div "Tags Simple keywords that describe and summarize the content, like specific fet…" at bounding box center [331, 337] width 436 height 51
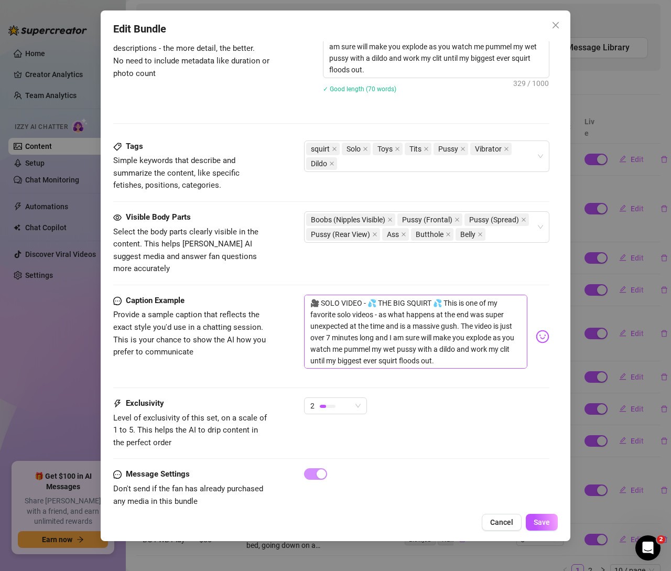
scroll to position [476, 0]
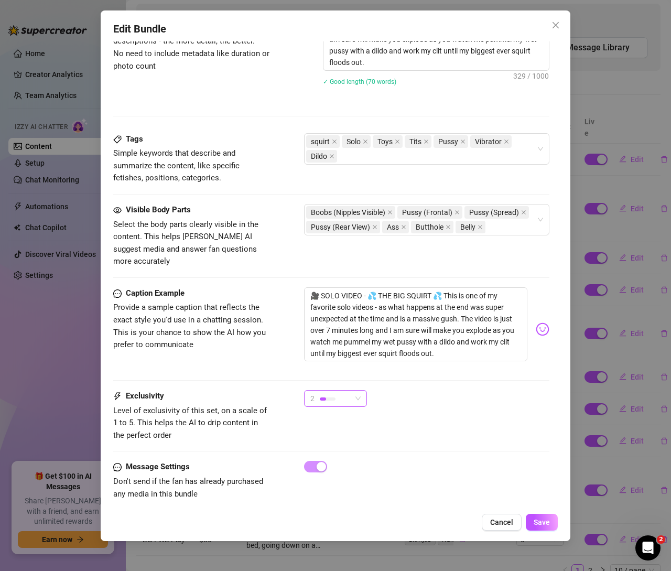
click at [357, 390] on span "2" at bounding box center [335, 398] width 50 height 16
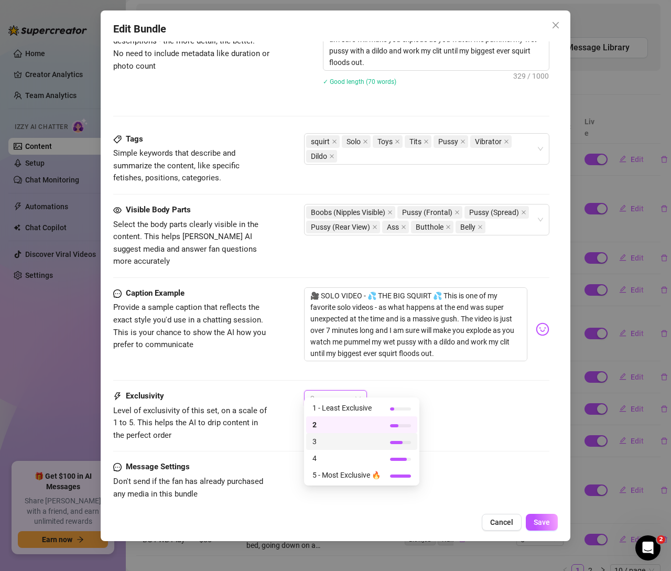
click at [325, 437] on span "3" at bounding box center [346, 442] width 68 height 12
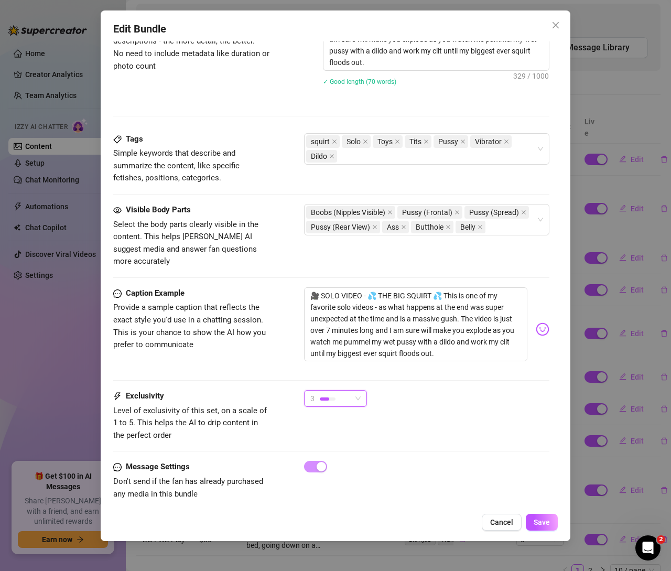
click at [363, 390] on div "3" at bounding box center [335, 398] width 63 height 17
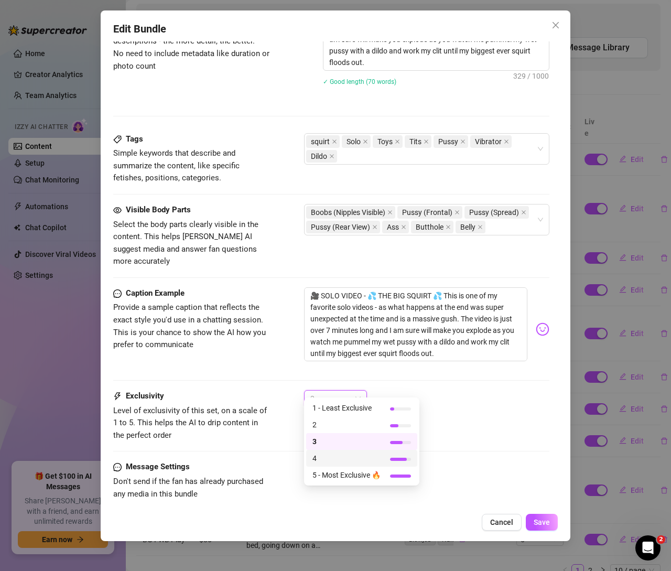
click at [324, 456] on span "4" at bounding box center [346, 458] width 68 height 12
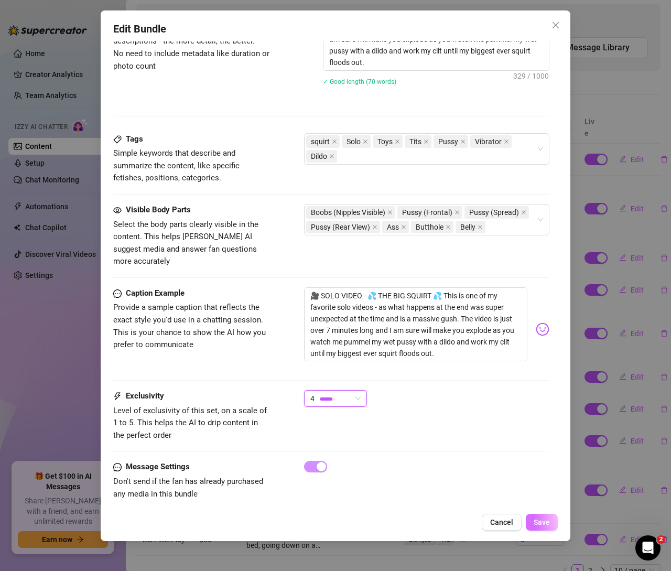
click at [536, 521] on span "Save" at bounding box center [542, 522] width 16 height 8
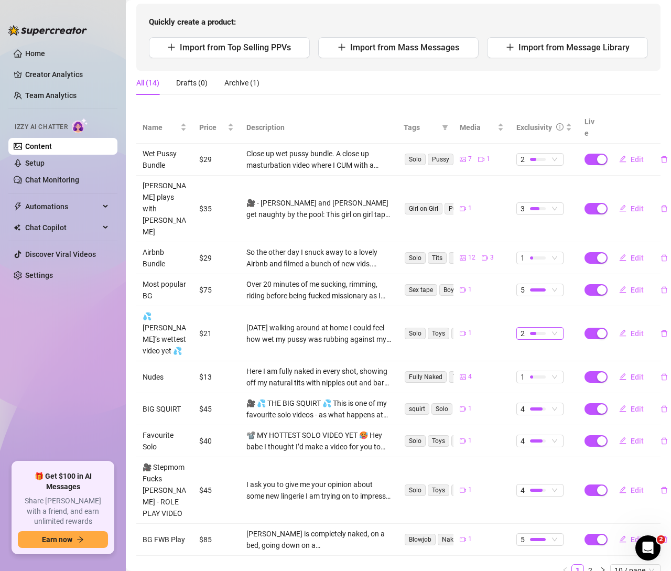
click at [550, 328] on span "2" at bounding box center [539, 334] width 39 height 12
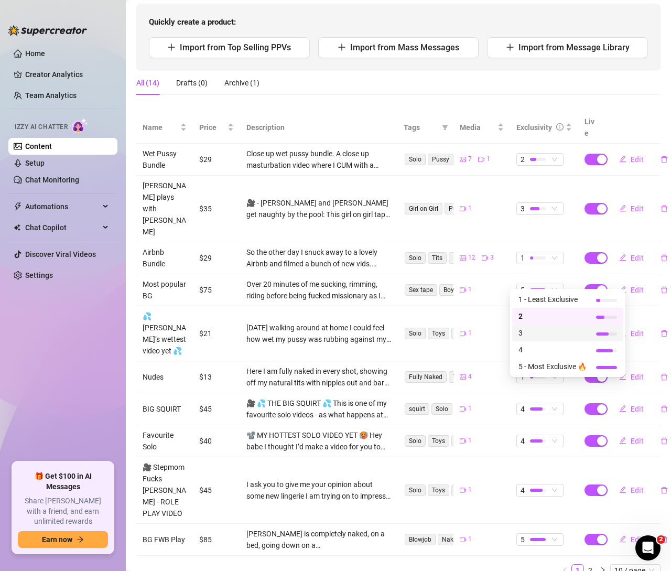
click at [526, 333] on span "3" at bounding box center [552, 333] width 68 height 12
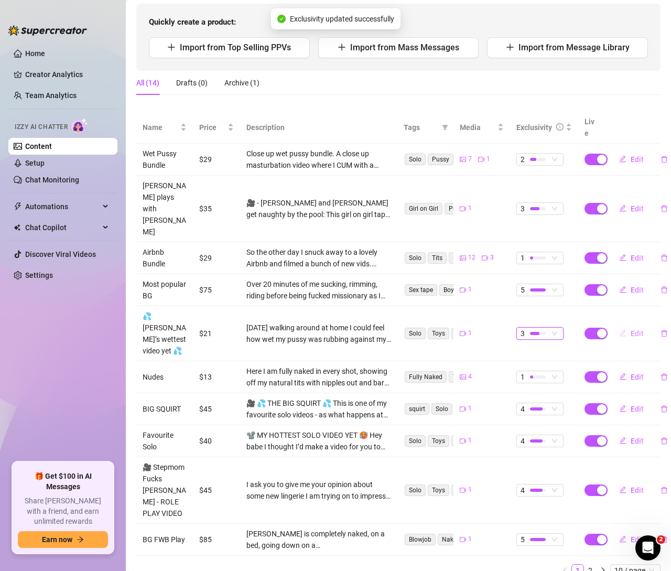
click at [631, 329] on span "Edit" at bounding box center [637, 333] width 13 height 8
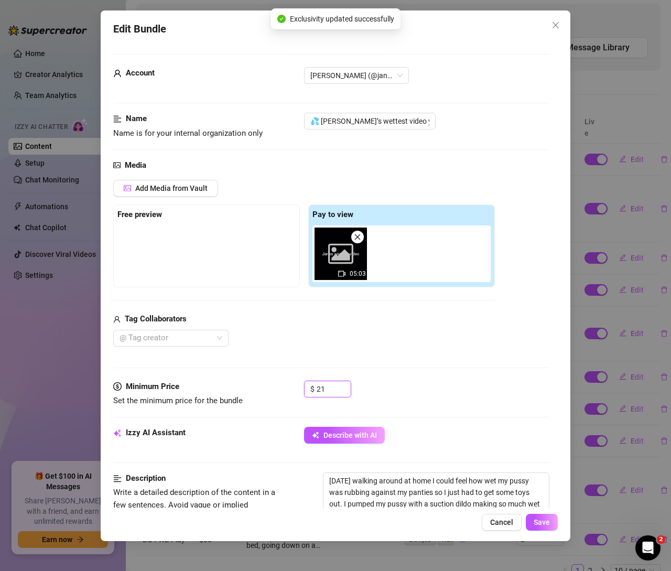
drag, startPoint x: 332, startPoint y: 384, endPoint x: 275, endPoint y: 382, distance: 57.2
click at [278, 384] on div "Minimum Price Set the minimum price for the bundle $ 21" at bounding box center [331, 394] width 436 height 27
click at [539, 517] on button "Save" at bounding box center [542, 522] width 32 height 17
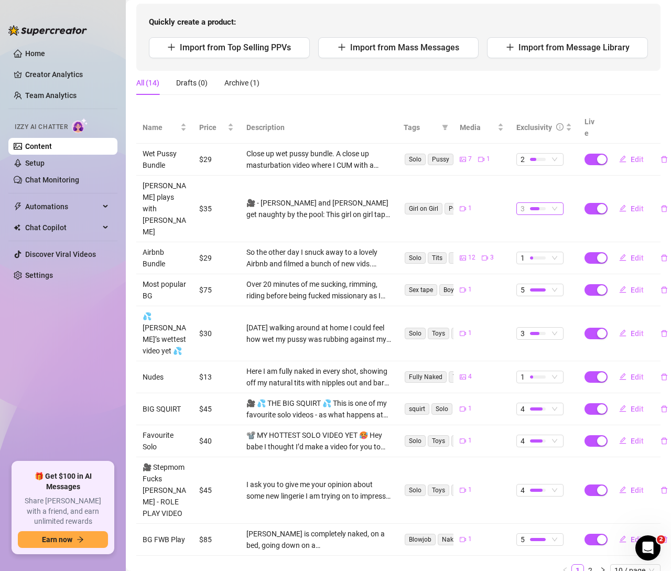
click at [547, 203] on span "3" at bounding box center [539, 209] width 39 height 12
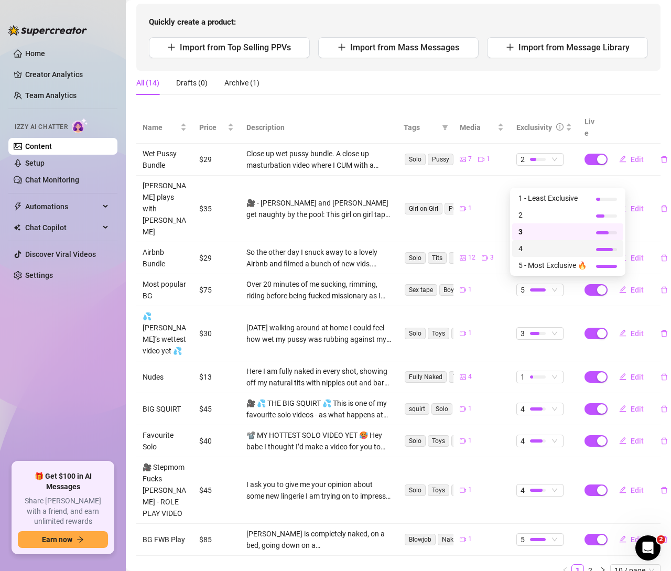
click at [525, 246] on span "4" at bounding box center [552, 249] width 68 height 12
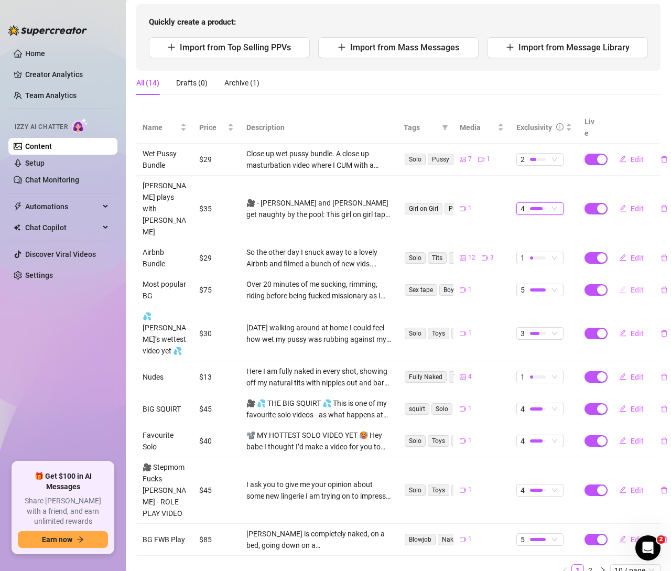
click at [631, 286] on span "Edit" at bounding box center [637, 290] width 13 height 8
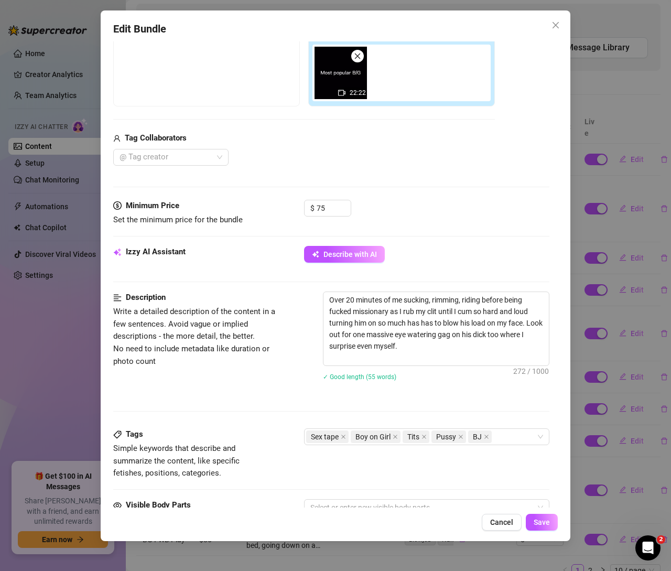
scroll to position [186, 0]
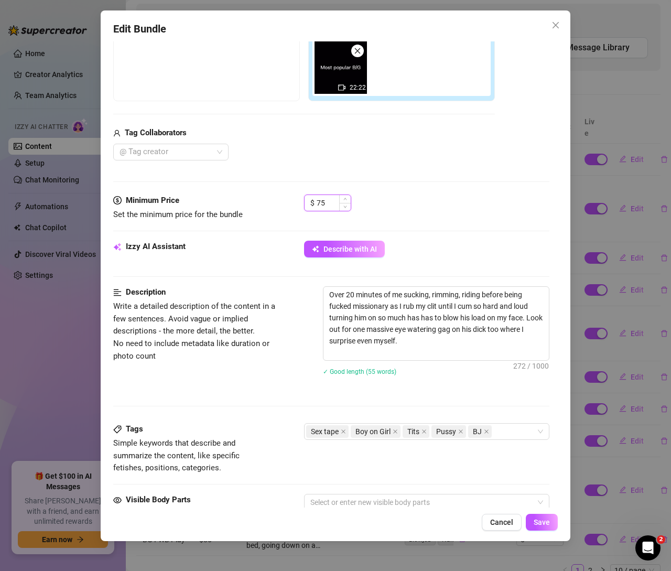
click at [333, 204] on input "75" at bounding box center [334, 203] width 34 height 16
click at [343, 198] on icon "up" at bounding box center [345, 200] width 4 height 4
drag, startPoint x: 334, startPoint y: 202, endPoint x: 270, endPoint y: 198, distance: 64.1
click at [270, 198] on div "Minimum Price Set the minimum price for the bundle $ 77" at bounding box center [331, 207] width 436 height 27
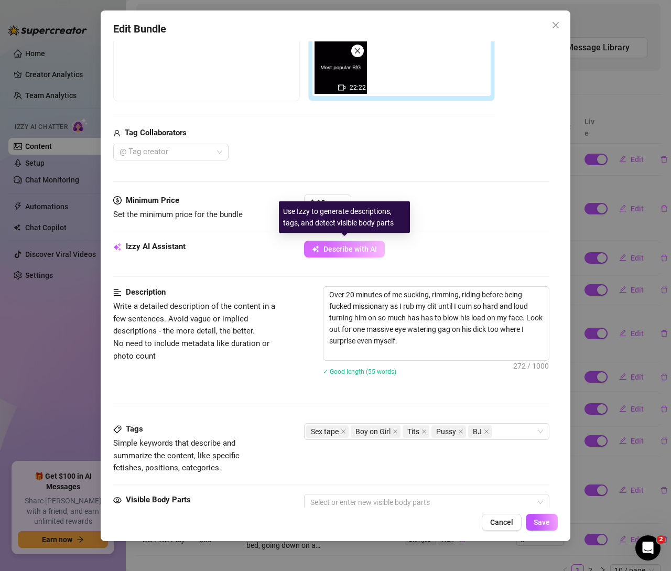
click at [339, 251] on span "Describe with AI" at bounding box center [349, 249] width 53 height 8
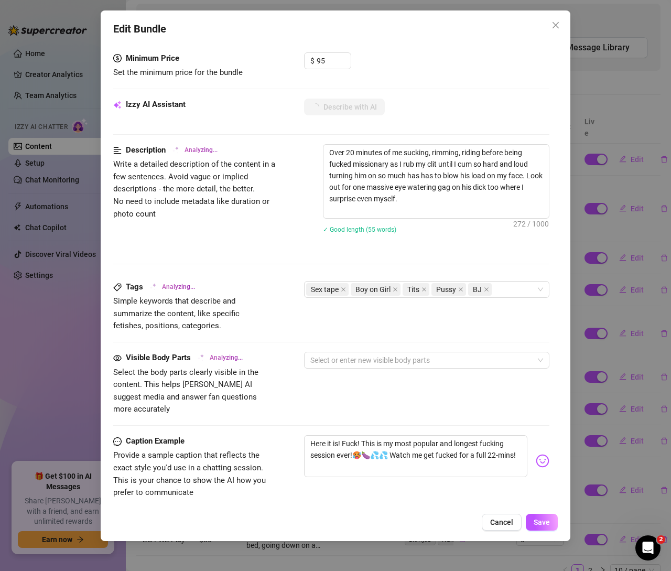
scroll to position [374, 0]
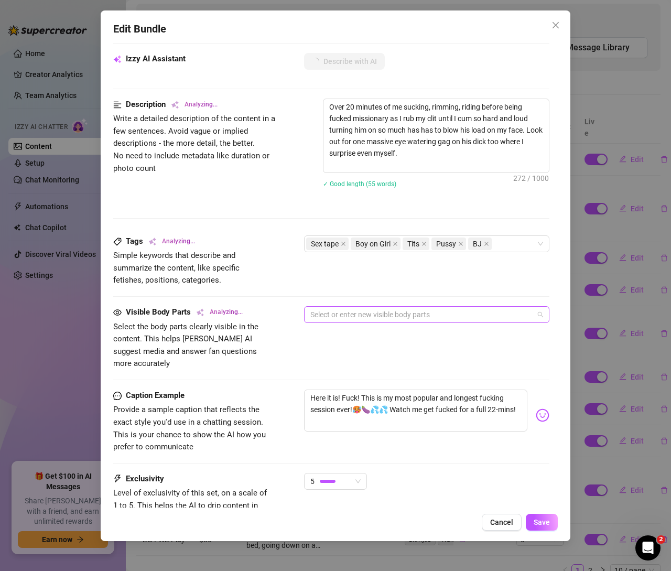
click at [372, 311] on div at bounding box center [421, 314] width 230 height 15
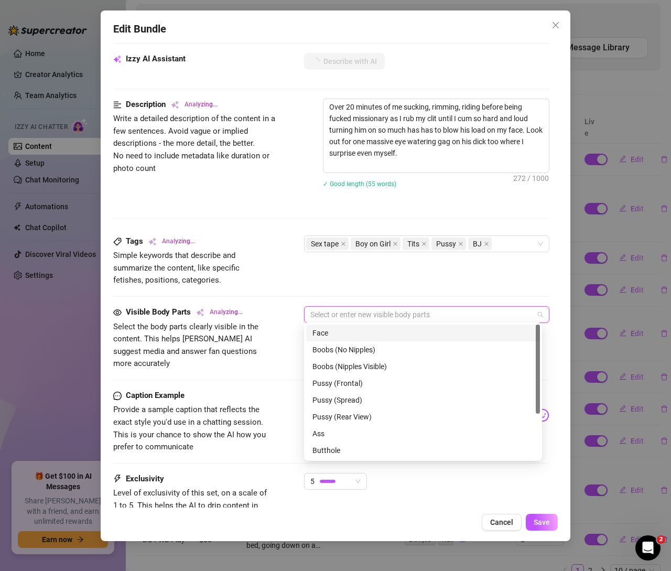
click at [322, 334] on div "Face" at bounding box center [422, 333] width 221 height 12
click at [329, 364] on div "Boobs (Nipples Visible)" at bounding box center [422, 367] width 221 height 12
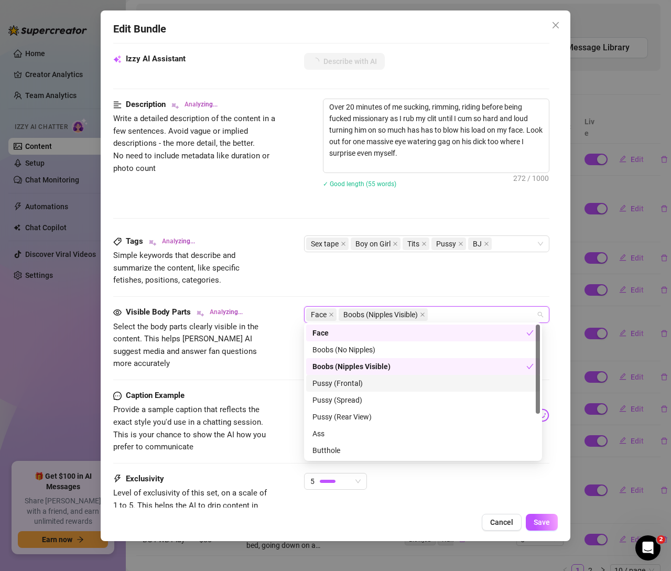
click at [331, 385] on div "Pussy (Frontal)" at bounding box center [422, 383] width 221 height 12
click at [332, 399] on div "Pussy (Spread)" at bounding box center [422, 400] width 221 height 12
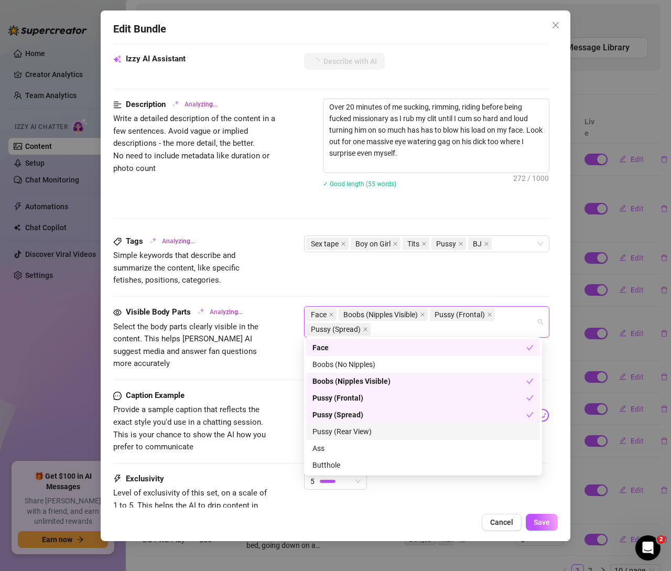
click at [334, 436] on div "Pussy (Rear View)" at bounding box center [422, 432] width 221 height 12
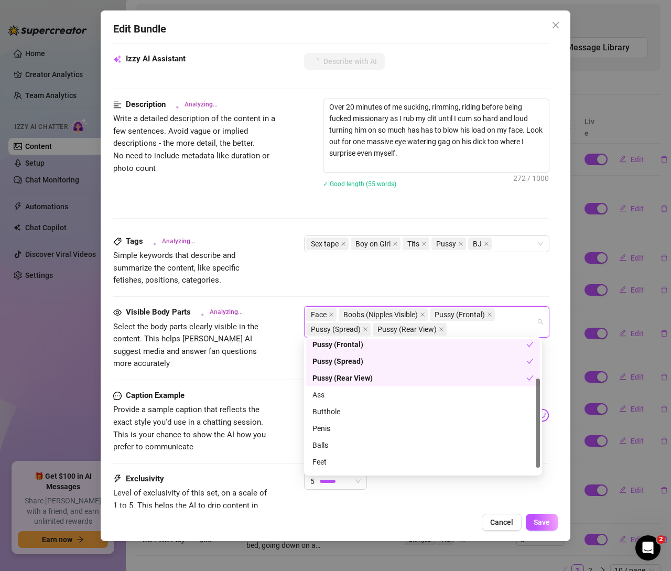
scroll to position [59, 0]
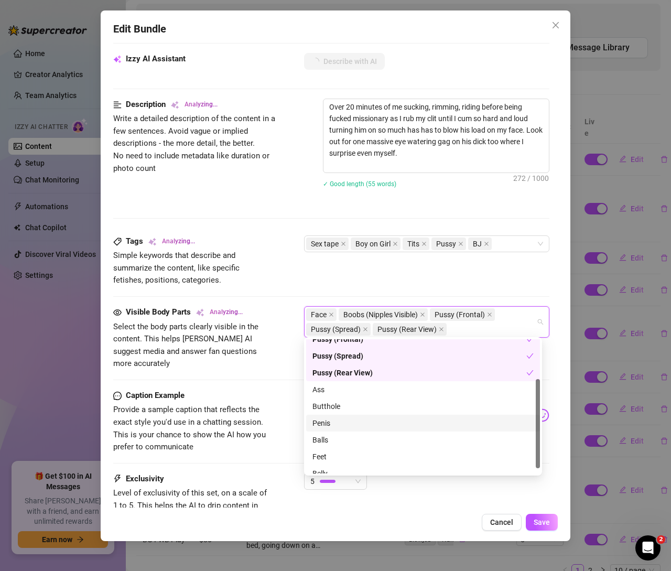
click at [323, 423] on div "Penis" at bounding box center [422, 423] width 221 height 12
click at [323, 437] on div "Balls" at bounding box center [422, 440] width 221 height 12
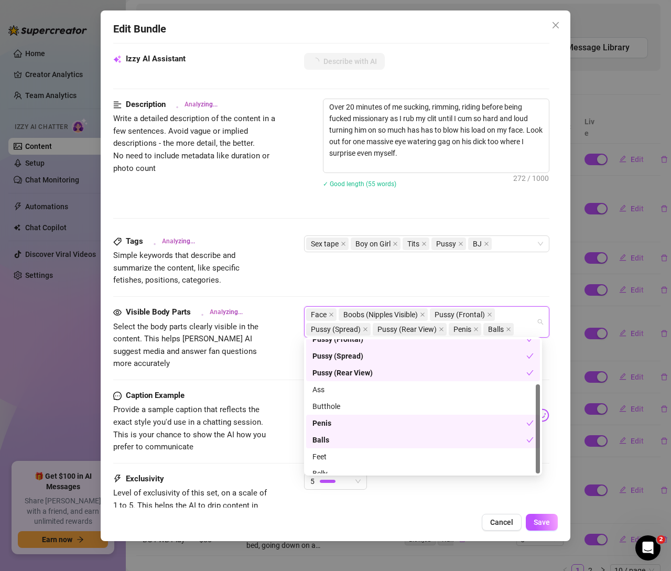
scroll to position [67, 0]
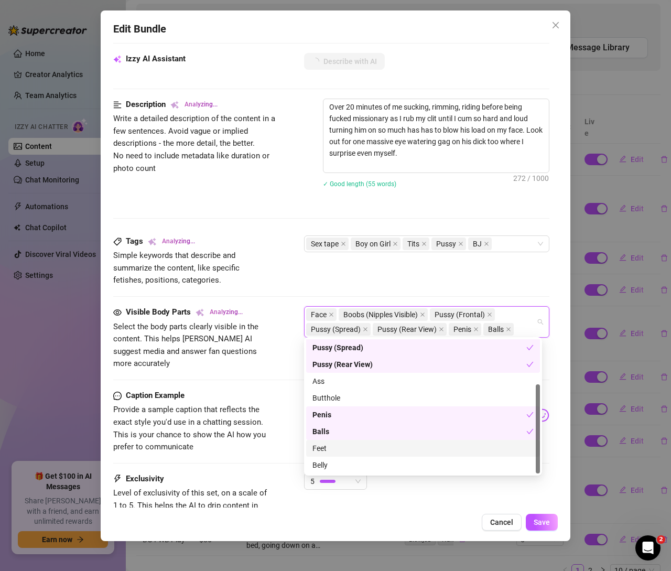
click at [328, 447] on div "Feet" at bounding box center [422, 448] width 221 height 12
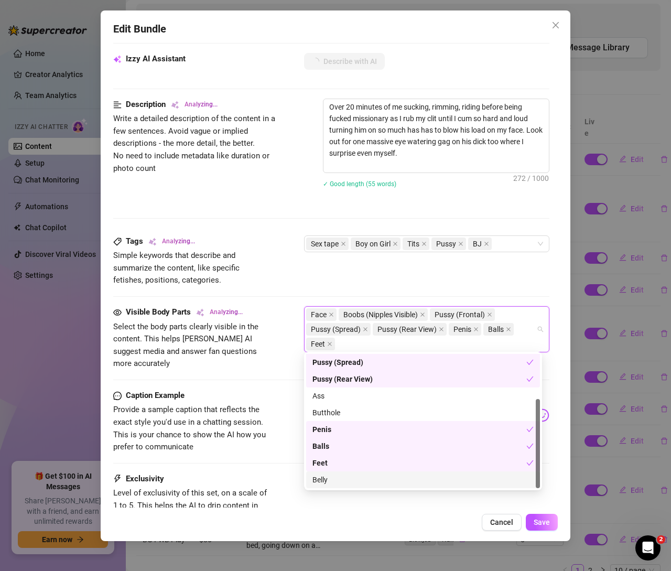
click at [325, 481] on div "Belly" at bounding box center [422, 480] width 221 height 12
click at [548, 523] on span "Save" at bounding box center [542, 522] width 16 height 8
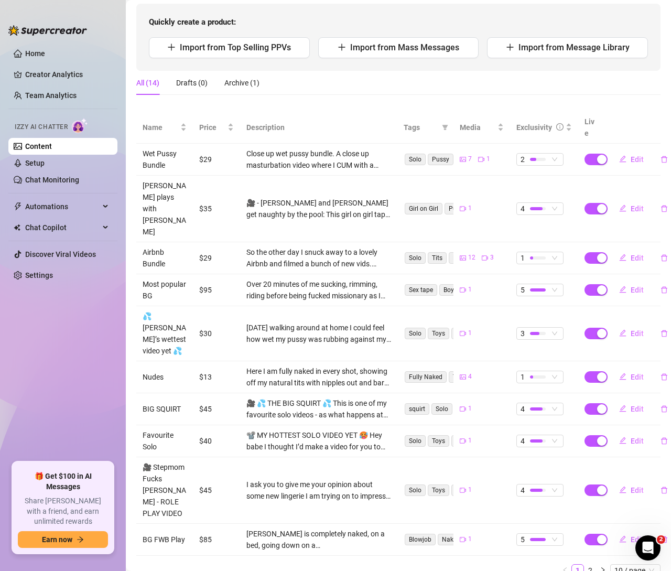
click at [52, 149] on link "Content" at bounding box center [38, 146] width 27 height 8
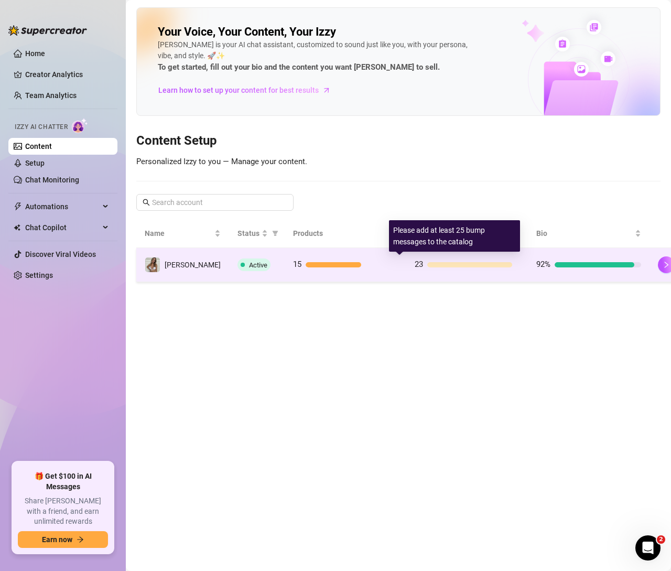
click at [427, 262] on div at bounding box center [469, 264] width 85 height 5
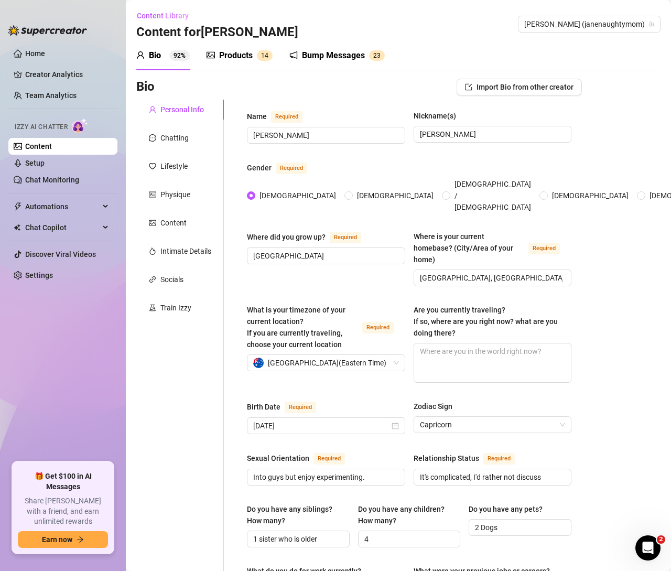
click at [322, 59] on div "Bump Messages" at bounding box center [333, 55] width 63 height 13
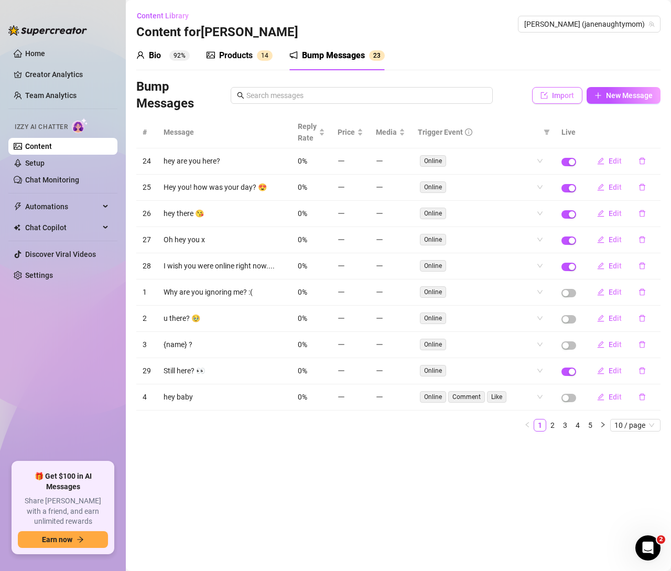
click at [556, 95] on span "Import" at bounding box center [563, 95] width 22 height 8
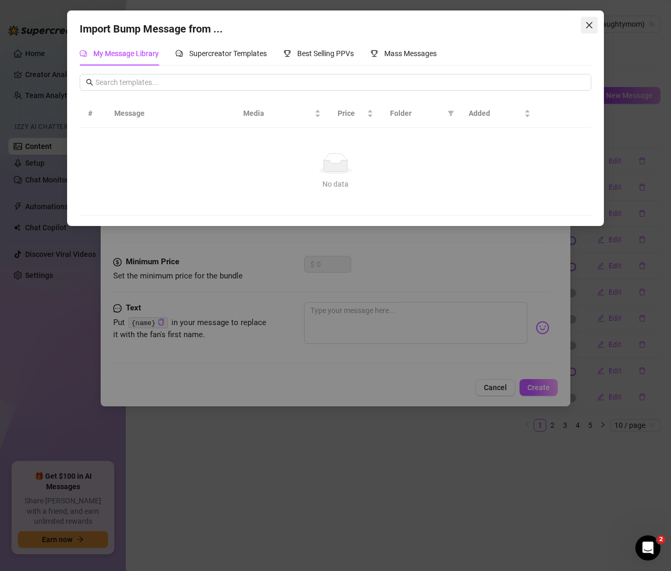
click at [588, 23] on icon "close" at bounding box center [589, 25] width 8 height 8
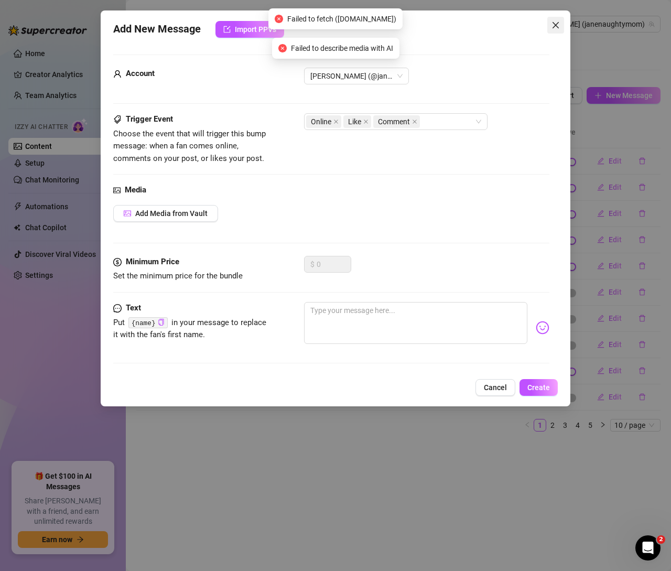
click at [558, 26] on icon "close" at bounding box center [555, 25] width 8 height 8
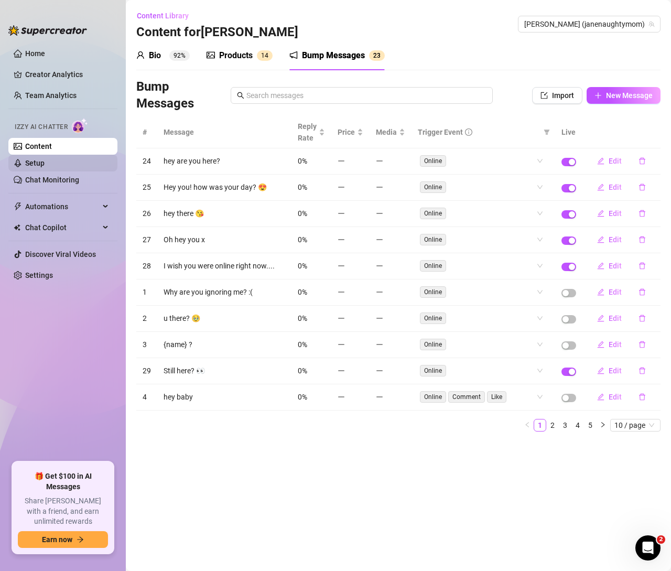
click at [45, 164] on link "Setup" at bounding box center [34, 163] width 19 height 8
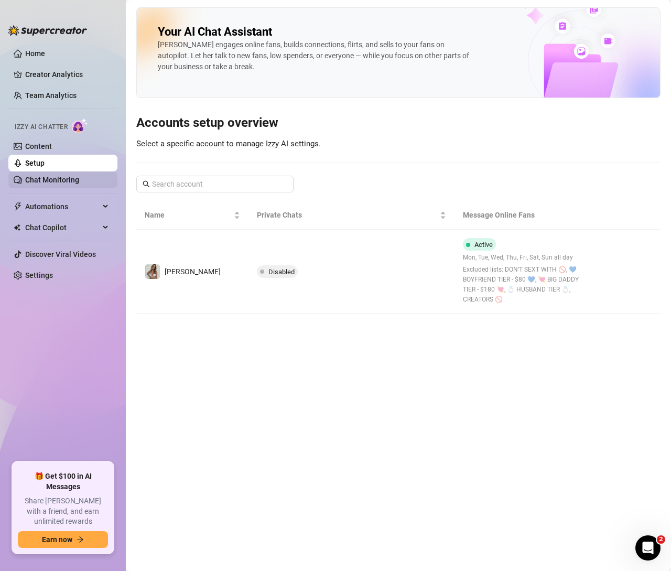
click at [62, 181] on link "Chat Monitoring" at bounding box center [52, 180] width 54 height 8
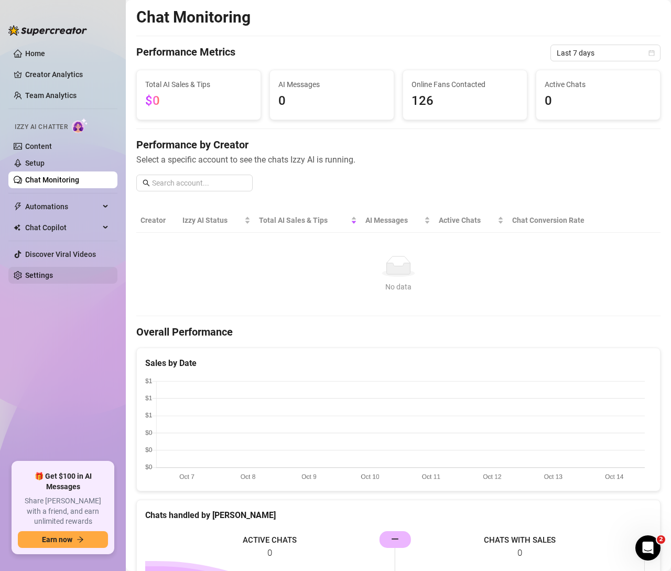
click at [38, 275] on link "Settings" at bounding box center [39, 275] width 28 height 8
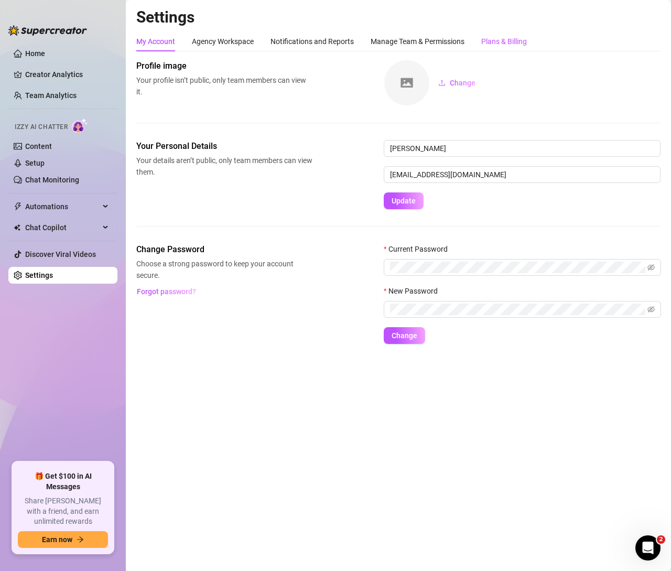
click at [499, 40] on div "Plans & Billing" at bounding box center [504, 42] width 46 height 12
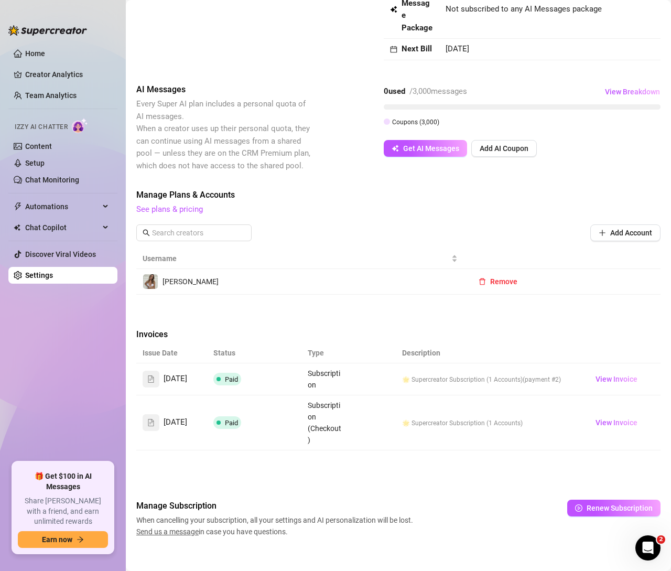
scroll to position [129, 0]
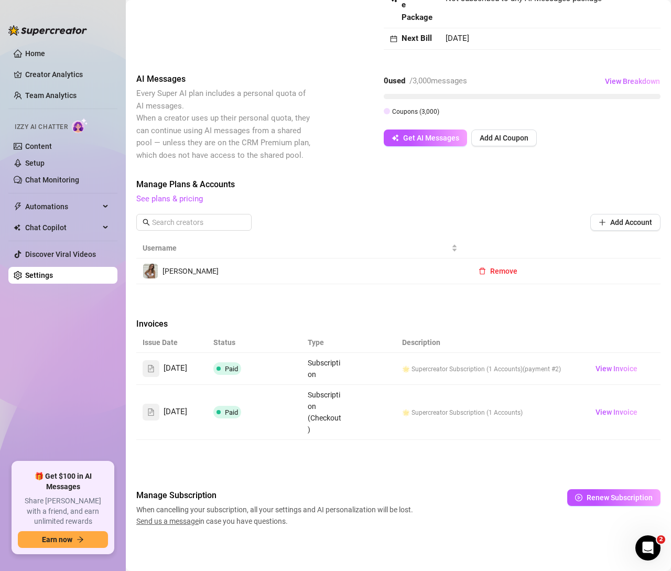
click at [41, 62] on ul "Home Creator Analytics Team Analytics Izzy AI Chatter Content Setup Chat Monito…" at bounding box center [62, 249] width 109 height 417
click at [42, 159] on link "Setup" at bounding box center [34, 163] width 19 height 8
